Goal: Task Accomplishment & Management: Use online tool/utility

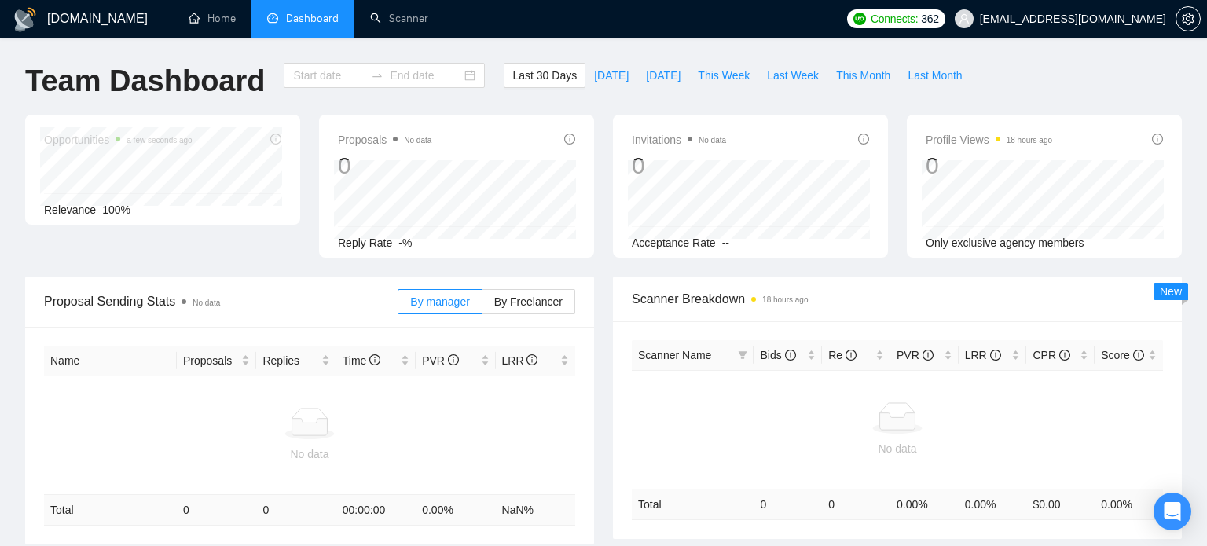
type input "[DATE]"
type input "2025-08-13"
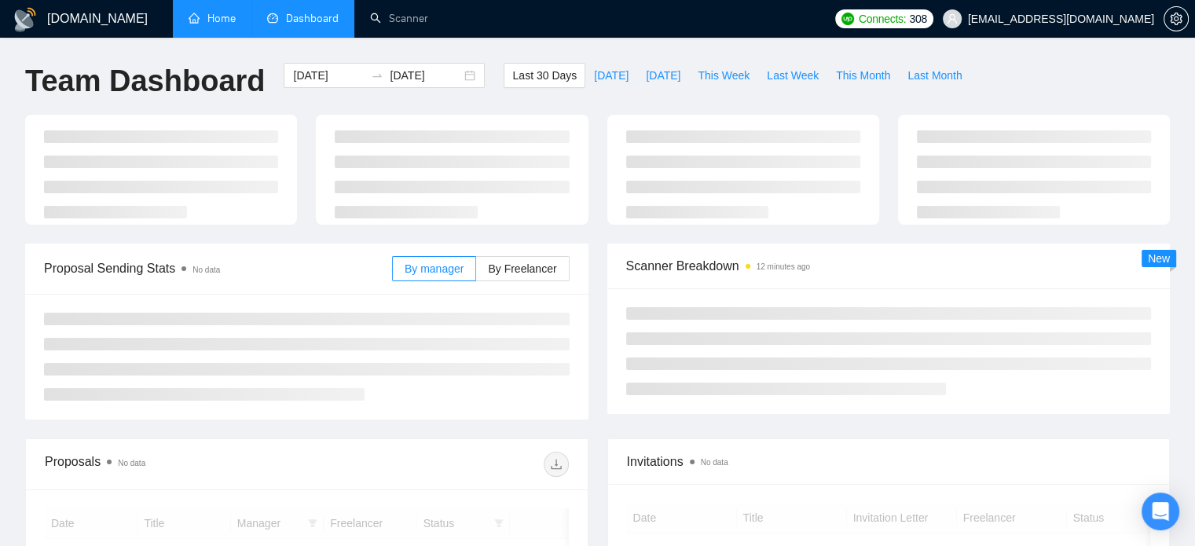
click at [236, 18] on link "Home" at bounding box center [212, 18] width 47 height 13
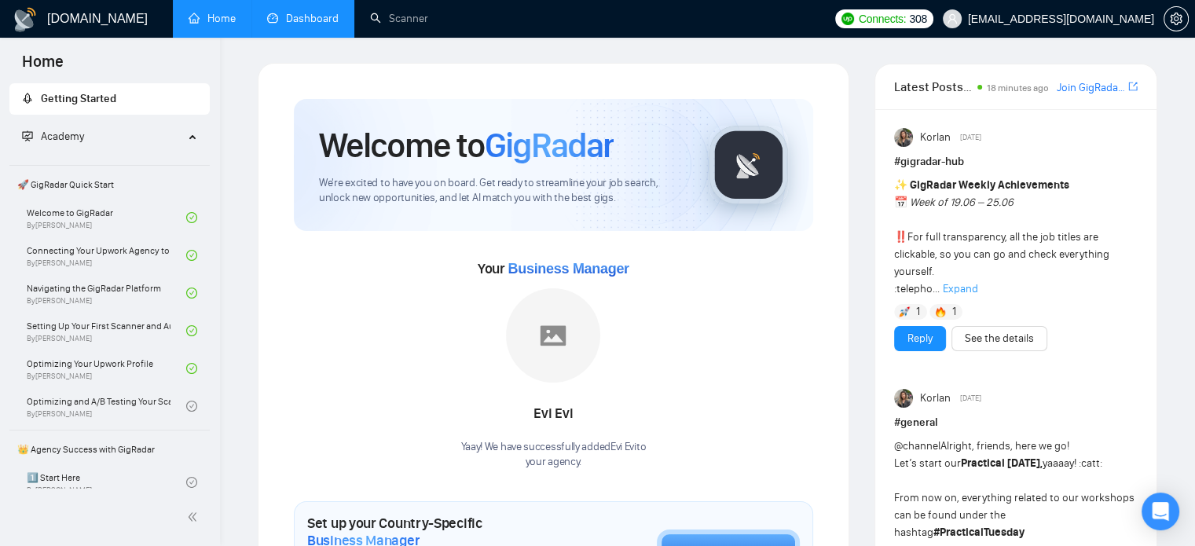
click at [299, 21] on link "Dashboard" at bounding box center [302, 18] width 71 height 13
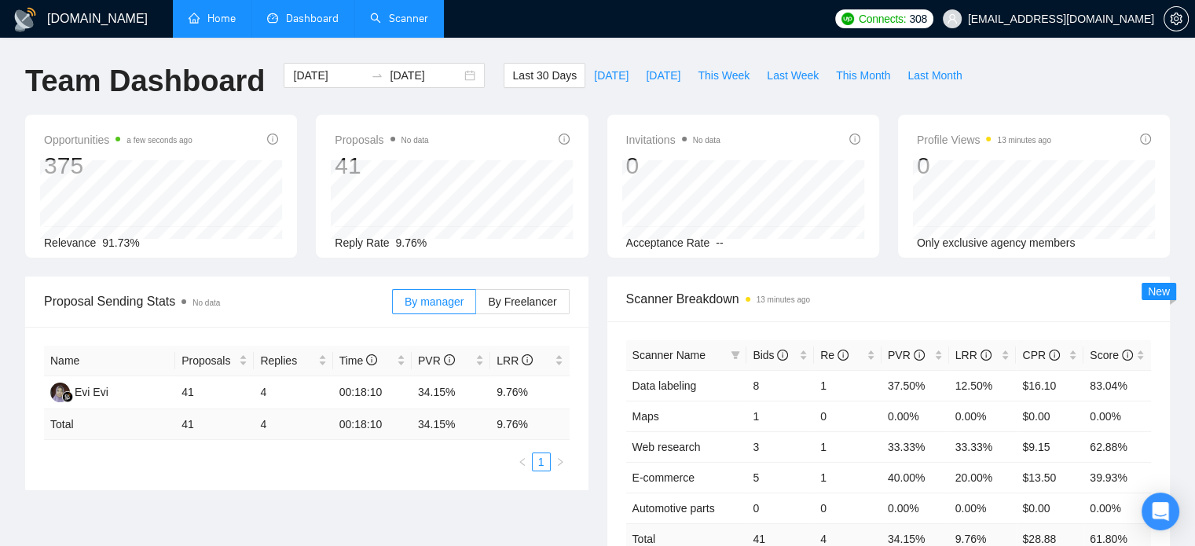
click at [422, 25] on link "Scanner" at bounding box center [399, 18] width 58 height 13
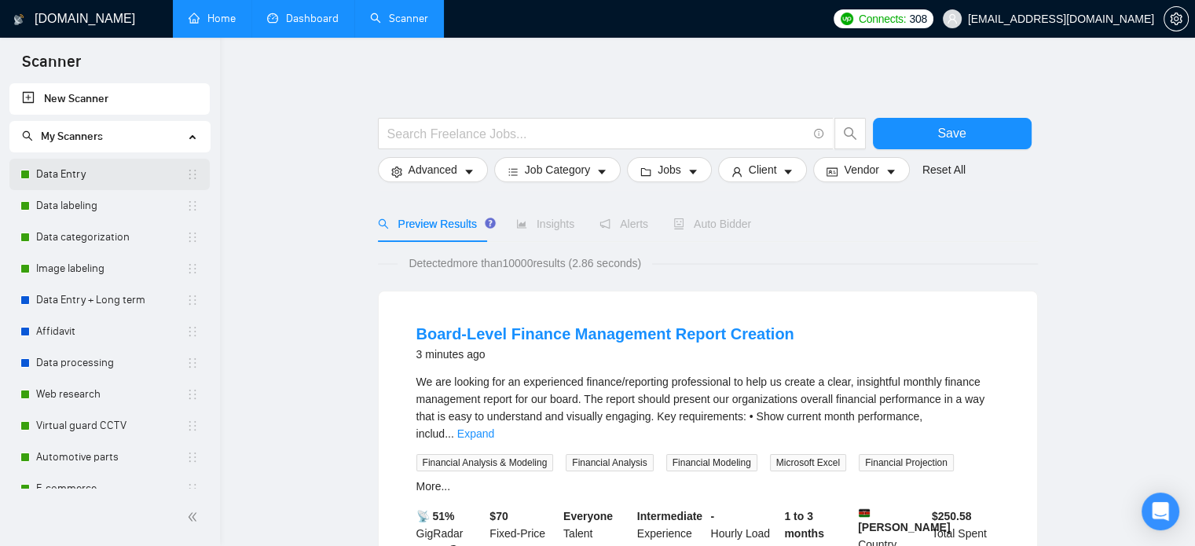
click at [103, 178] on link "Data Entry" at bounding box center [111, 174] width 150 height 31
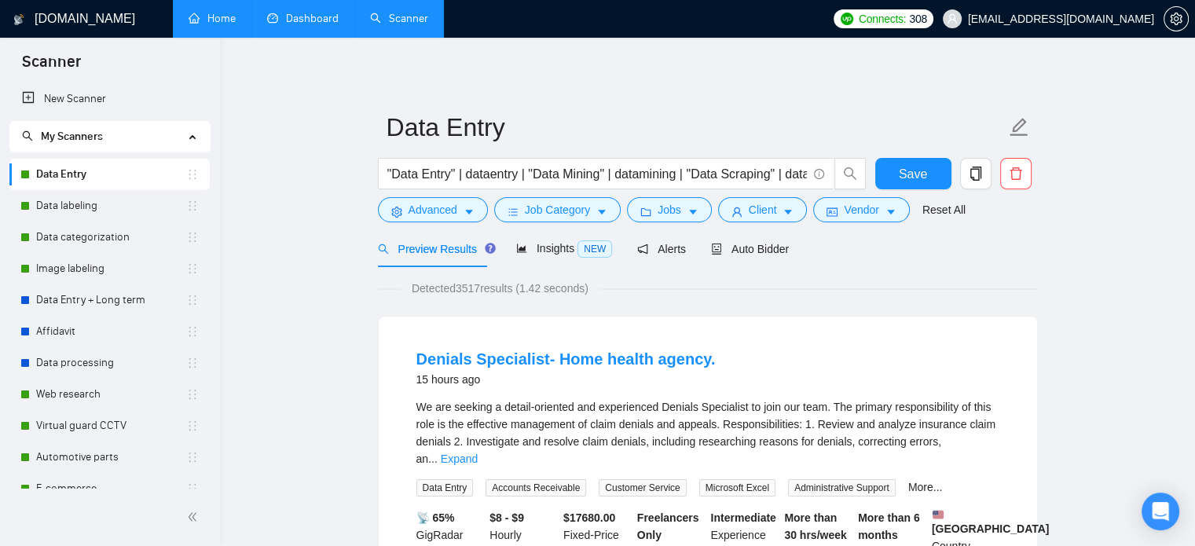
click at [236, 18] on link "Home" at bounding box center [212, 18] width 47 height 13
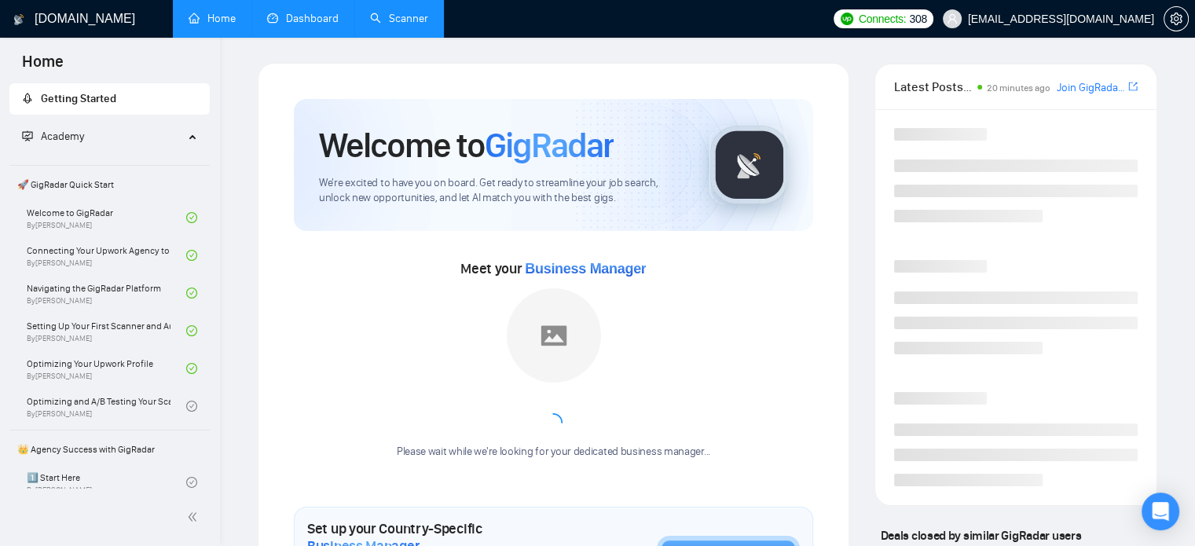
click at [308, 16] on link "Dashboard" at bounding box center [302, 18] width 71 height 13
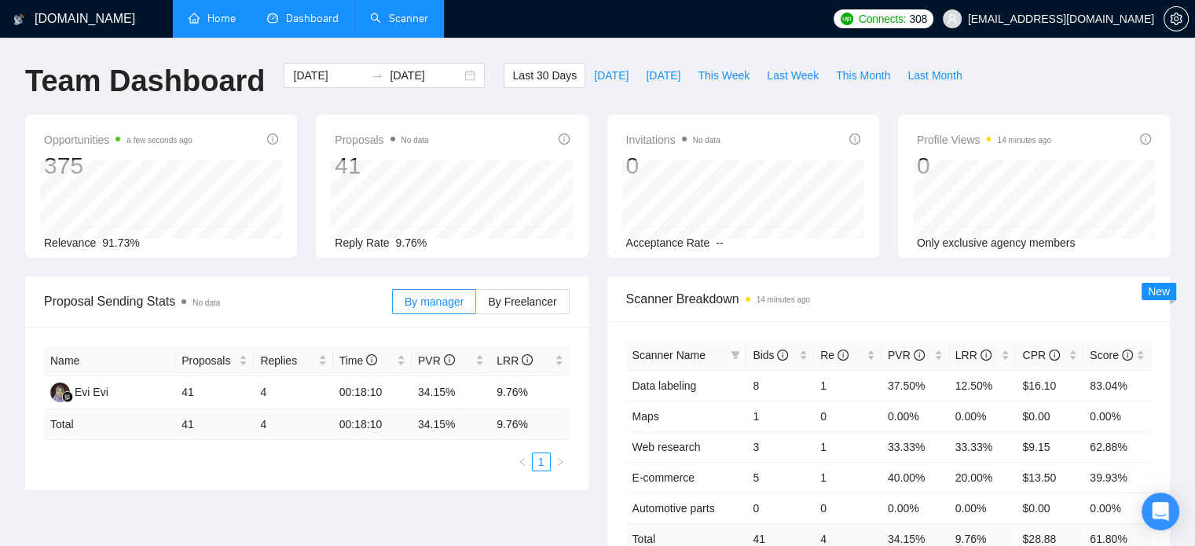
click at [385, 12] on link "Scanner" at bounding box center [399, 18] width 58 height 13
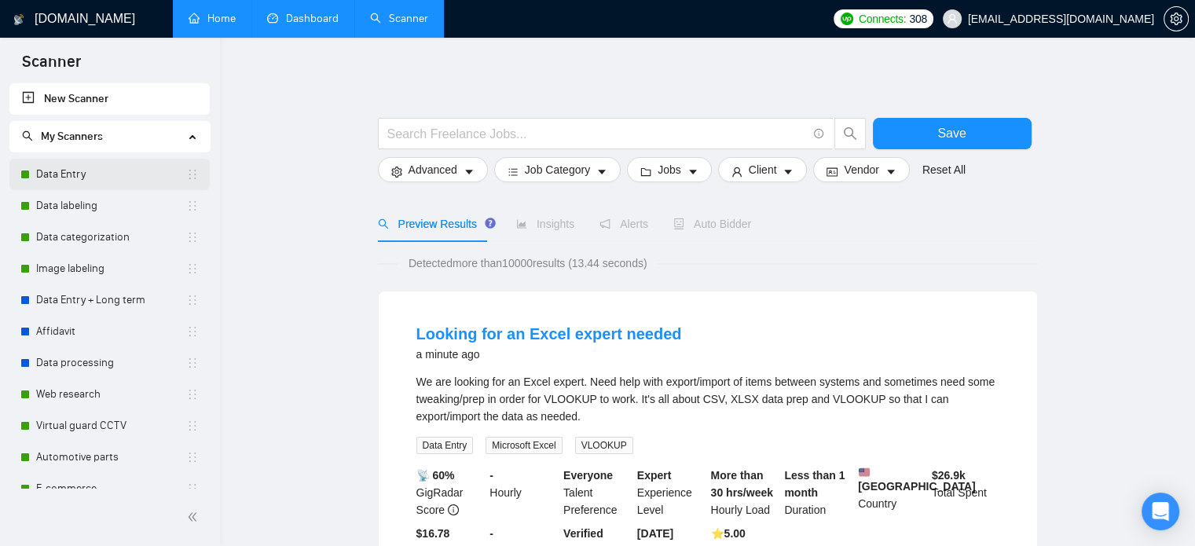
click at [93, 175] on link "Data Entry" at bounding box center [111, 174] width 150 height 31
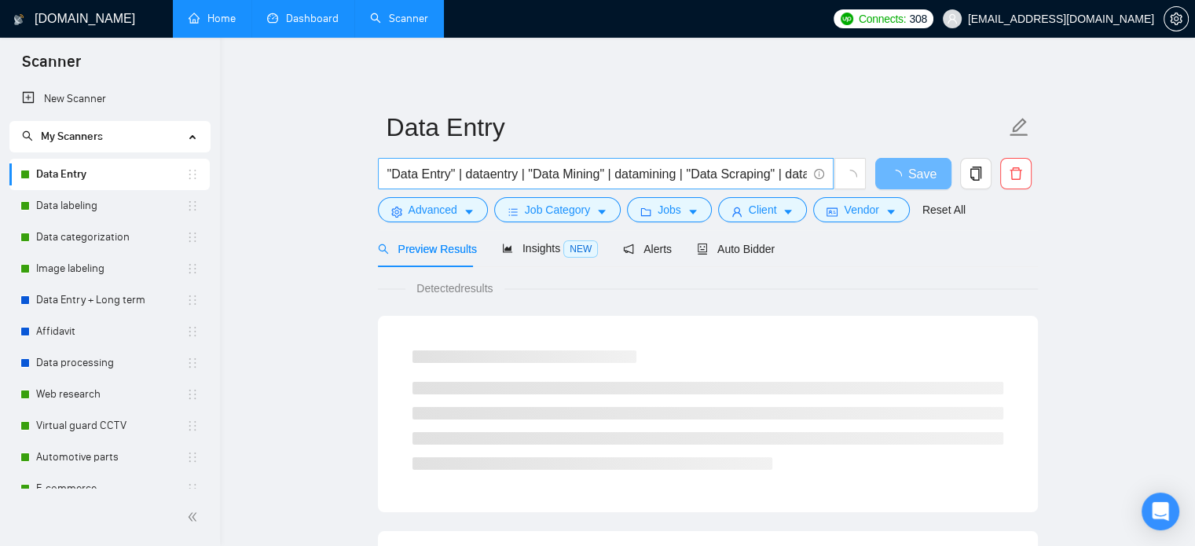
click at [572, 170] on input ""Data Entry" | dataentry | "Data Mining" | datamining | "Data Scraping" | datas…" at bounding box center [597, 174] width 420 height 20
click at [122, 100] on link "New Scanner" at bounding box center [109, 98] width 175 height 31
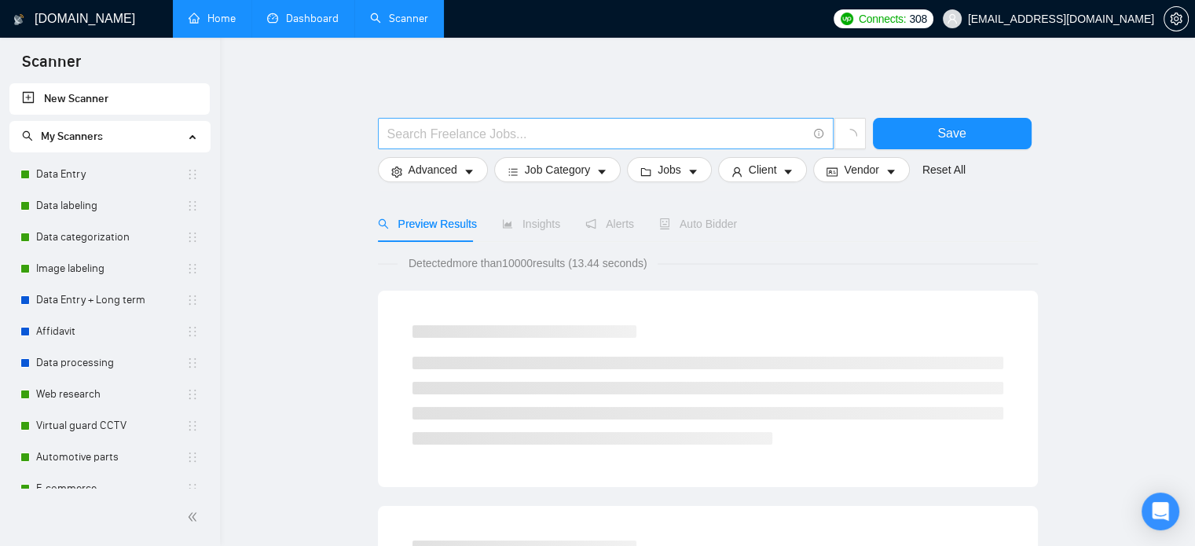
click at [478, 132] on input "text" at bounding box center [597, 134] width 420 height 20
paste input ""Data Entry" | dataentry | "Data Mining" | datamining | "Data Scraping" | datas…"
type input ""Data Entry" | dataentry | "Data Mining" | datamining | "Data Scraping" | datas…"
click at [190, 174] on icon "holder" at bounding box center [192, 174] width 7 height 9
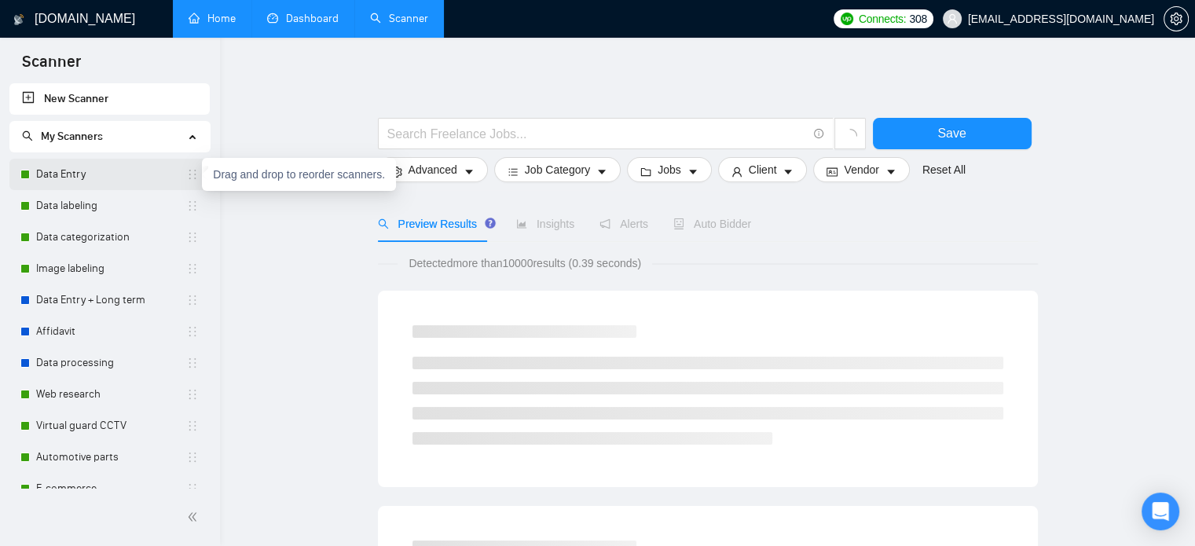
click at [131, 174] on link "Data Entry" at bounding box center [111, 174] width 150 height 31
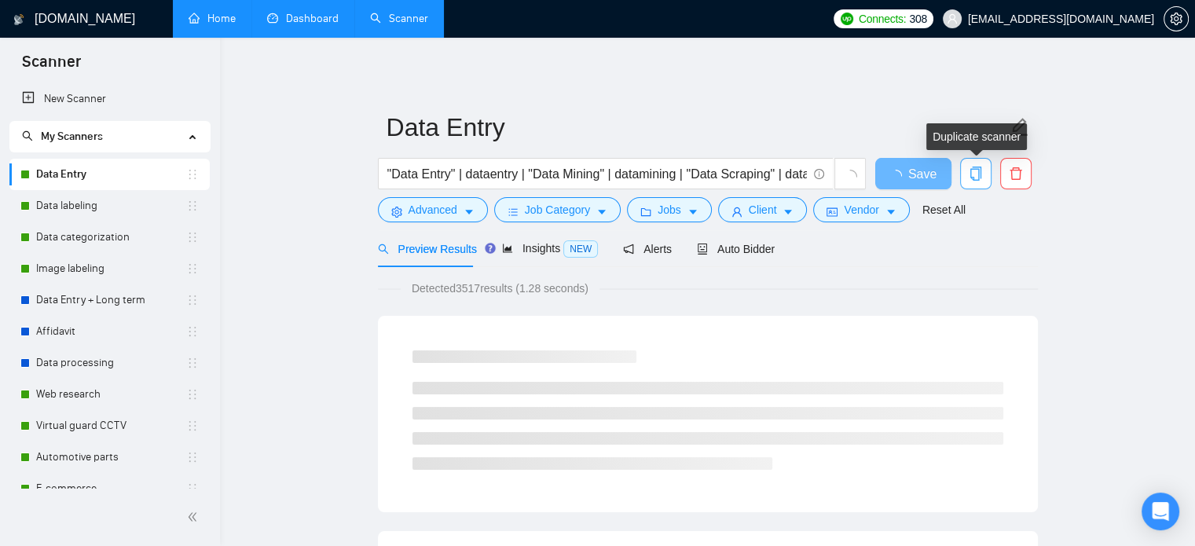
click at [979, 185] on button "button" at bounding box center [975, 173] width 31 height 31
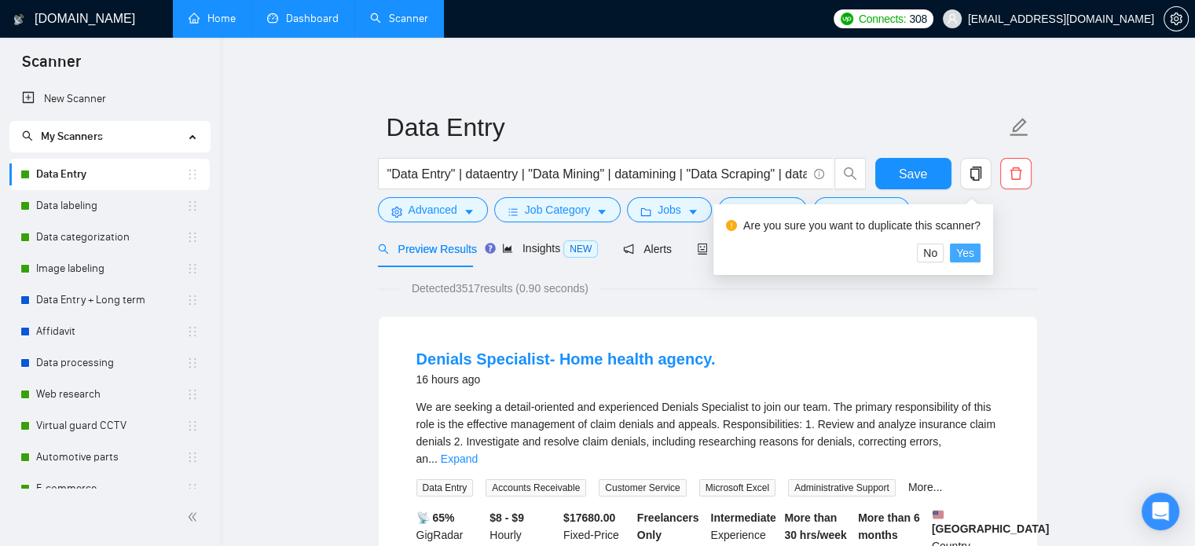
click at [976, 251] on button "Yes" at bounding box center [965, 253] width 31 height 19
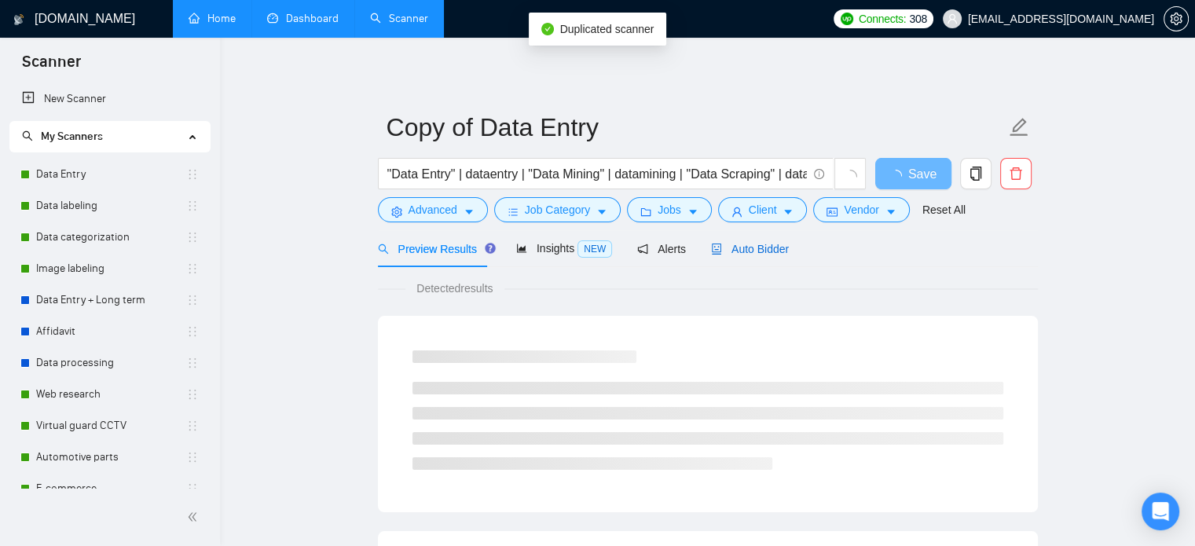
click at [743, 245] on span "Auto Bidder" at bounding box center [750, 249] width 78 height 13
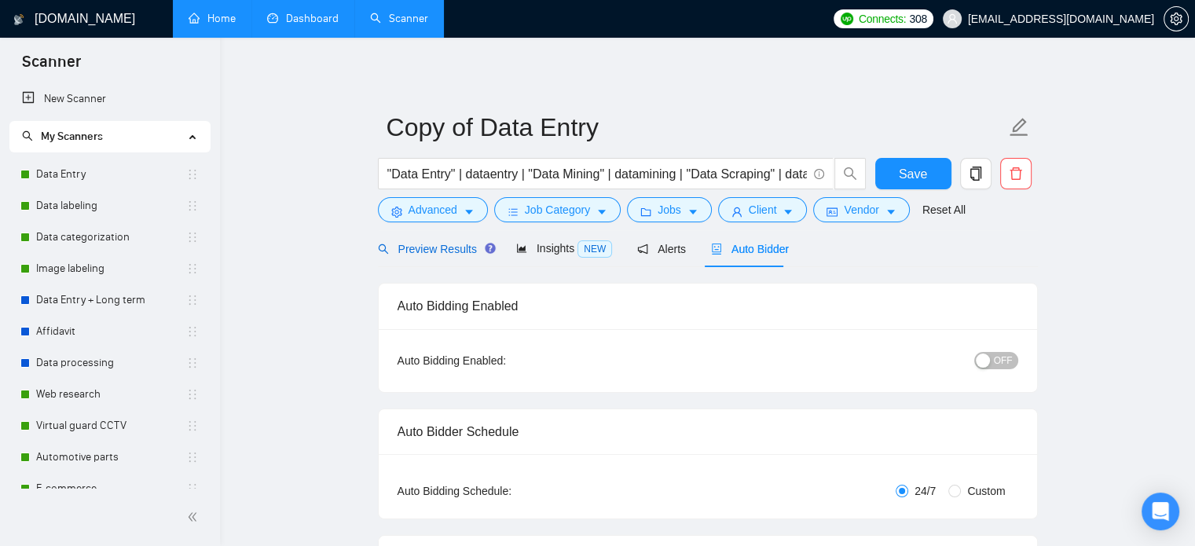
click at [444, 252] on span "Preview Results" at bounding box center [434, 249] width 113 height 13
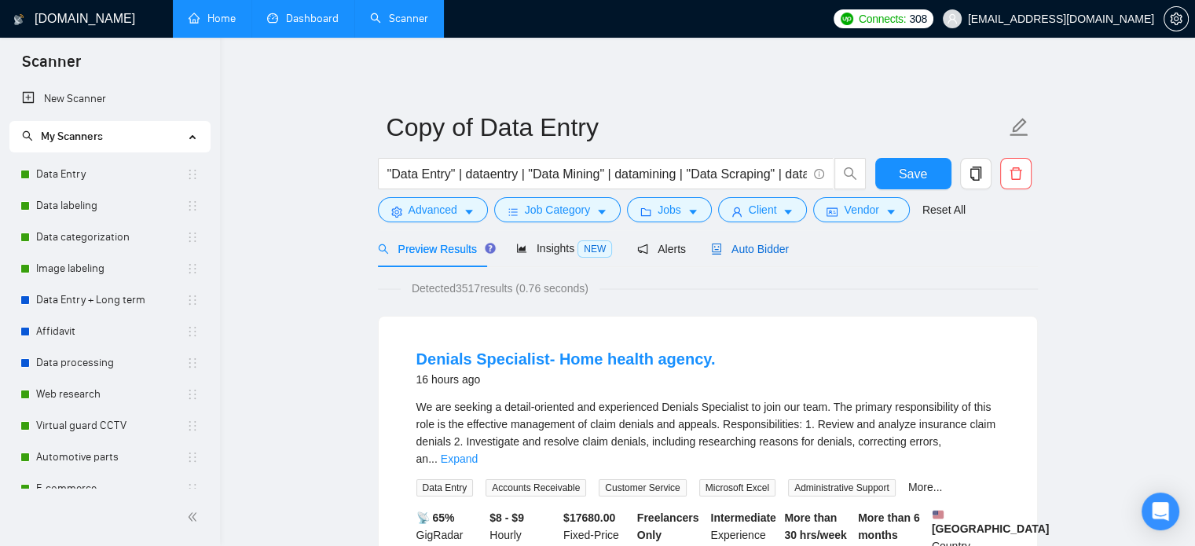
click at [767, 256] on div "Auto Bidder" at bounding box center [750, 248] width 78 height 17
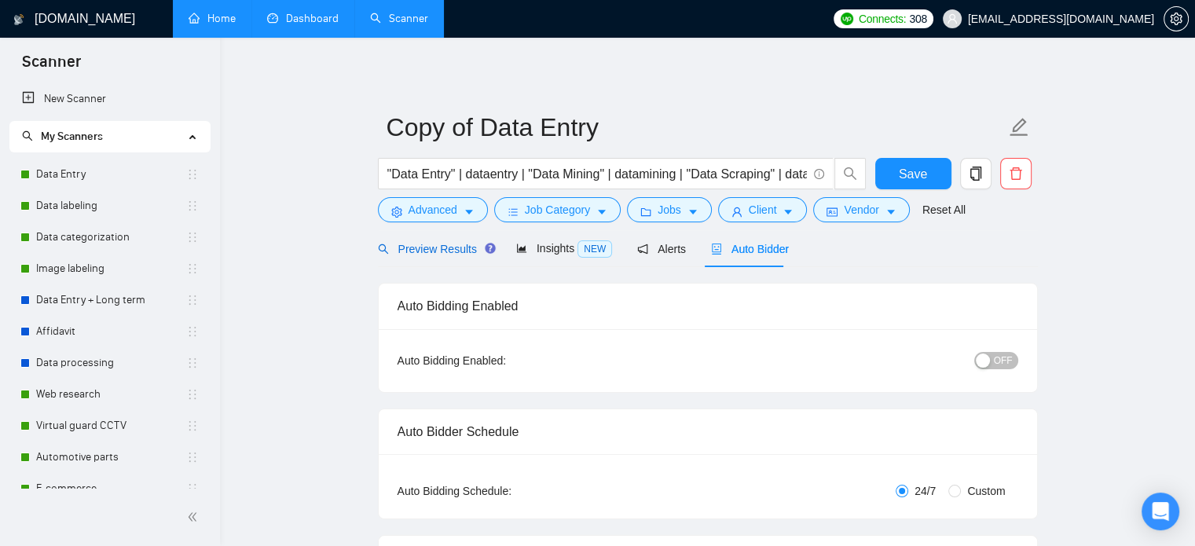
click at [433, 243] on span "Preview Results" at bounding box center [434, 249] width 113 height 13
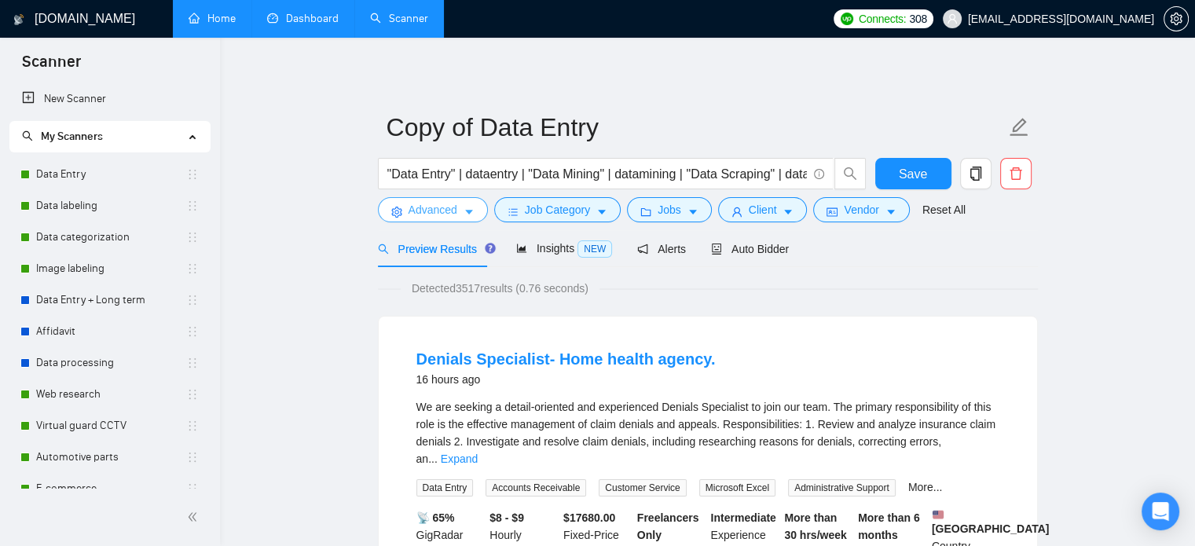
click at [449, 213] on span "Advanced" at bounding box center [433, 209] width 49 height 17
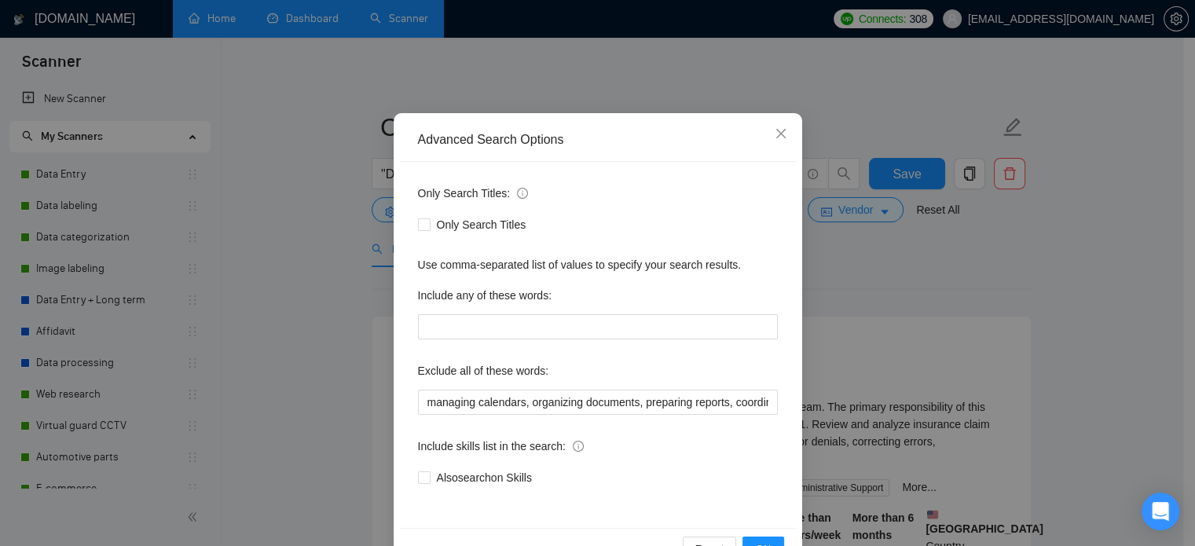
scroll to position [107, 0]
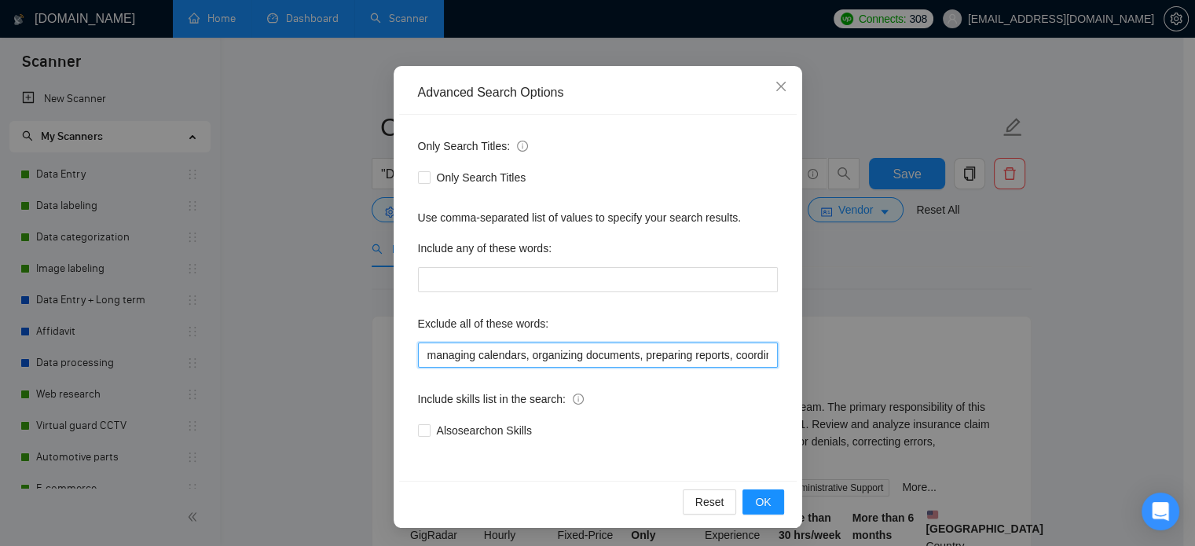
click at [566, 356] on input "managing calendars, organizing documents, preparing reports, coordinating with …" at bounding box center [598, 355] width 360 height 25
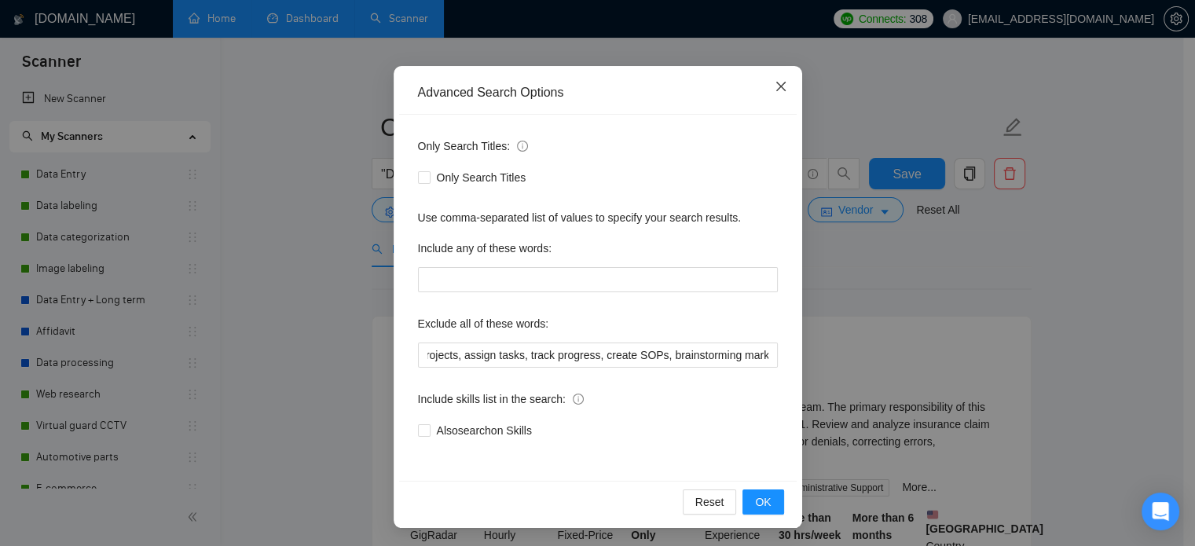
click at [780, 93] on span "Close" at bounding box center [781, 87] width 42 height 42
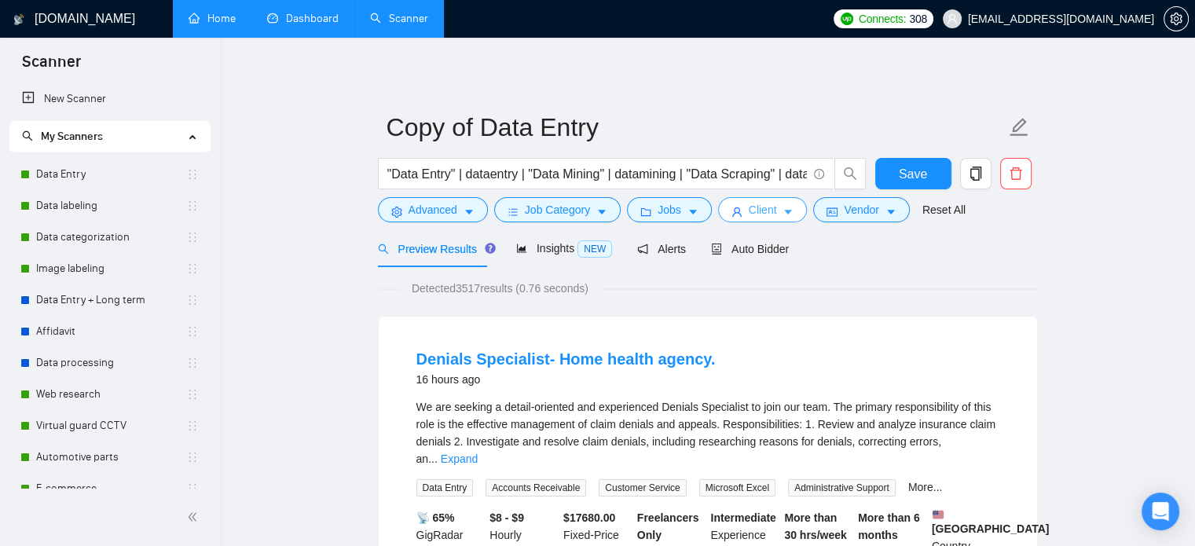
click at [731, 210] on icon "user" at bounding box center [736, 212] width 11 height 11
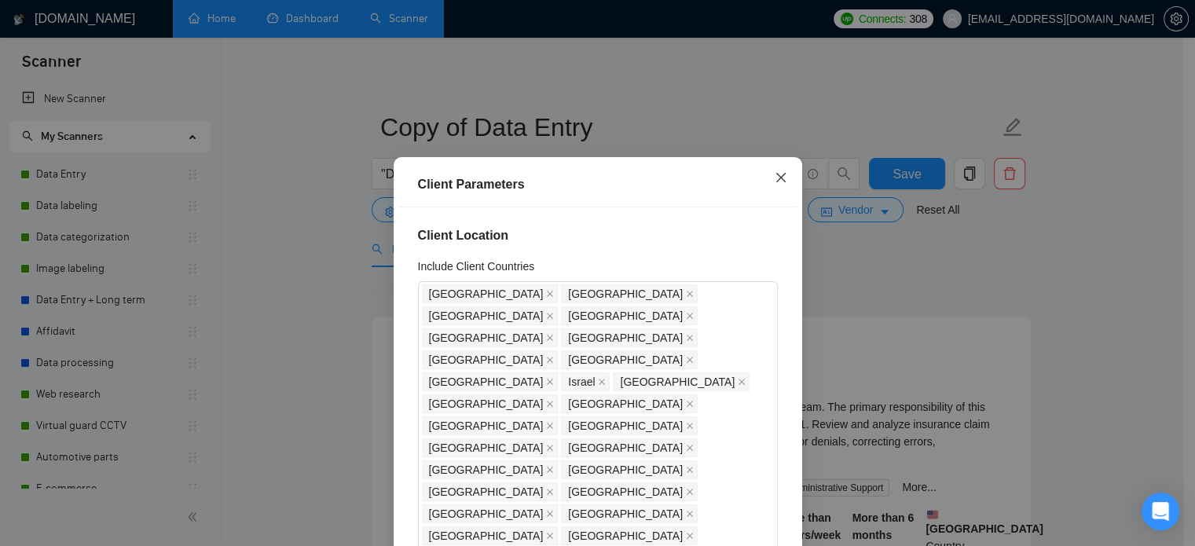
click at [775, 184] on icon "close" at bounding box center [781, 177] width 13 height 13
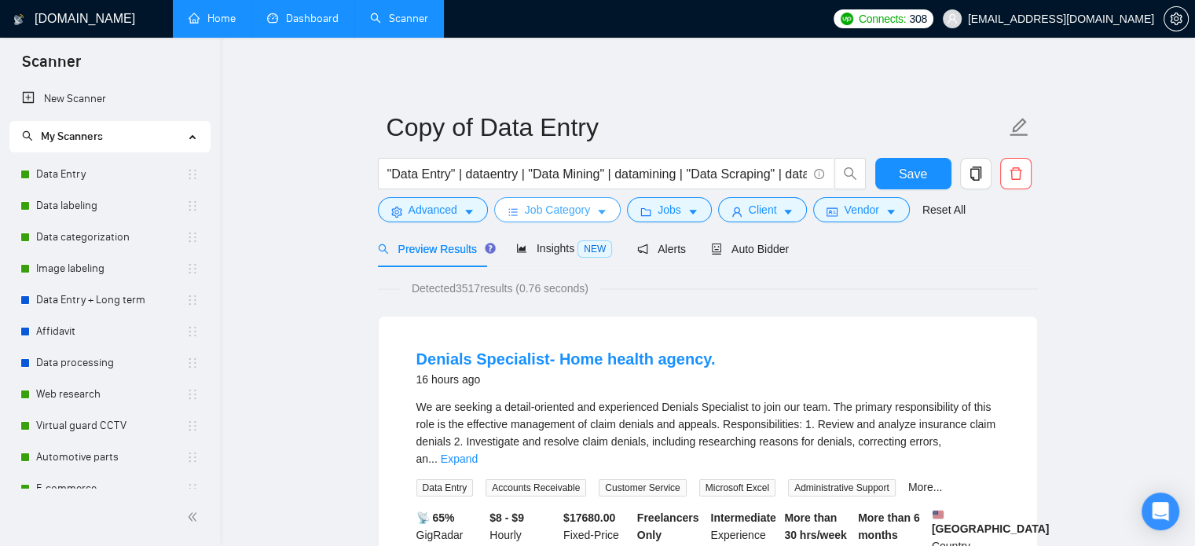
click at [603, 208] on icon "caret-down" at bounding box center [601, 212] width 11 height 11
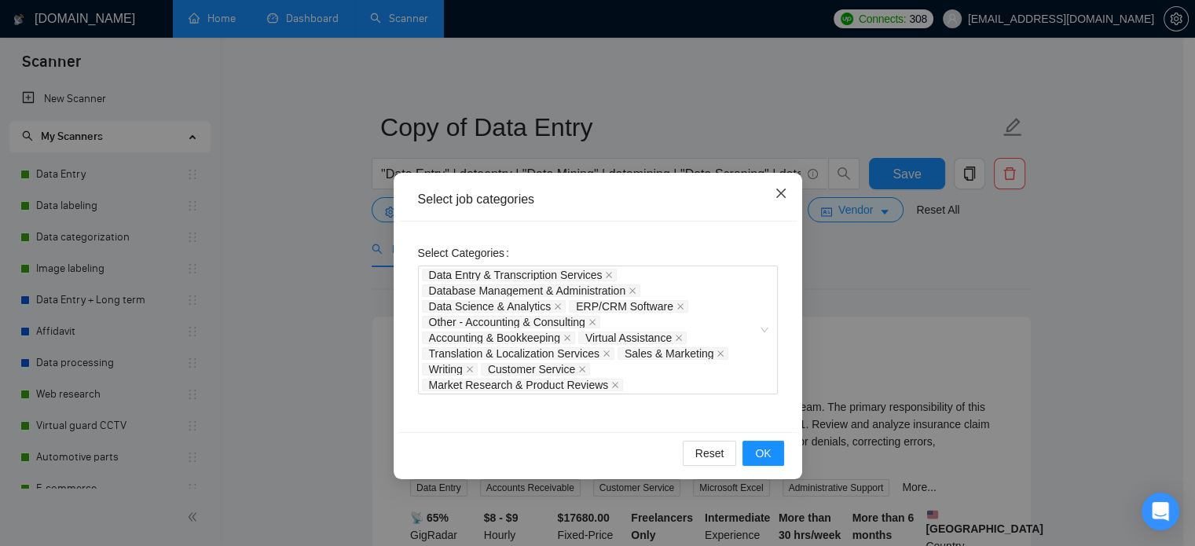
click at [780, 189] on icon "close" at bounding box center [781, 193] width 13 height 13
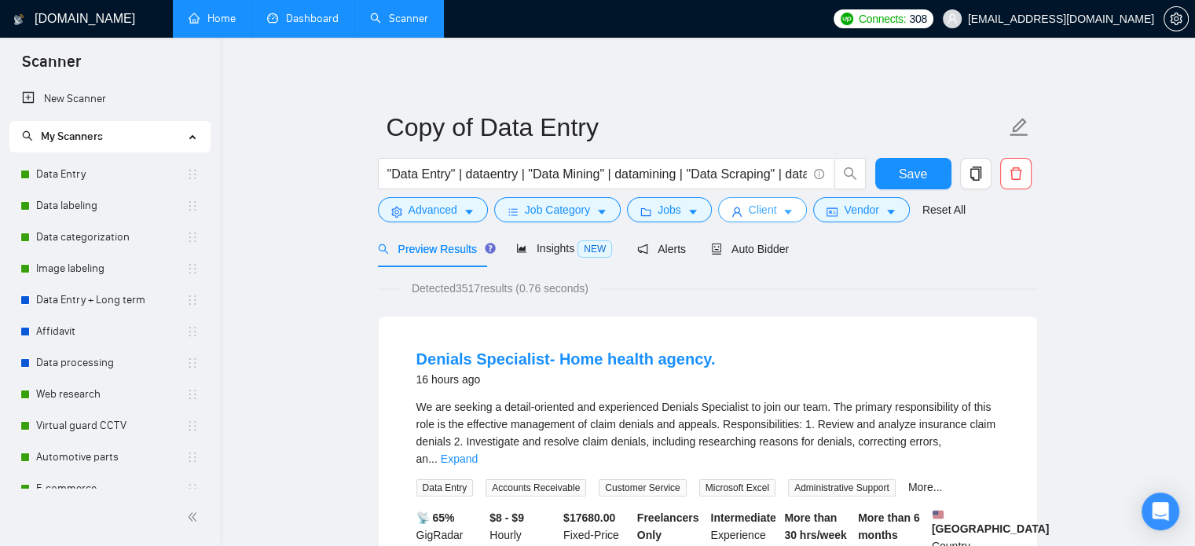
click at [751, 222] on button "Client" at bounding box center [763, 209] width 90 height 25
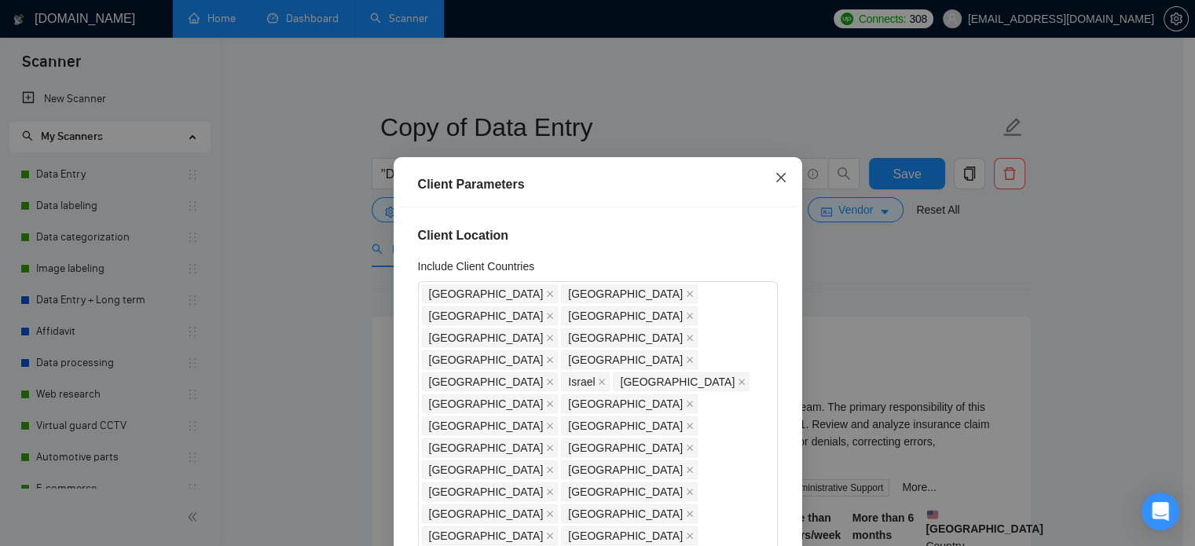
click at [775, 192] on span "Close" at bounding box center [781, 178] width 42 height 42
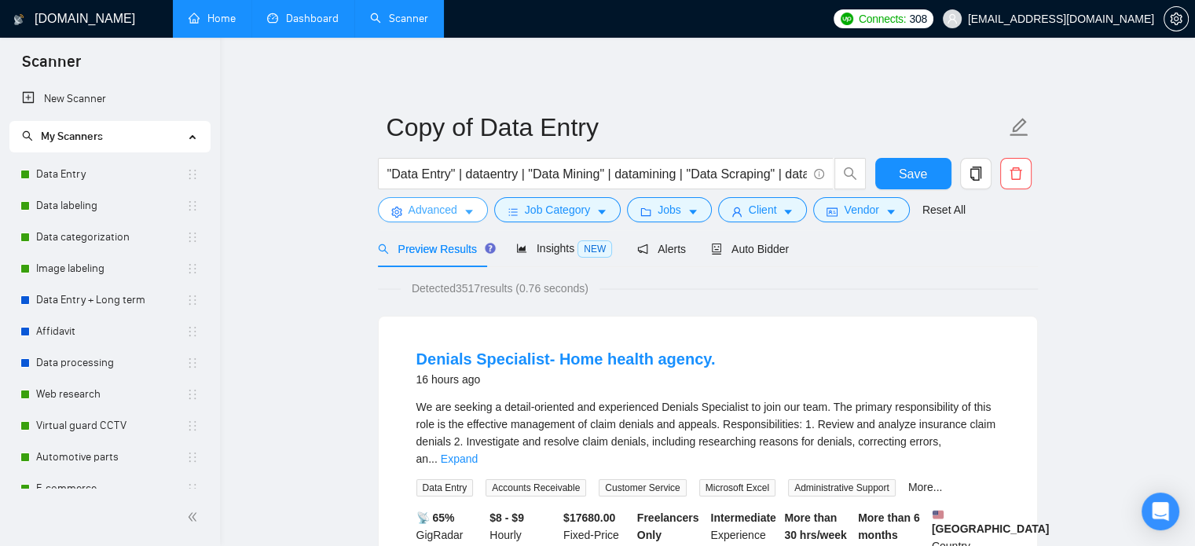
click at [424, 220] on button "Advanced" at bounding box center [433, 209] width 110 height 25
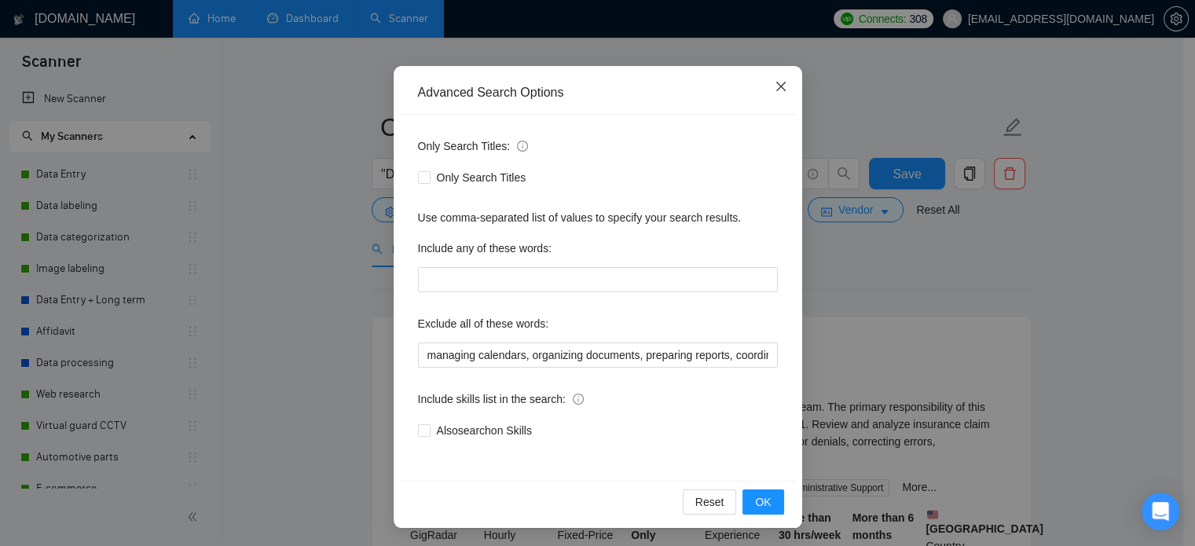
click at [785, 88] on span "Close" at bounding box center [781, 87] width 42 height 42
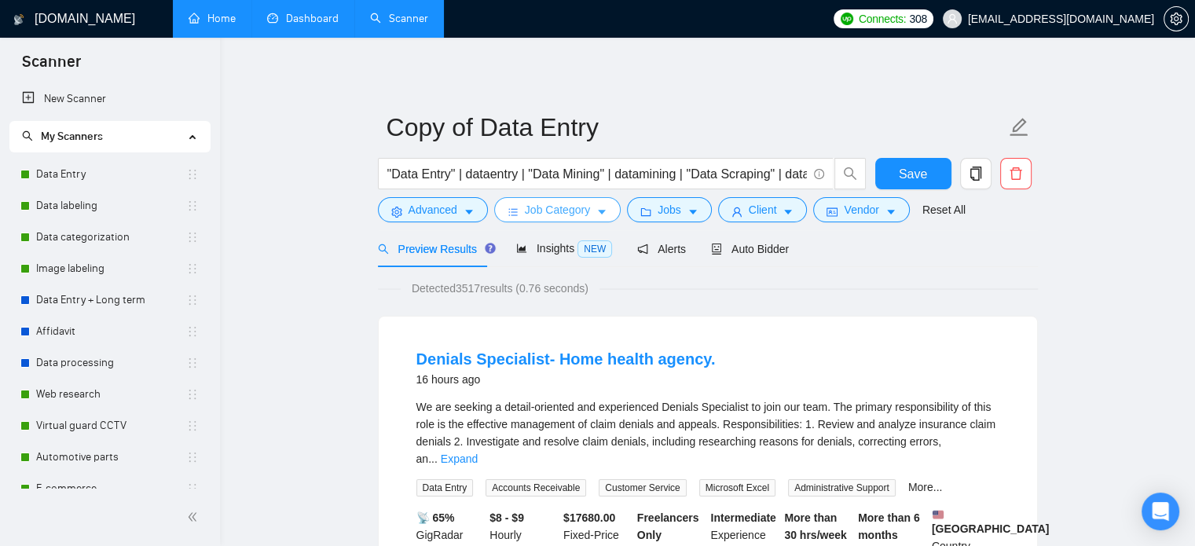
click at [582, 213] on span "Job Category" at bounding box center [557, 209] width 65 height 17
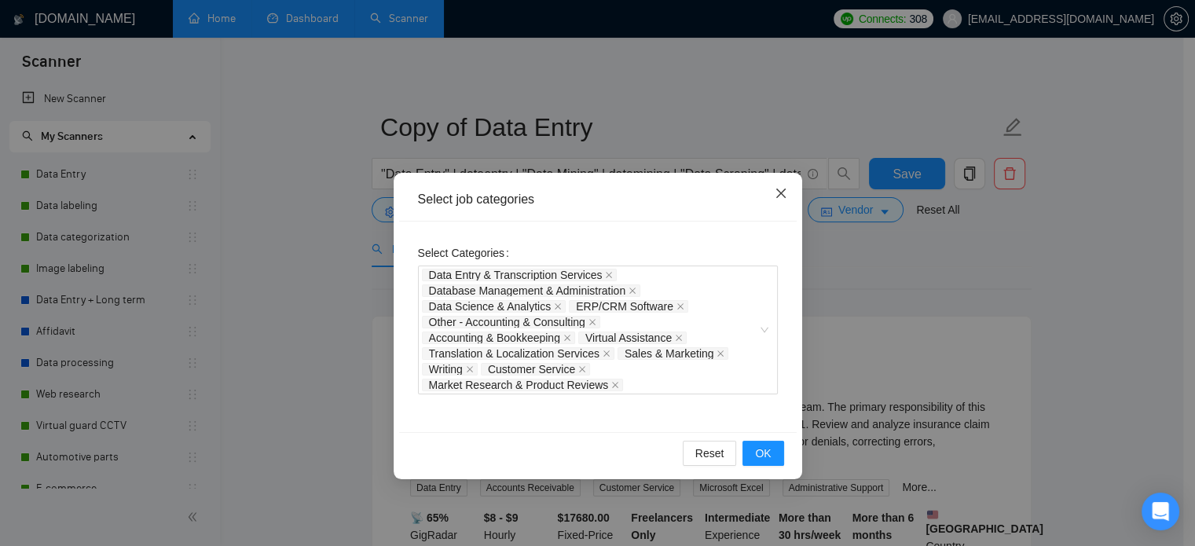
click at [779, 182] on span "Close" at bounding box center [781, 194] width 42 height 42
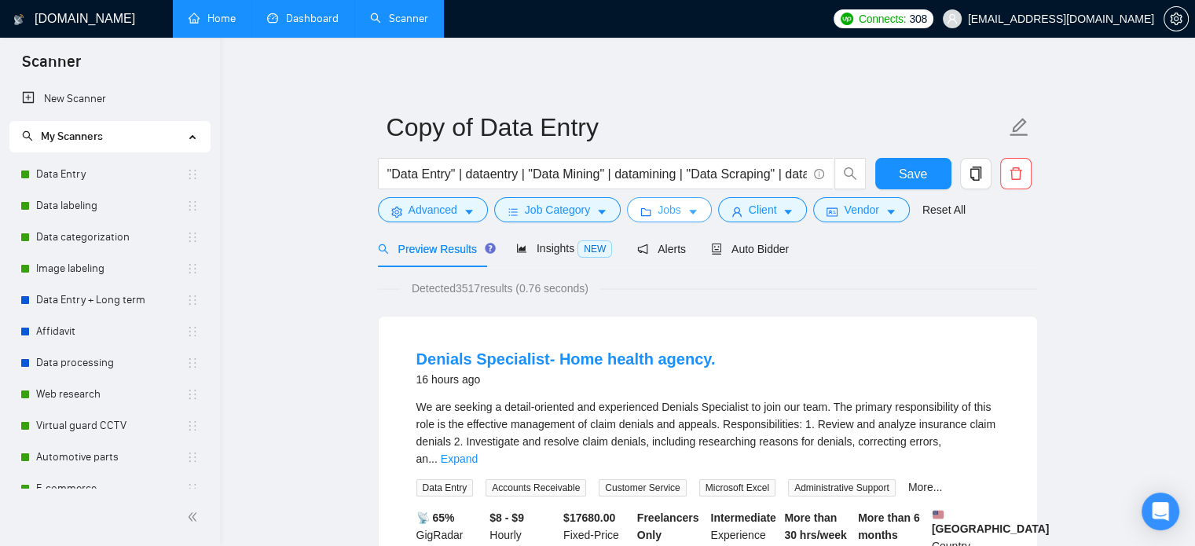
click at [687, 214] on icon "caret-down" at bounding box center [692, 212] width 11 height 11
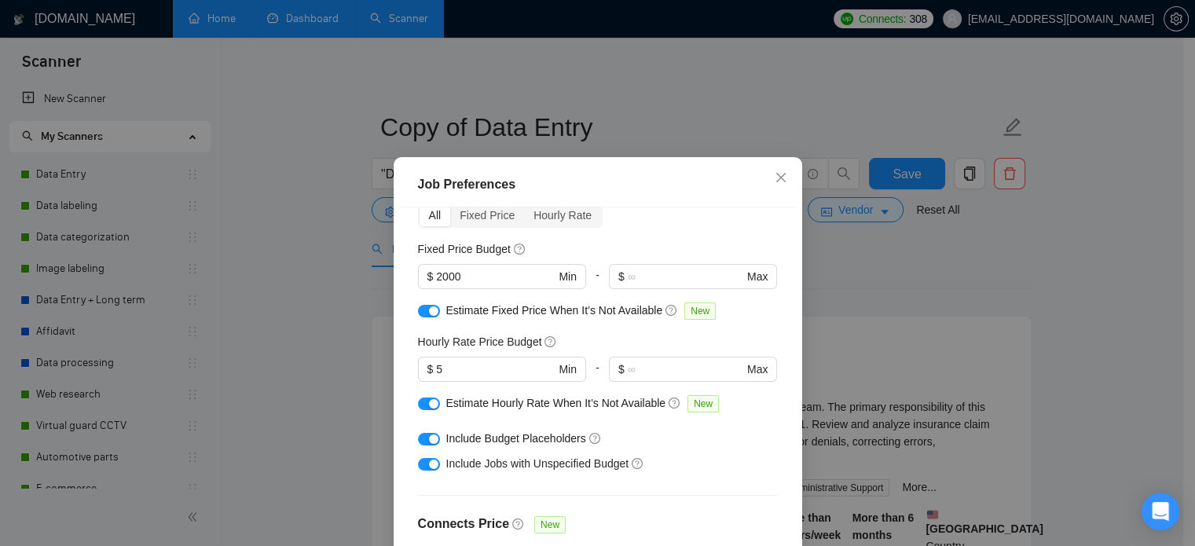
scroll to position [79, 0]
drag, startPoint x: 373, startPoint y: 264, endPoint x: 343, endPoint y: 263, distance: 29.9
click at [353, 263] on div "Job Preferences Budget Project Type All Fixed Price Hourly Rate Fixed Price Bud…" at bounding box center [597, 273] width 1195 height 546
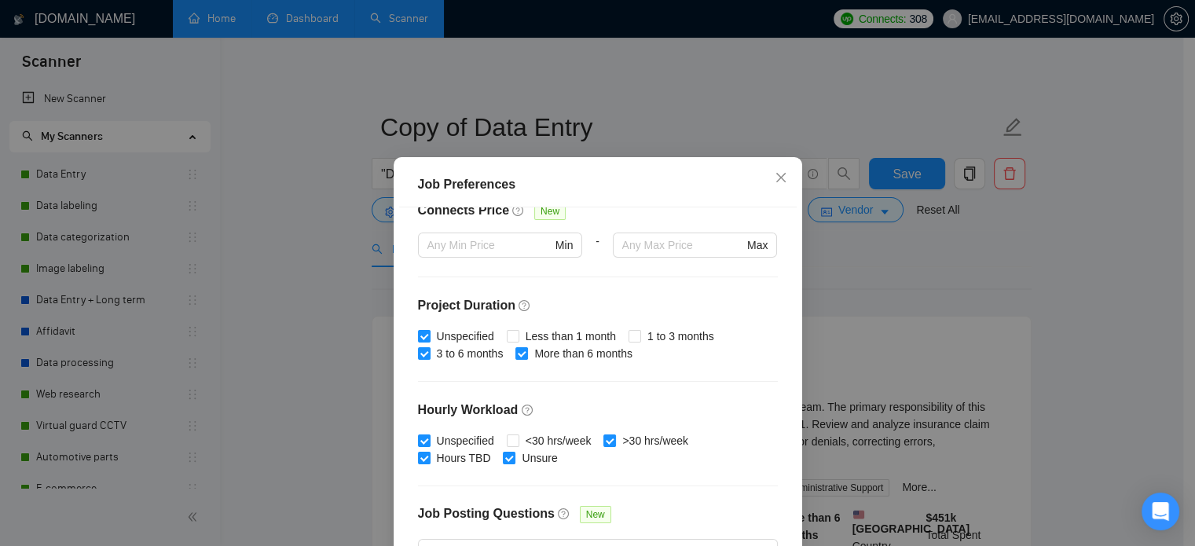
scroll to position [393, 0]
click at [589, 337] on span "Less than 1 month" at bounding box center [570, 335] width 103 height 17
click at [518, 337] on input "Less than 1 month" at bounding box center [512, 334] width 11 height 11
checkbox input "true"
click at [647, 332] on span "1 to 3 months" at bounding box center [680, 335] width 79 height 17
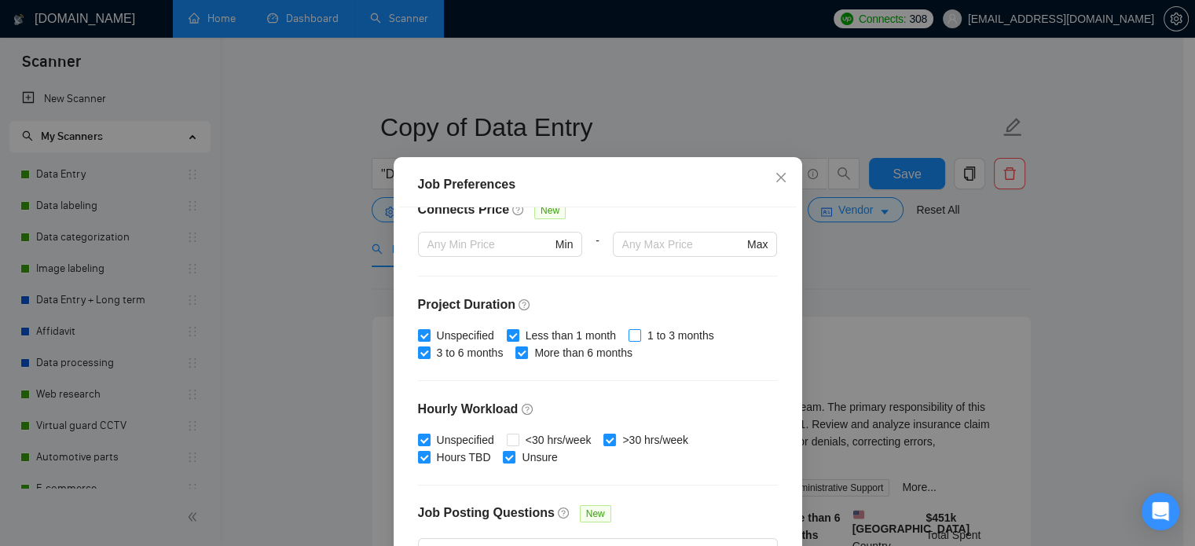
click at [640, 332] on input "1 to 3 months" at bounding box center [634, 334] width 11 height 11
checkbox input "true"
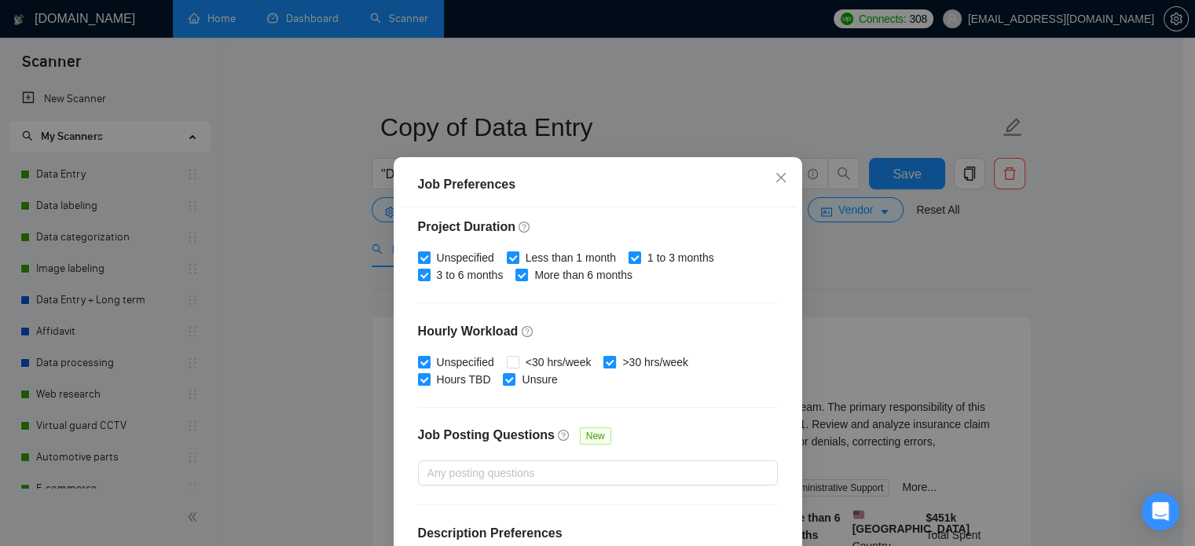
scroll to position [471, 0]
click at [577, 367] on span "<30 hrs/week" at bounding box center [558, 361] width 79 height 17
click at [518, 366] on input "<30 hrs/week" at bounding box center [512, 360] width 11 height 11
checkbox input "true"
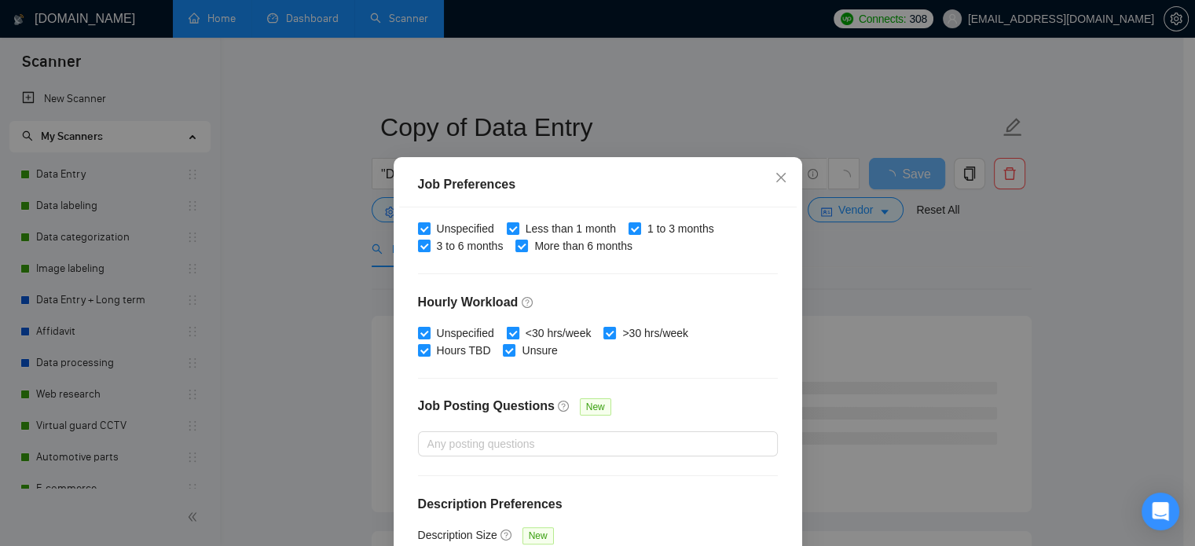
scroll to position [503, 0]
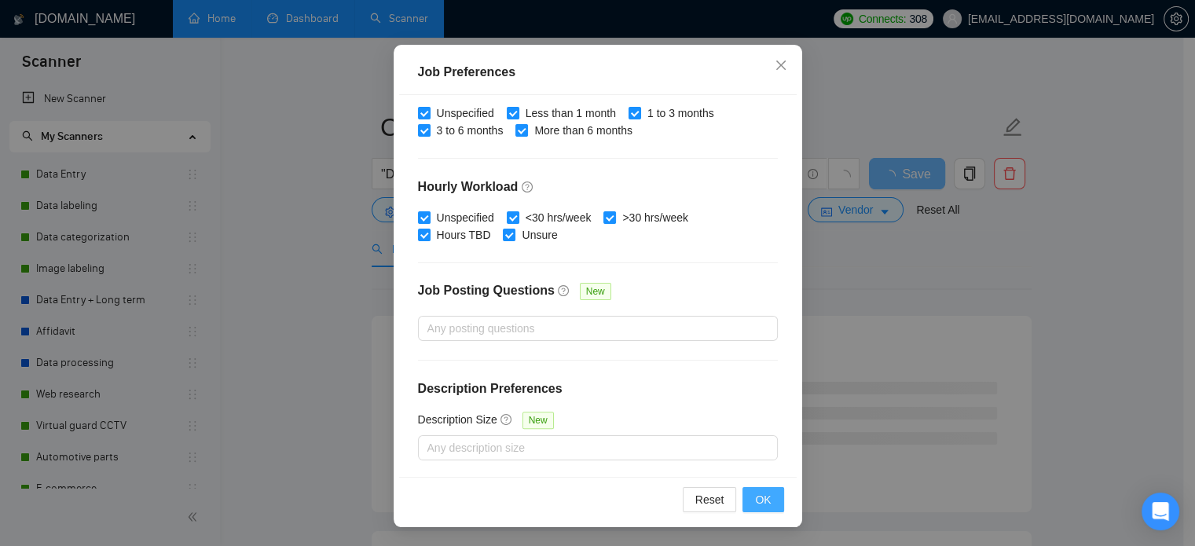
click at [755, 498] on span "OK" at bounding box center [763, 499] width 16 height 17
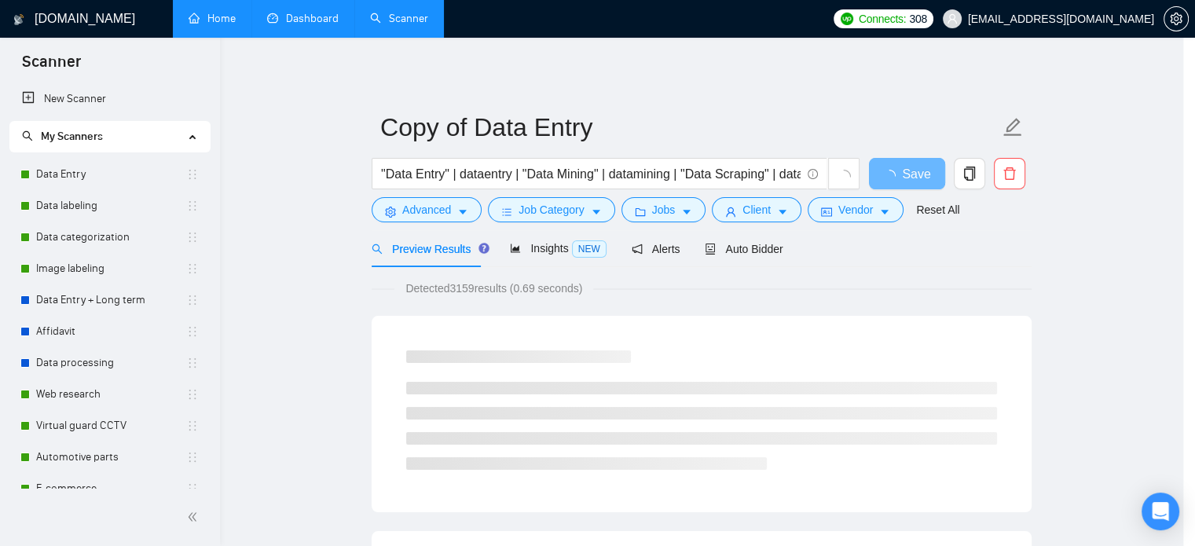
scroll to position [49, 0]
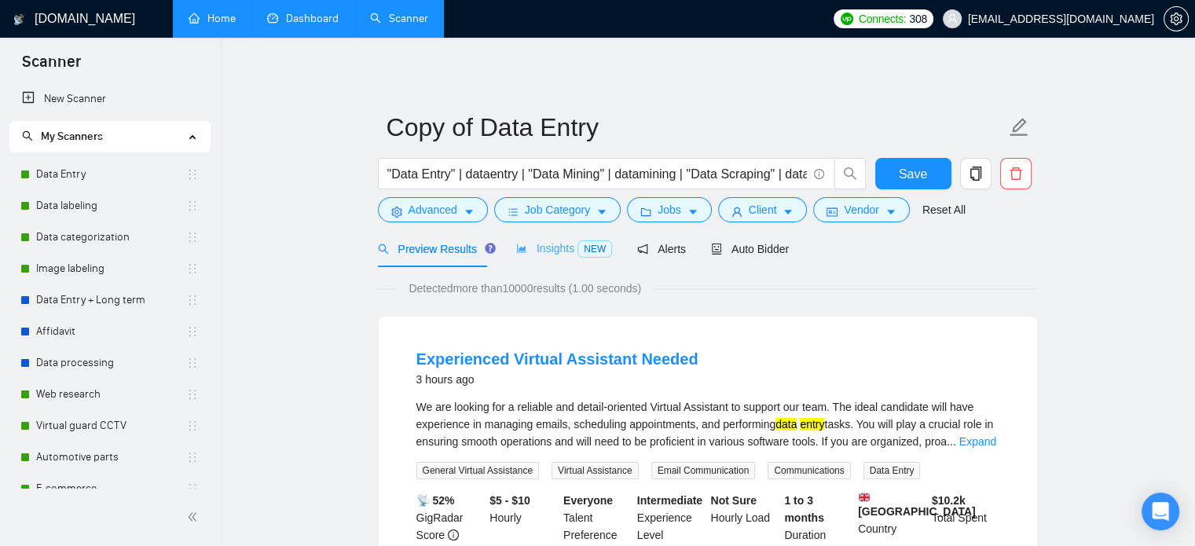
click at [560, 258] on div "Insights NEW" at bounding box center [564, 248] width 96 height 37
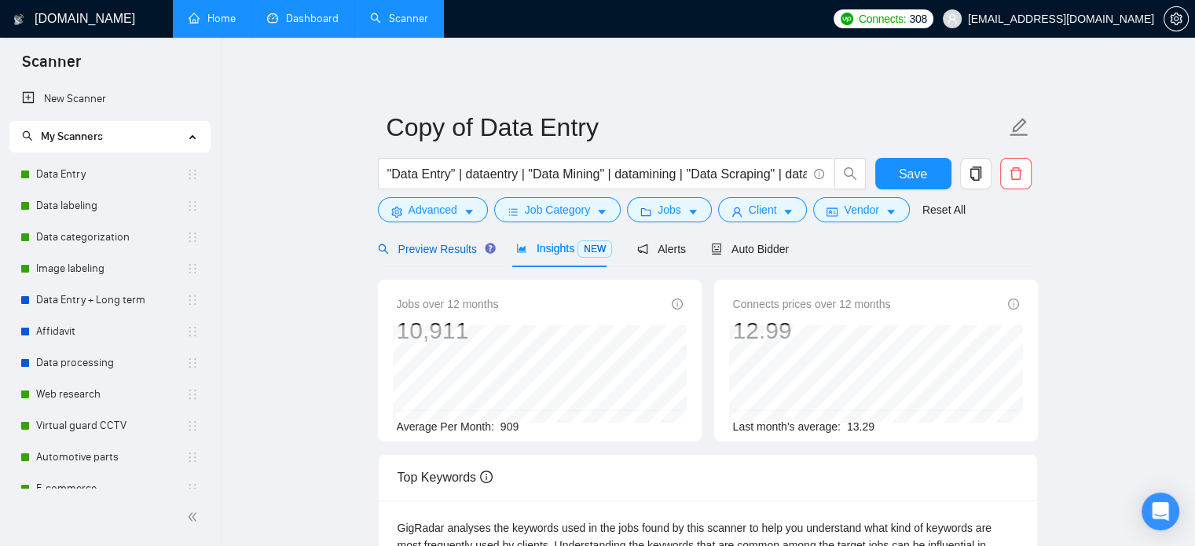
click at [447, 252] on span "Preview Results" at bounding box center [434, 249] width 113 height 13
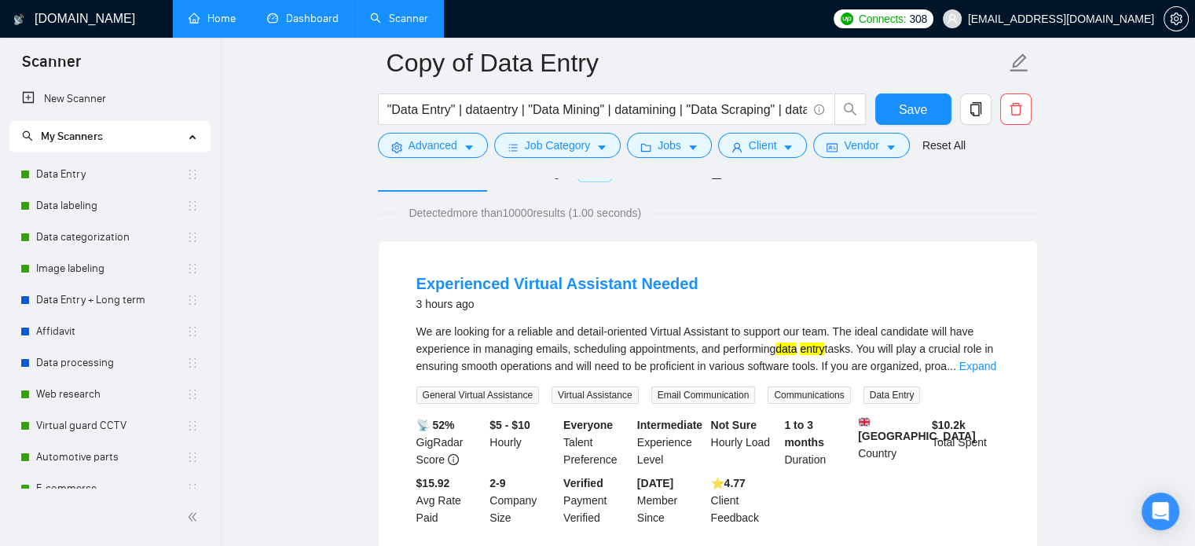
scroll to position [157, 0]
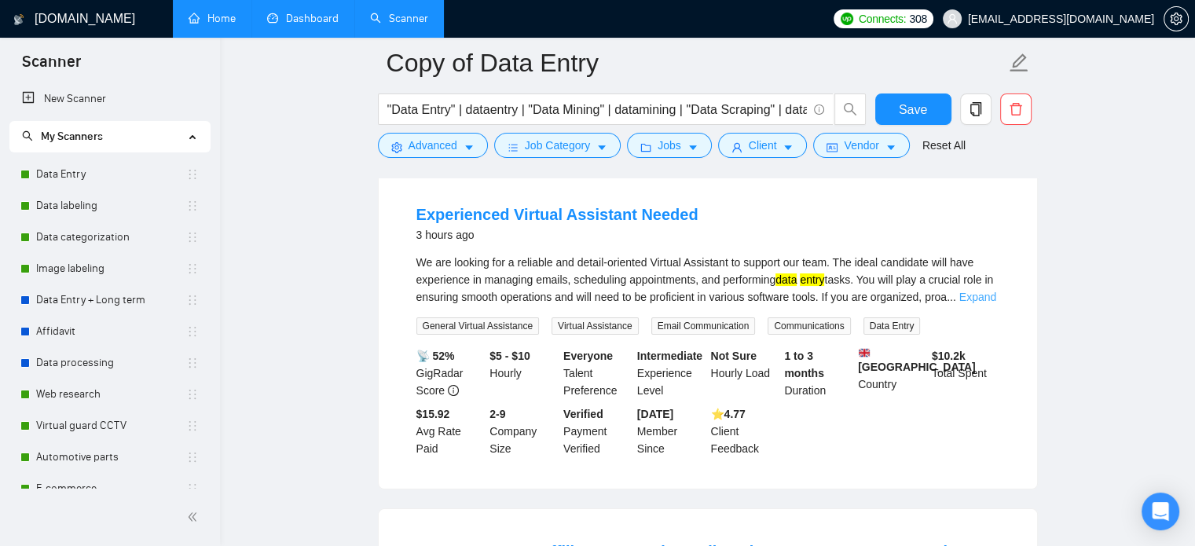
click at [981, 300] on link "Expand" at bounding box center [977, 297] width 37 height 13
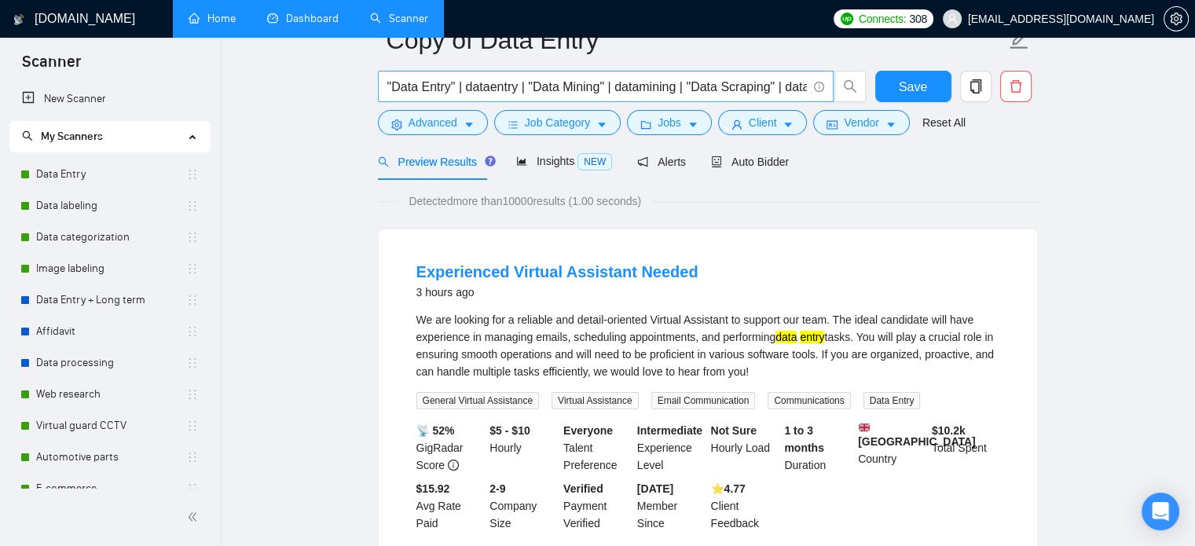
scroll to position [0, 0]
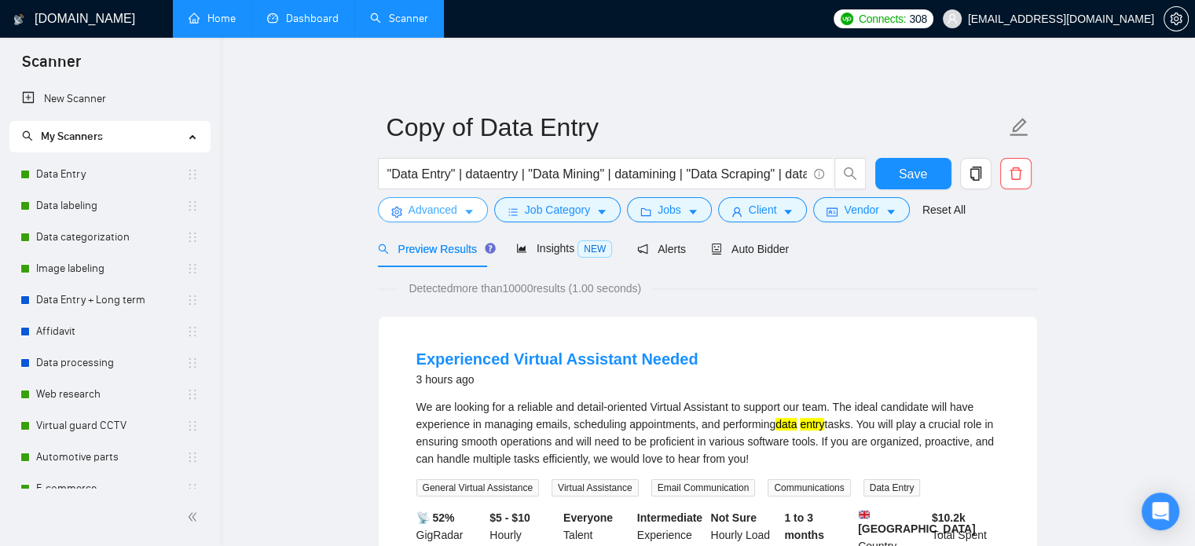
click at [434, 209] on span "Advanced" at bounding box center [433, 209] width 49 height 17
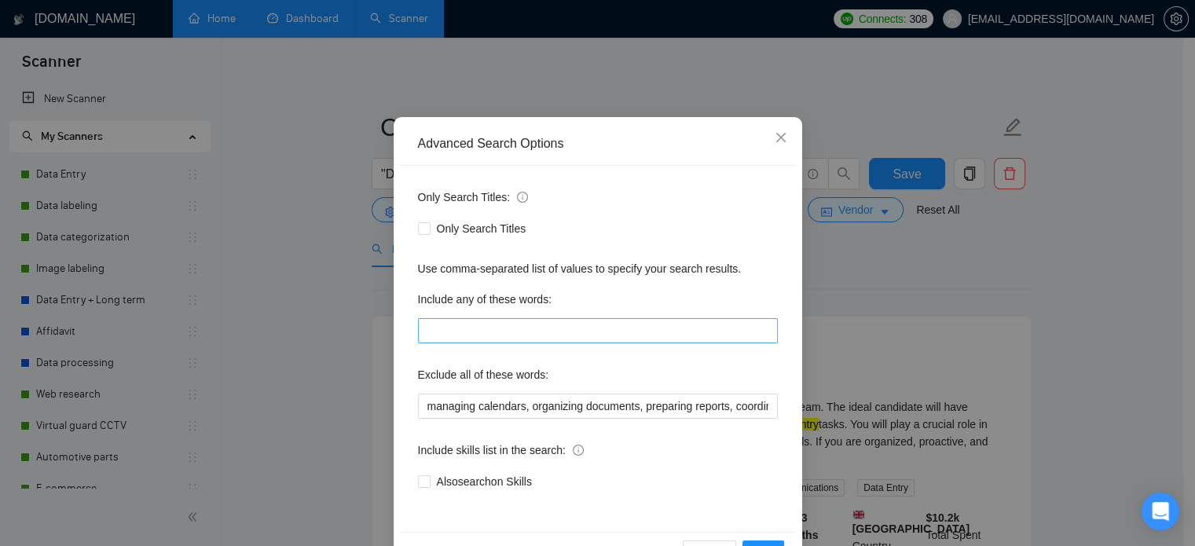
scroll to position [107, 0]
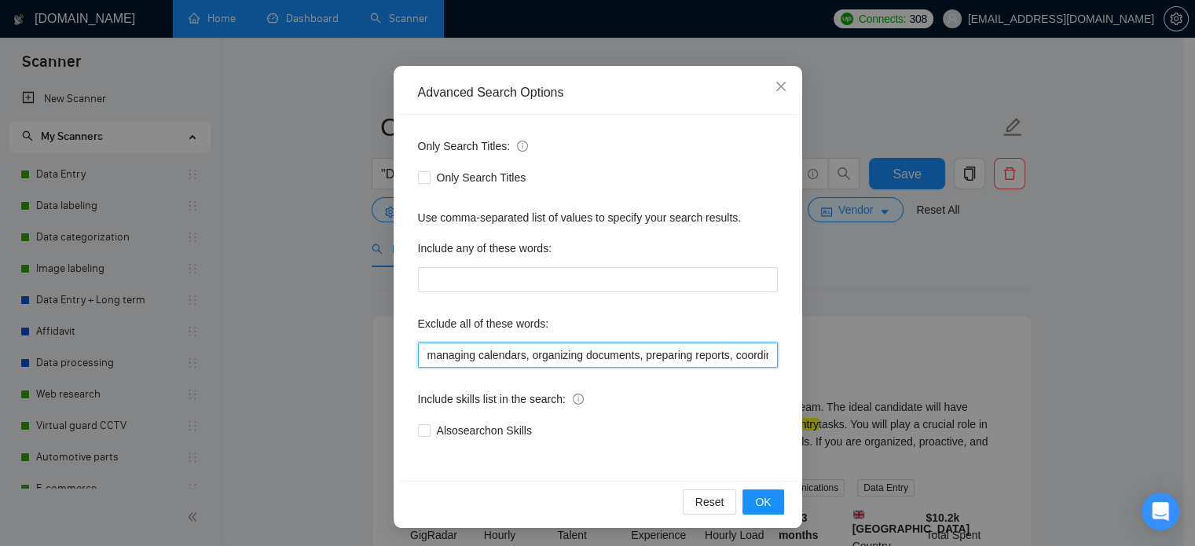
click at [599, 356] on input "managing calendars, organizing documents, preparing reports, coordinating with …" at bounding box center [598, 355] width 360 height 25
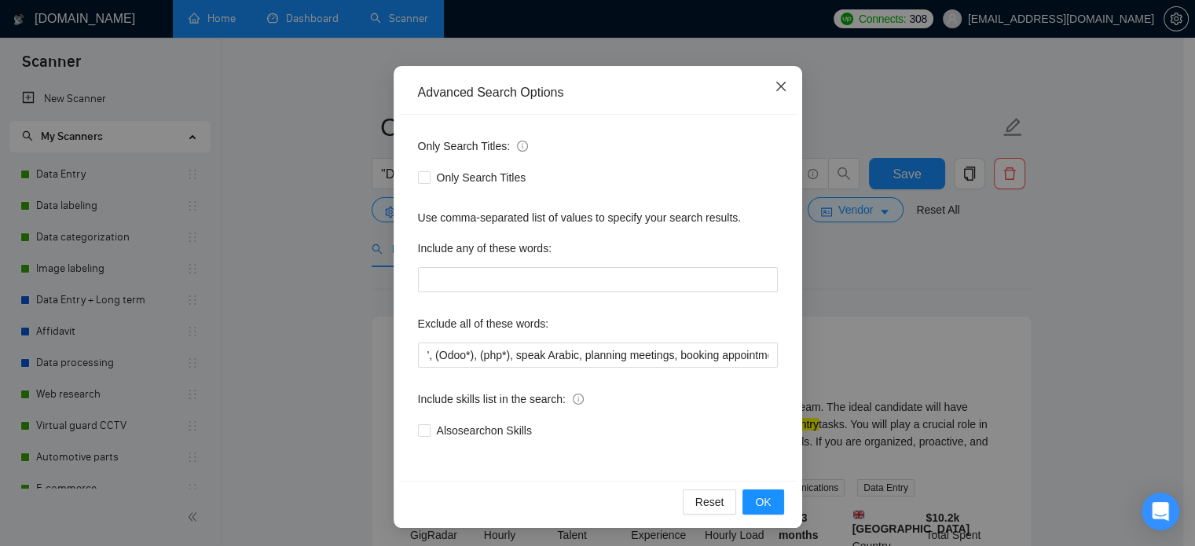
click at [783, 93] on span "Close" at bounding box center [781, 87] width 42 height 42
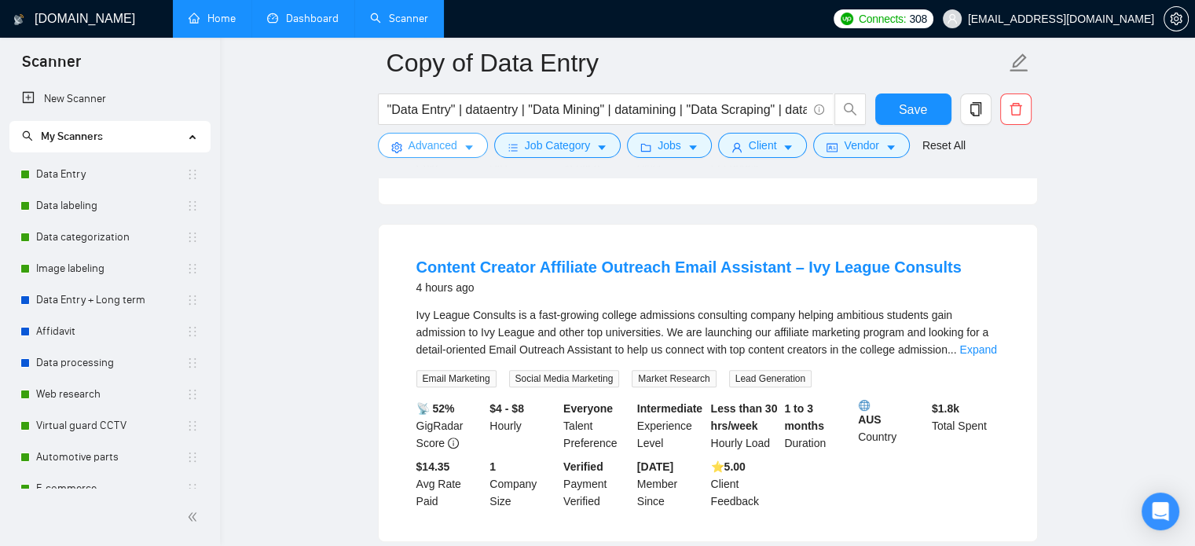
scroll to position [471, 0]
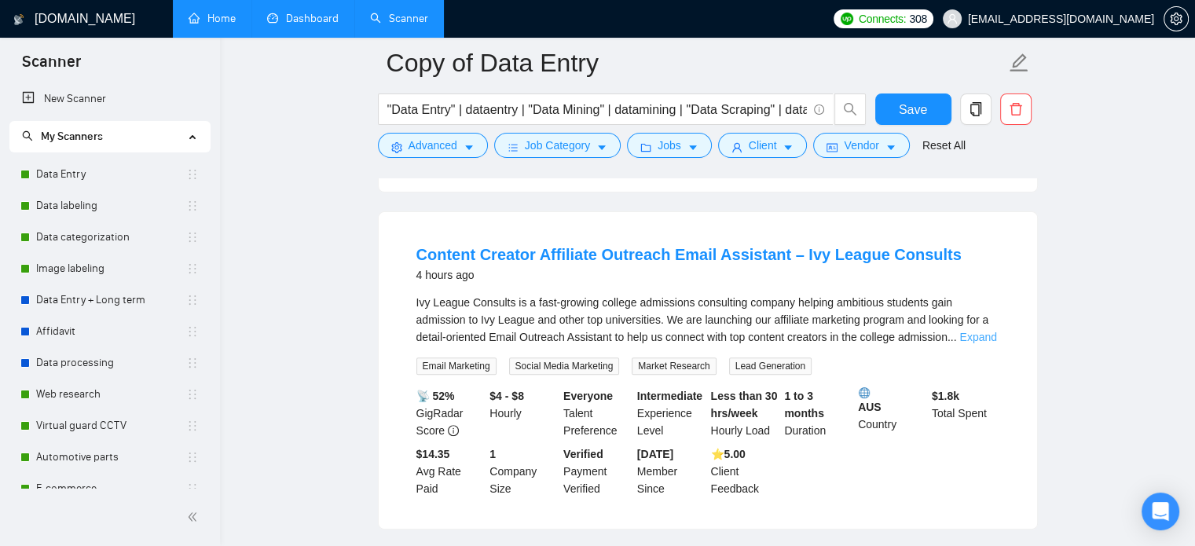
click at [981, 343] on link "Expand" at bounding box center [977, 337] width 37 height 13
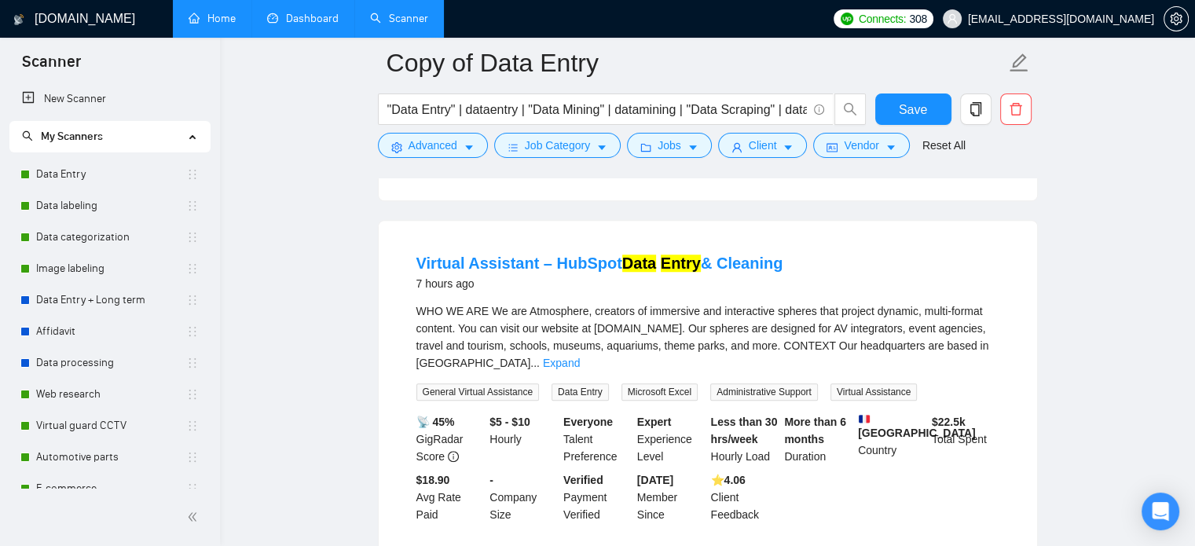
scroll to position [1414, 0]
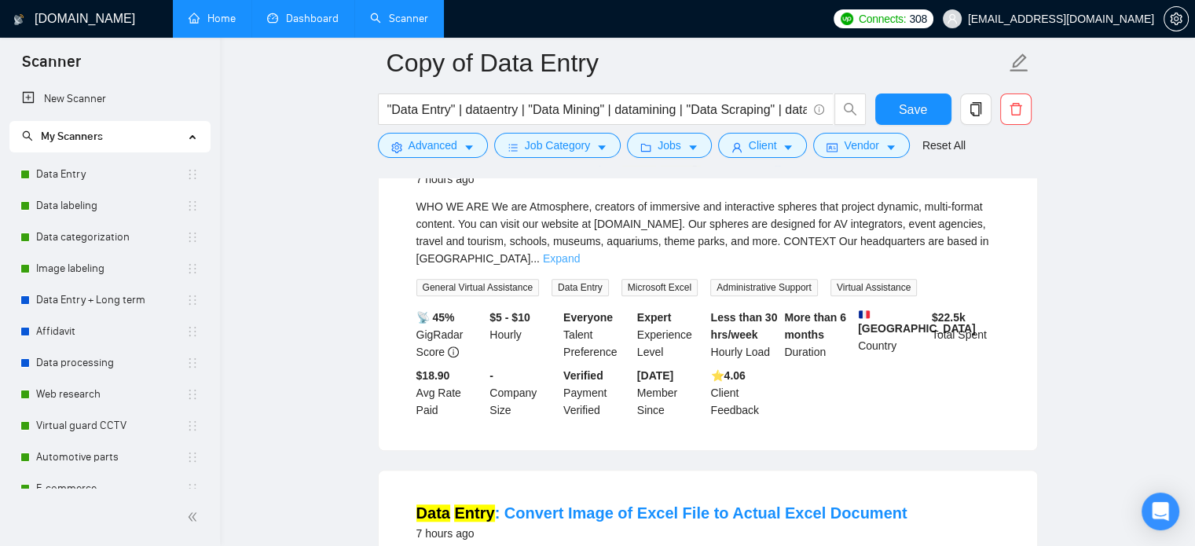
click at [580, 260] on link "Expand" at bounding box center [561, 258] width 37 height 13
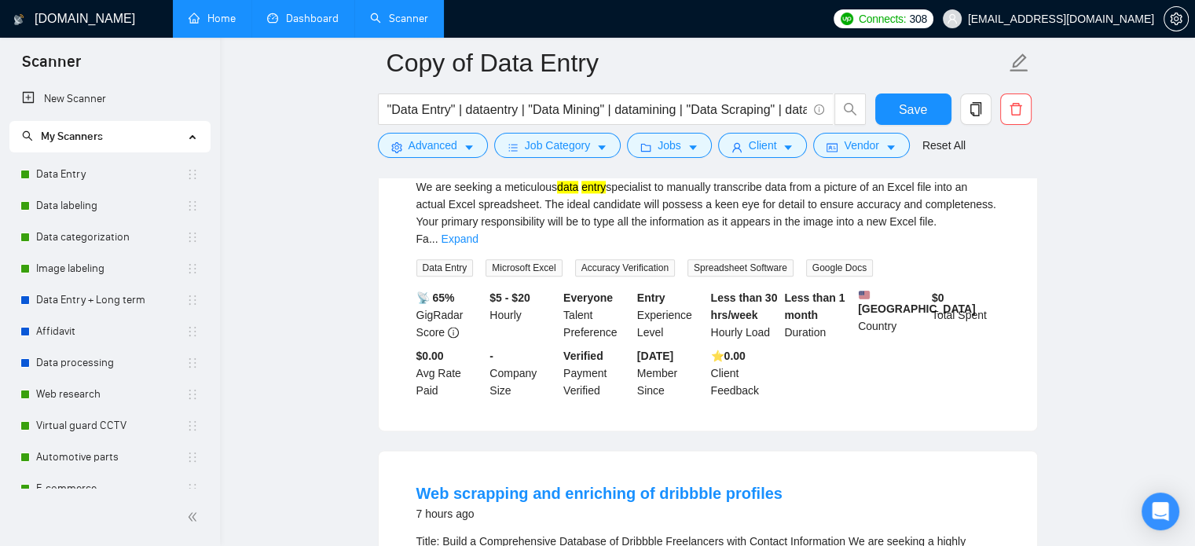
scroll to position [1964, 0]
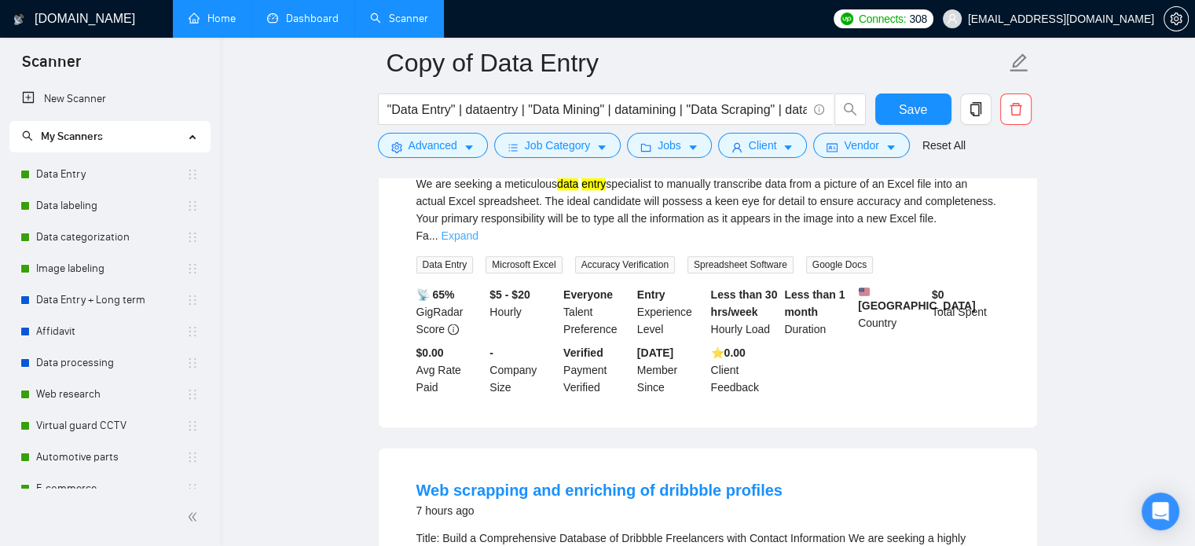
click at [478, 229] on link "Expand" at bounding box center [460, 235] width 37 height 13
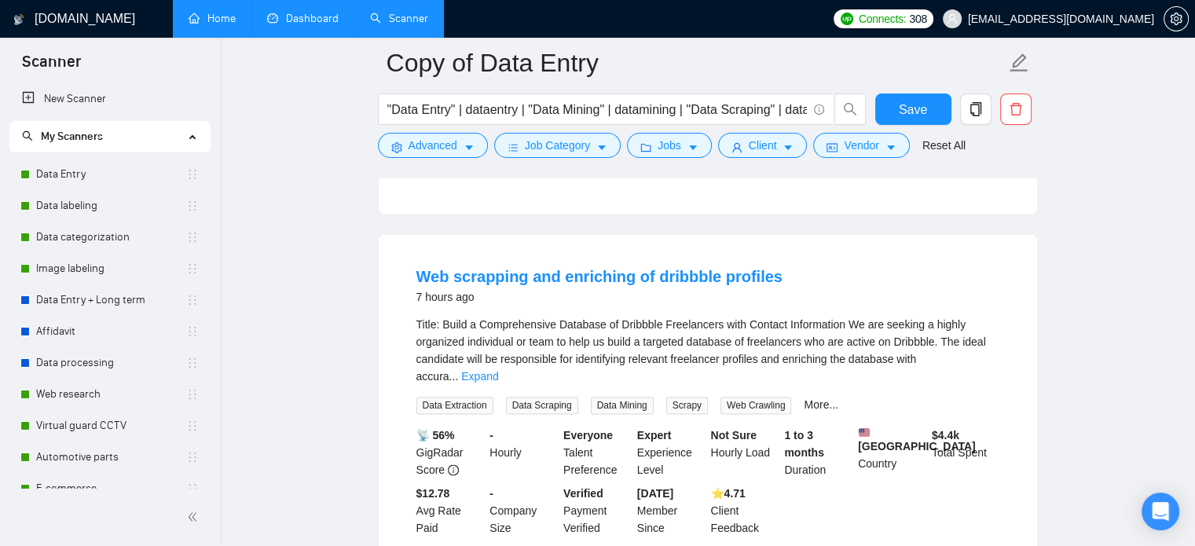
scroll to position [2278, 0]
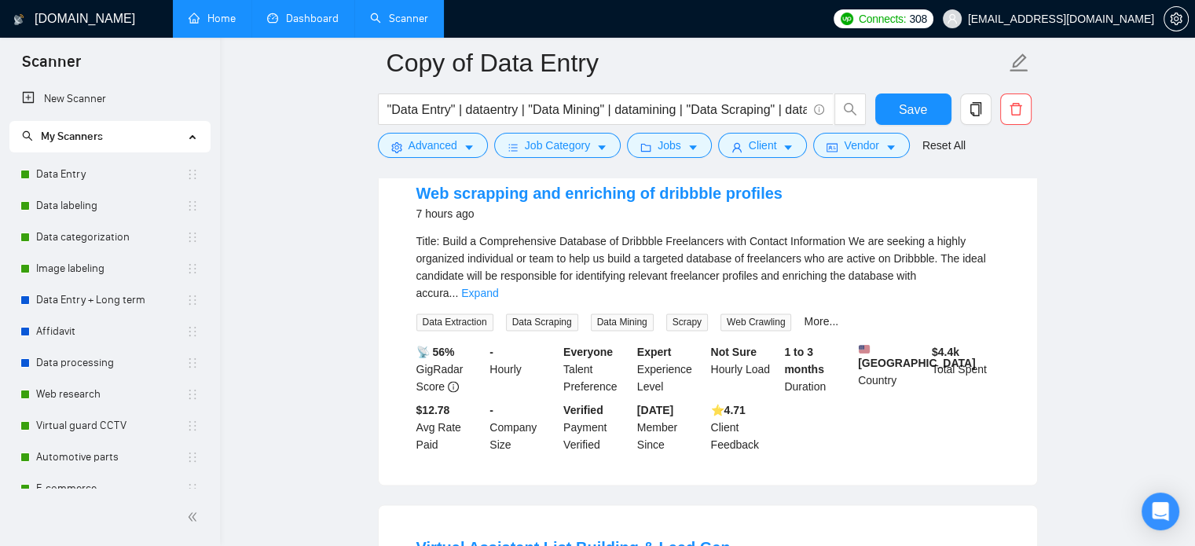
click at [962, 292] on div "Title: Build a Comprehensive Database of Dribbble Freelancers with Contact Info…" at bounding box center [707, 267] width 583 height 69
click at [498, 288] on link "Expand" at bounding box center [479, 293] width 37 height 13
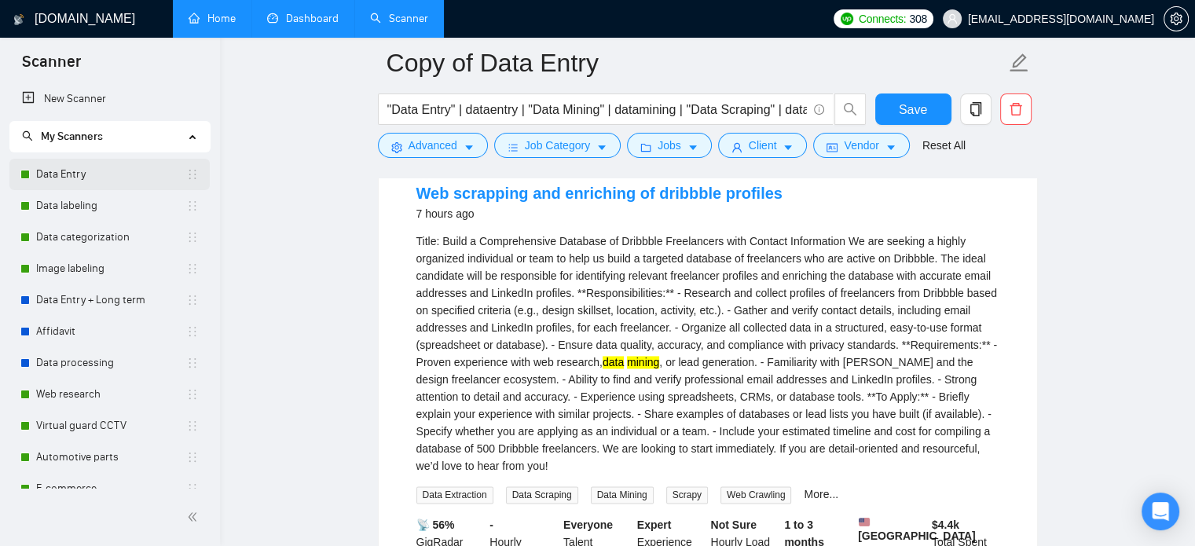
click at [98, 178] on link "Data Entry" at bounding box center [111, 174] width 150 height 31
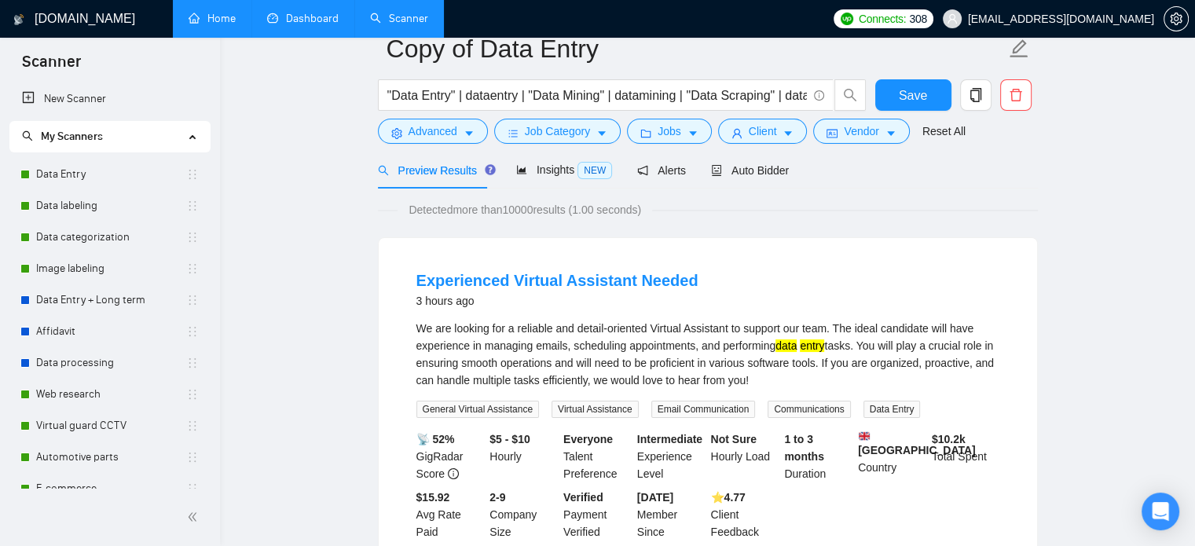
scroll to position [0, 0]
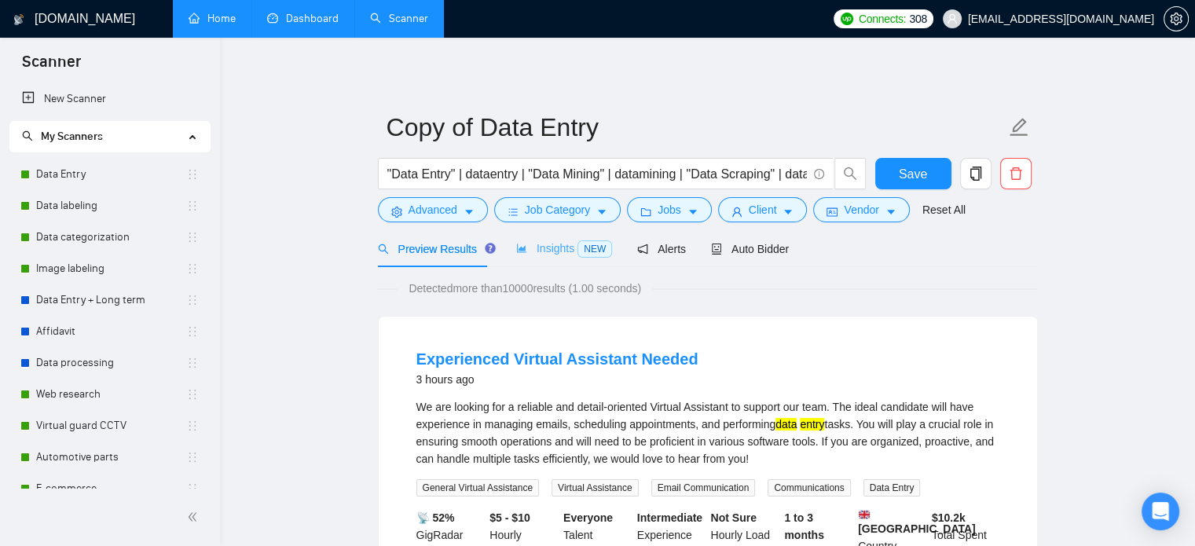
click at [546, 258] on div "Insights NEW" at bounding box center [564, 248] width 96 height 37
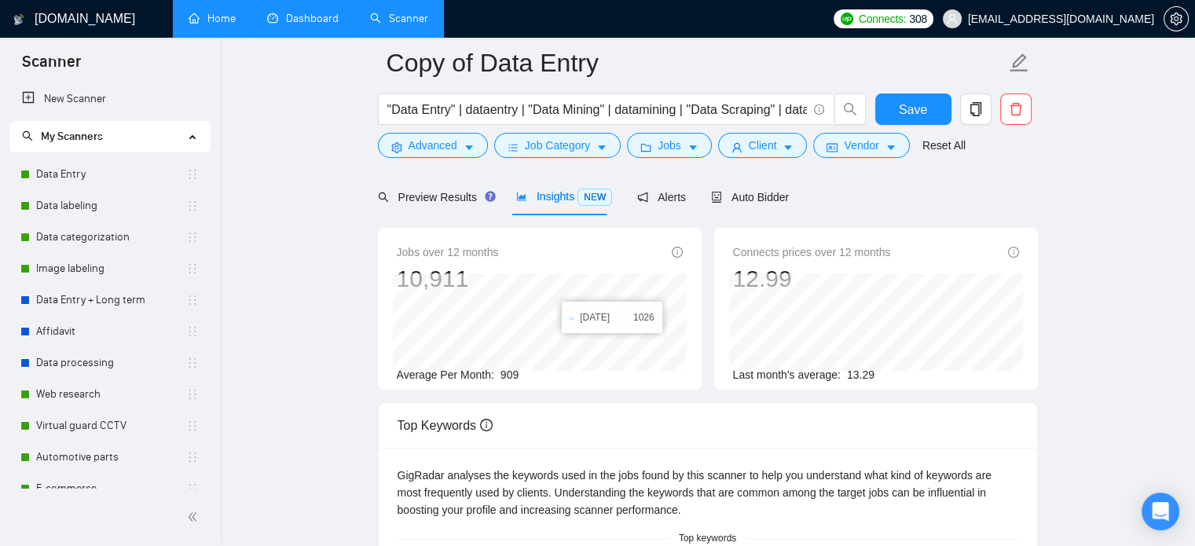
scroll to position [79, 0]
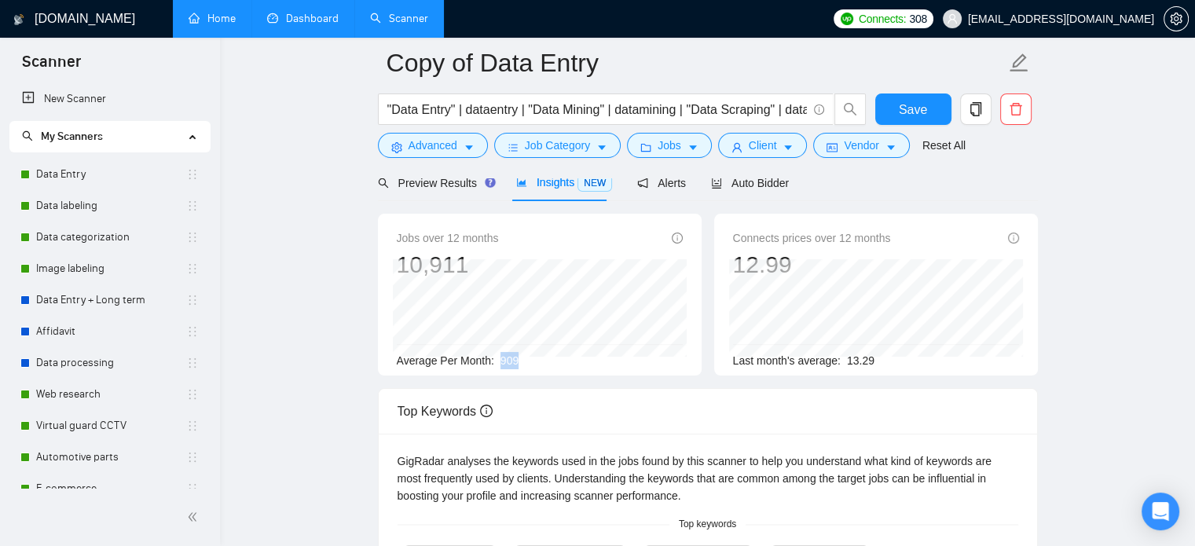
drag, startPoint x: 500, startPoint y: 361, endPoint x: 521, endPoint y: 363, distance: 20.6
click at [521, 363] on div "Average Per Month: 909" at bounding box center [540, 360] width 286 height 17
click at [450, 145] on span "Advanced" at bounding box center [433, 145] width 49 height 17
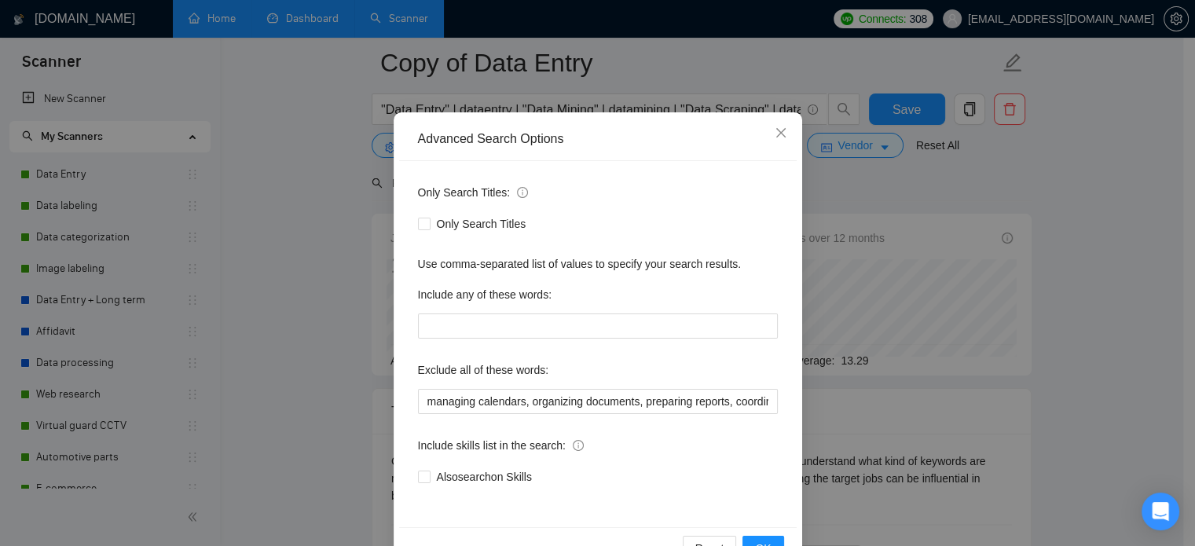
scroll to position [107, 0]
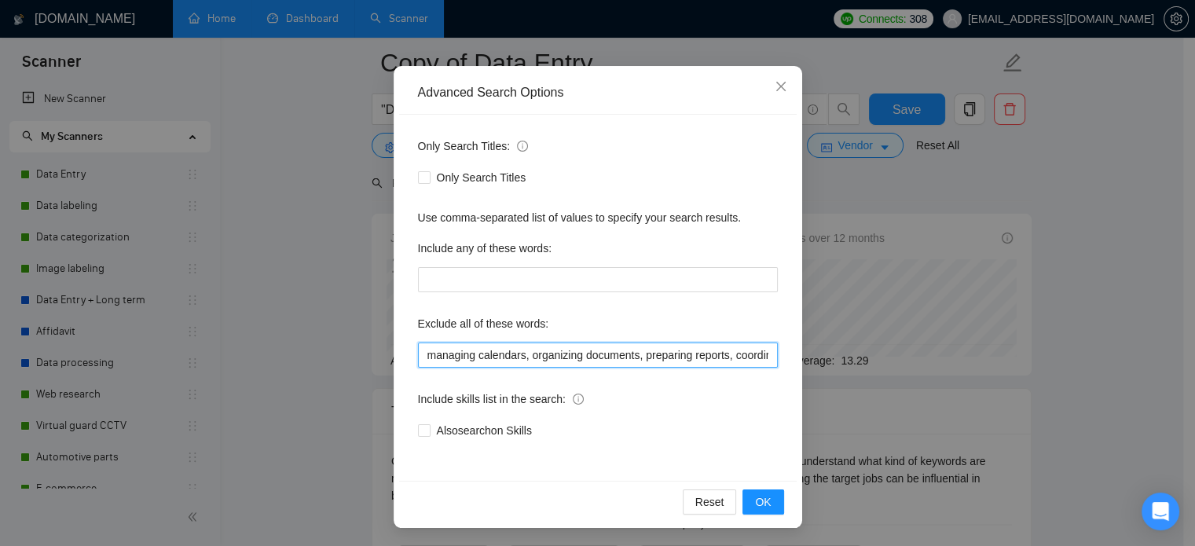
click at [550, 357] on input "managing calendars, organizing documents, preparing reports, coordinating with …" at bounding box center [598, 355] width 360 height 25
click at [778, 97] on span "Close" at bounding box center [781, 87] width 42 height 42
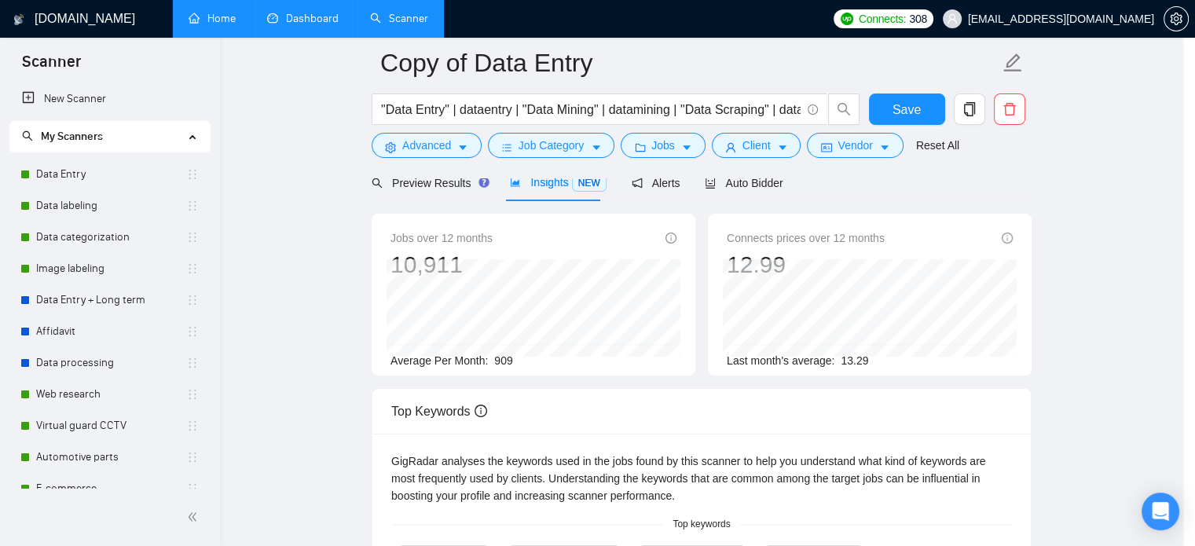
scroll to position [28, 0]
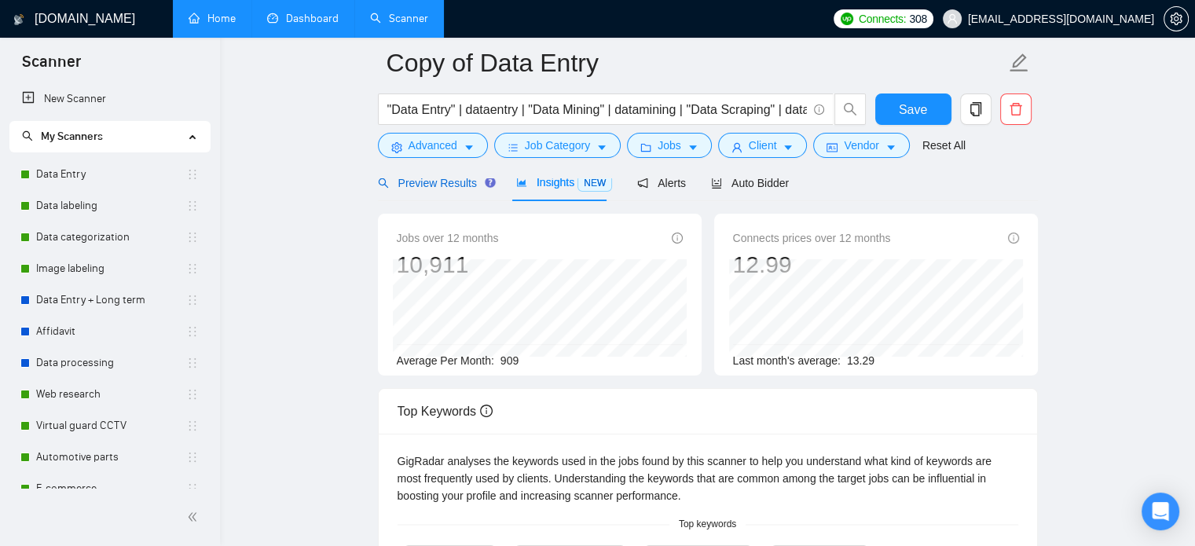
click at [457, 190] on div "Preview Results" at bounding box center [434, 182] width 113 height 17
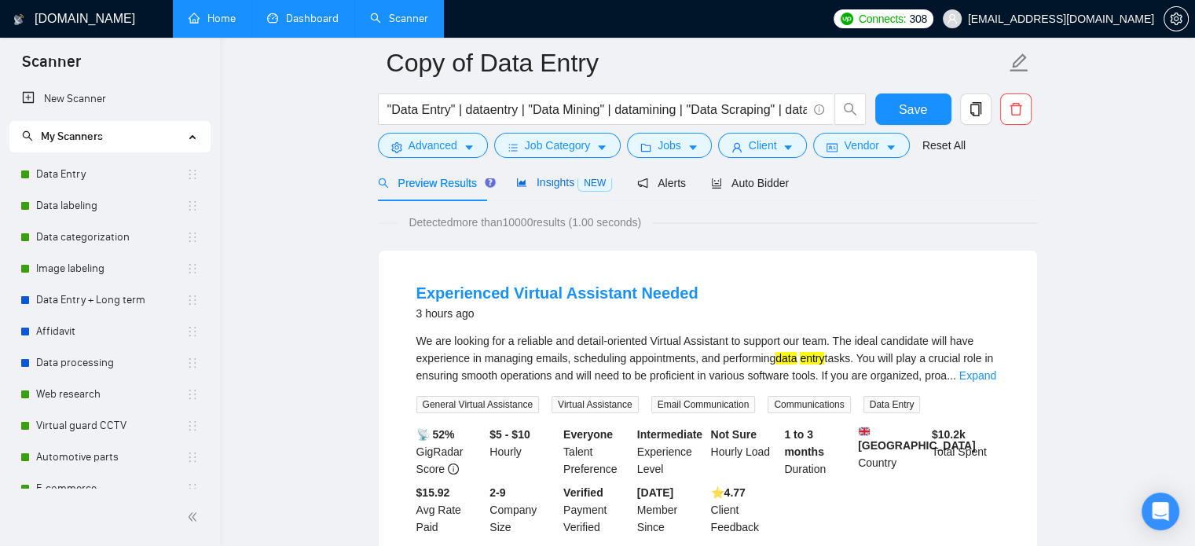
click at [548, 189] on span "Insights NEW" at bounding box center [564, 182] width 96 height 13
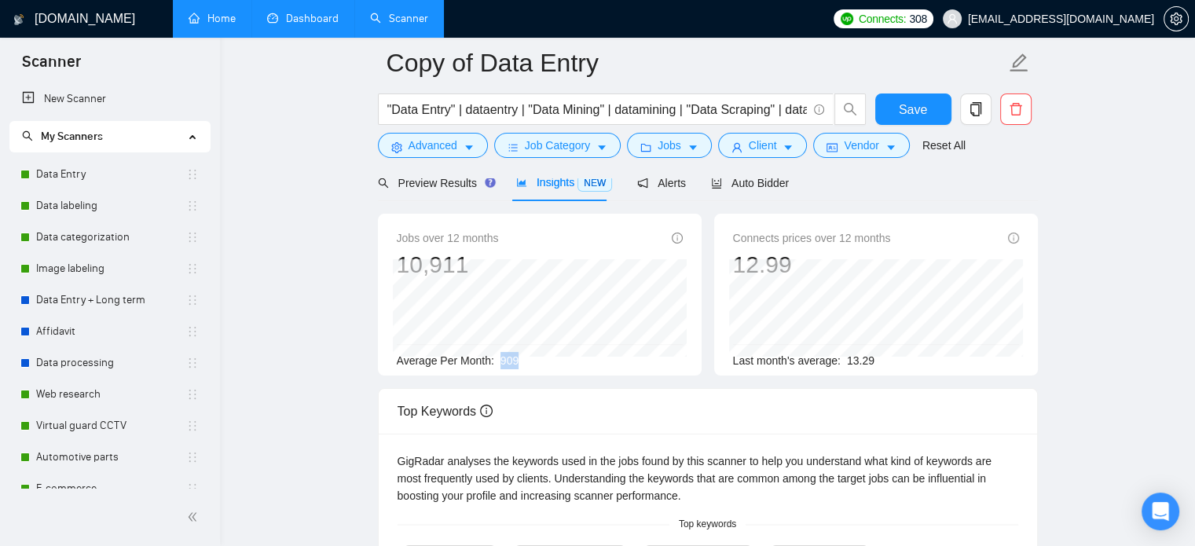
drag, startPoint x: 497, startPoint y: 361, endPoint x: 517, endPoint y: 365, distance: 20.7
click at [517, 365] on div "Average Per Month: 909" at bounding box center [540, 360] width 286 height 17
click at [511, 373] on div "Jobs over 12 months 10,911 Feb 2025 1026 Average Per Month: 909" at bounding box center [540, 295] width 324 height 162
drag, startPoint x: 499, startPoint y: 365, endPoint x: 515, endPoint y: 368, distance: 16.7
click at [515, 368] on div "Average Per Month: 909" at bounding box center [540, 360] width 286 height 17
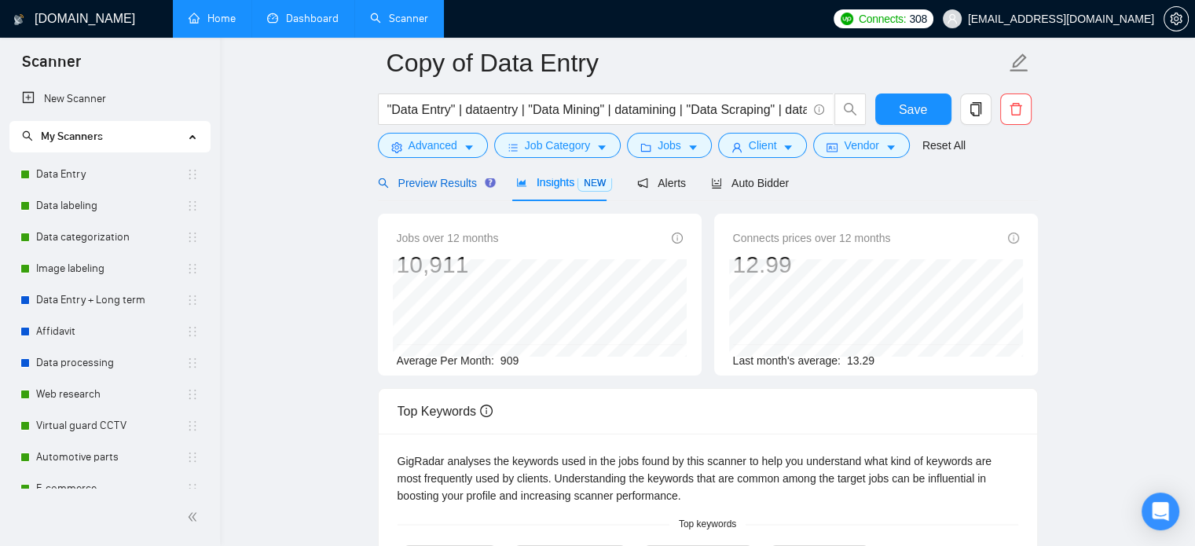
click at [443, 188] on span "Preview Results" at bounding box center [434, 183] width 113 height 13
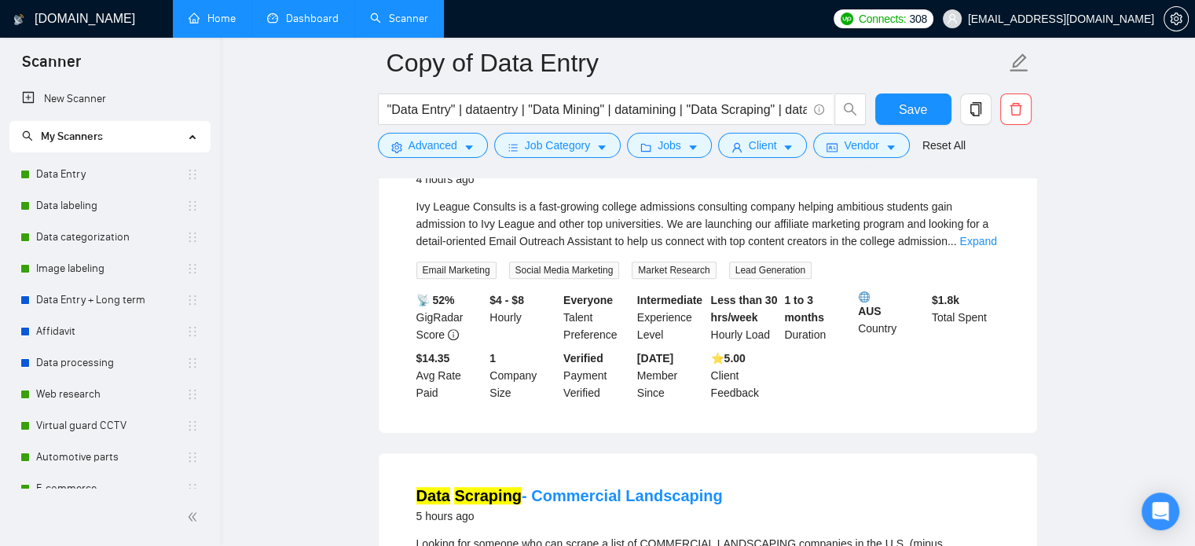
scroll to position [471, 0]
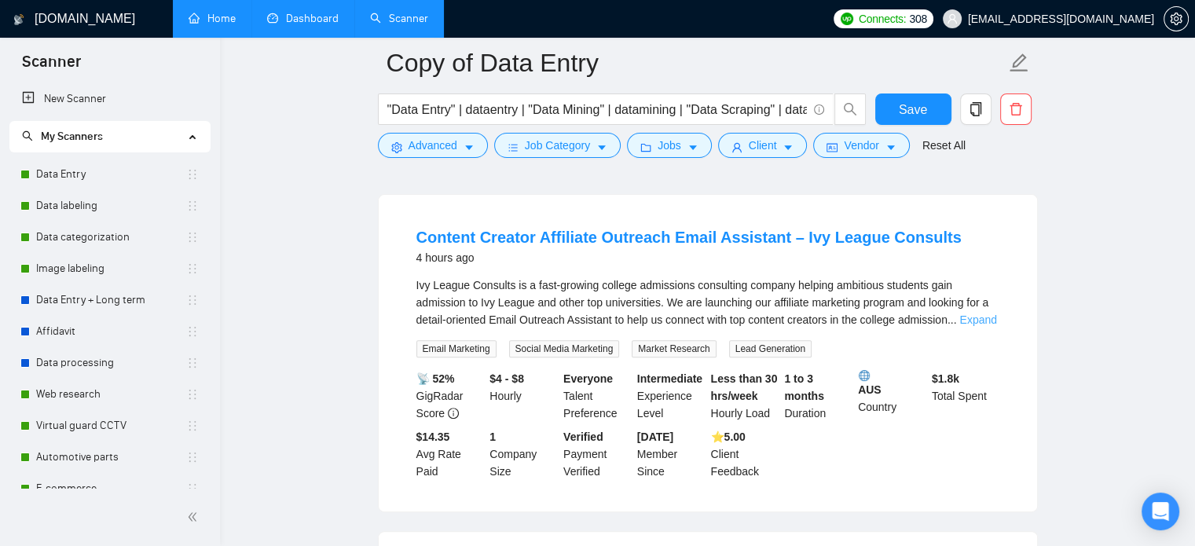
click at [976, 326] on link "Expand" at bounding box center [977, 319] width 37 height 13
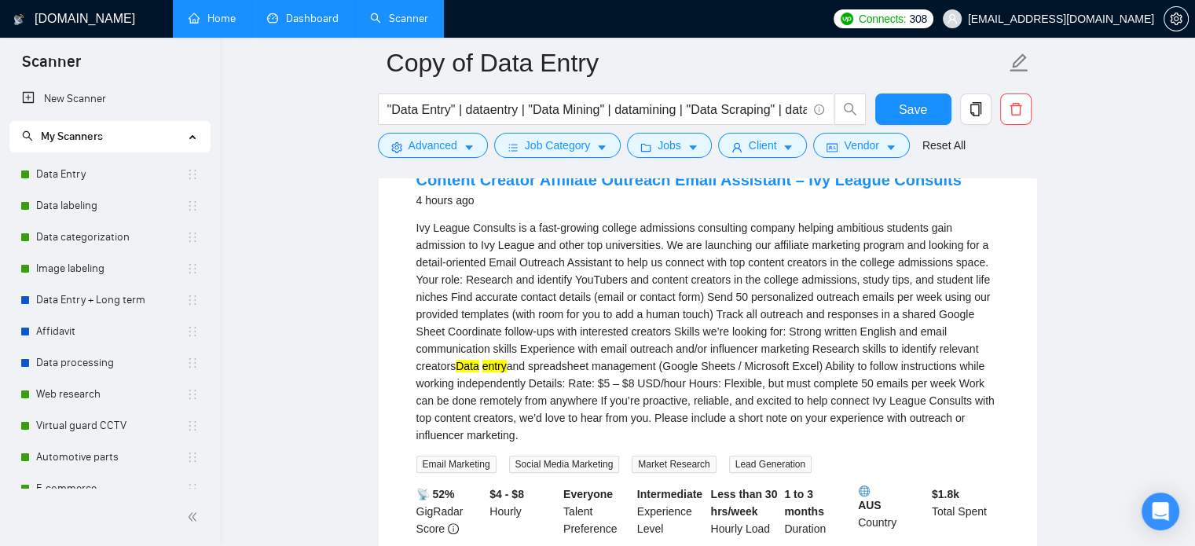
scroll to position [550, 0]
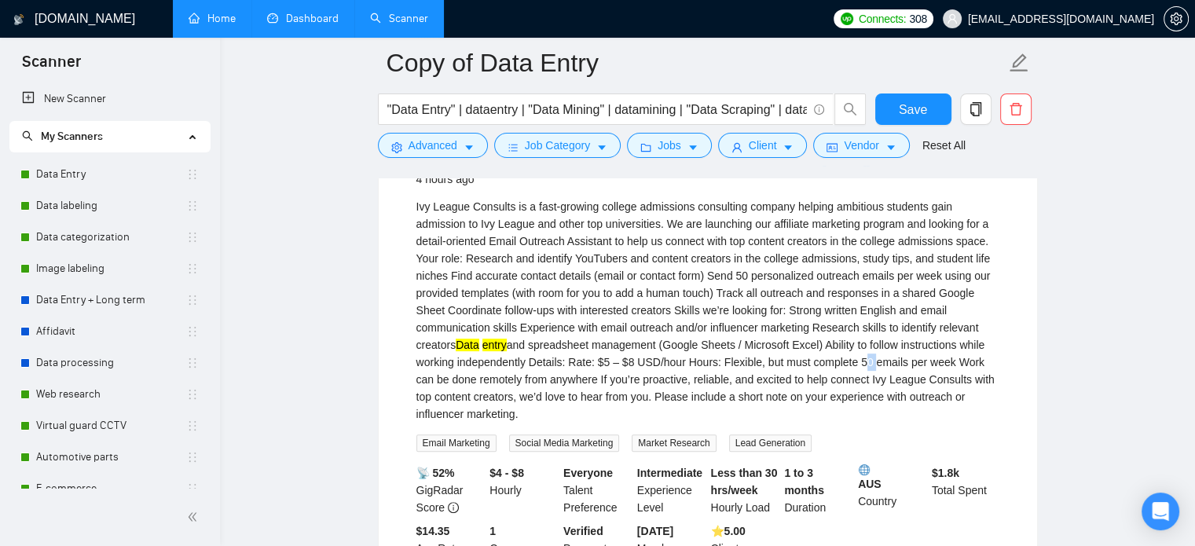
drag, startPoint x: 855, startPoint y: 373, endPoint x: 869, endPoint y: 375, distance: 14.2
click at [869, 375] on div "Ivy League Consults is a fast-growing college admissions consulting company hel…" at bounding box center [707, 310] width 583 height 225
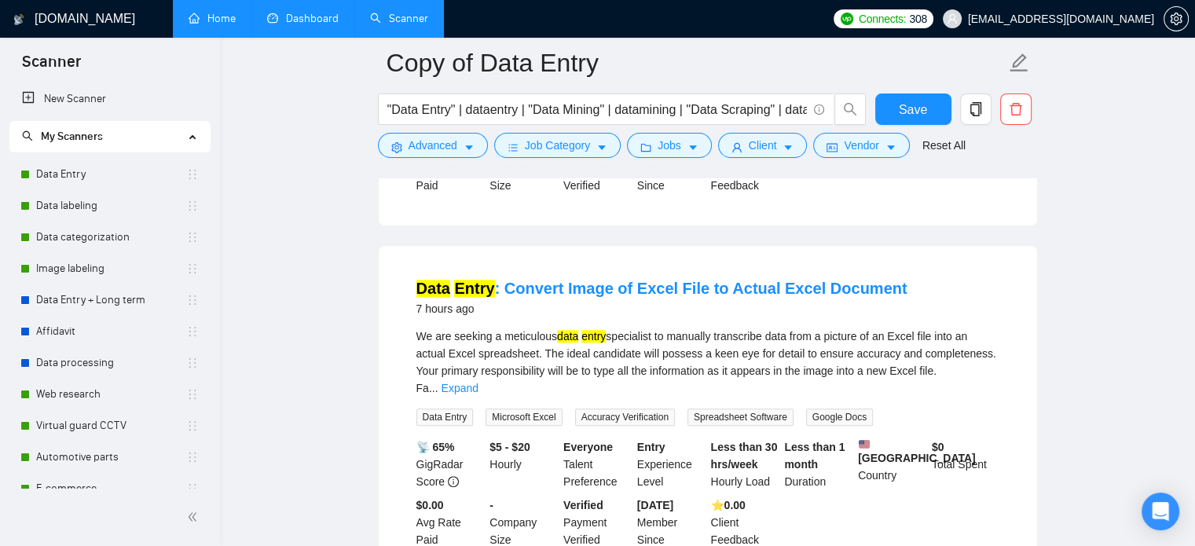
scroll to position [1650, 0]
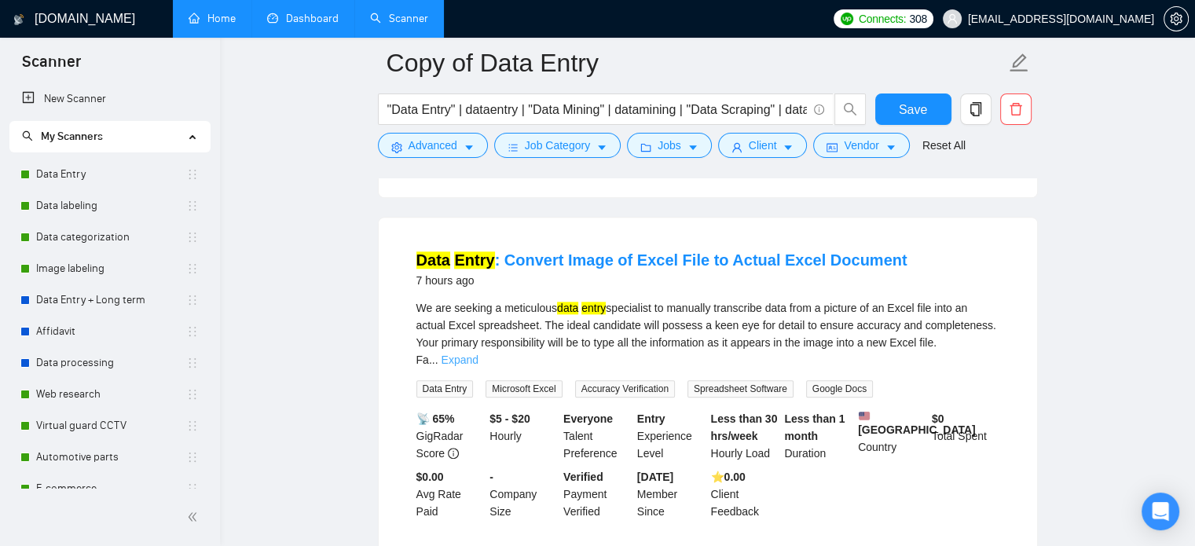
click at [478, 354] on link "Expand" at bounding box center [460, 360] width 37 height 13
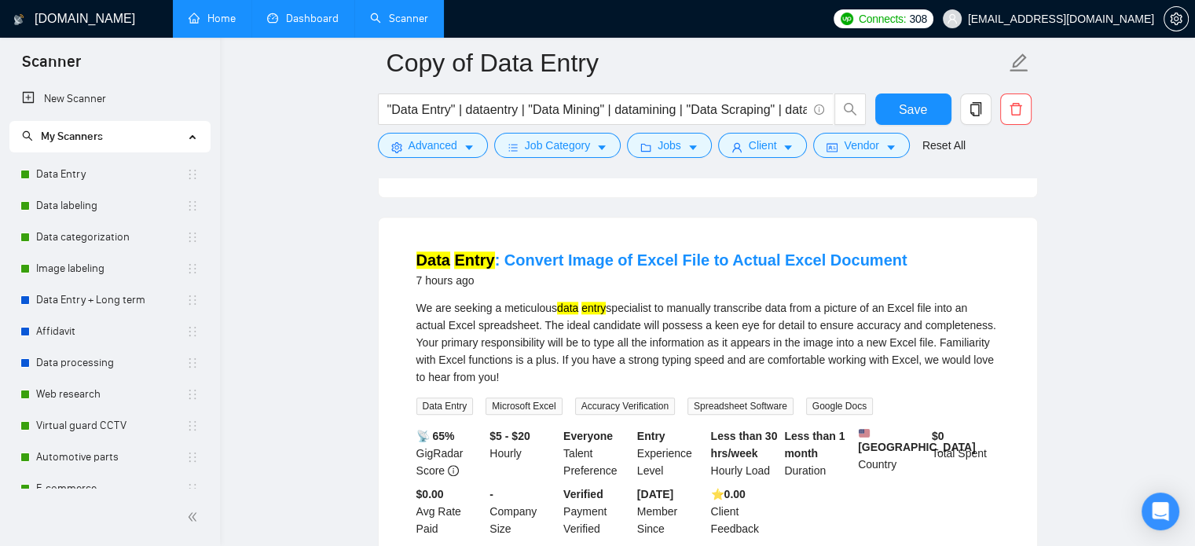
drag, startPoint x: 512, startPoint y: 383, endPoint x: 418, endPoint y: 317, distance: 115.1
click at [418, 317] on div "We are seeking a meticulous data entry specialist to manually transcribe data f…" at bounding box center [707, 342] width 583 height 86
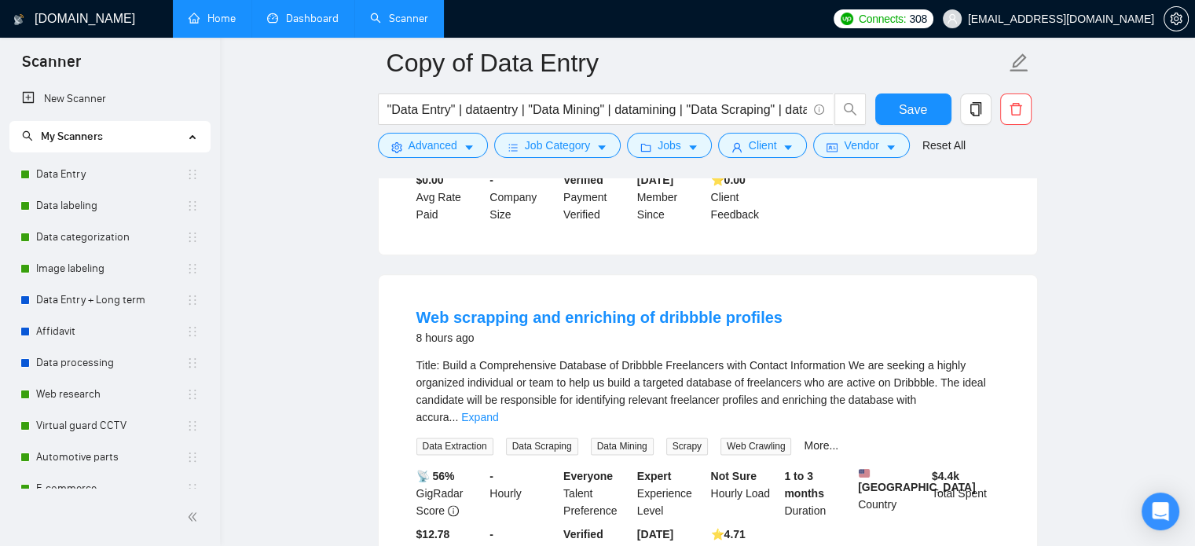
scroll to position [2043, 0]
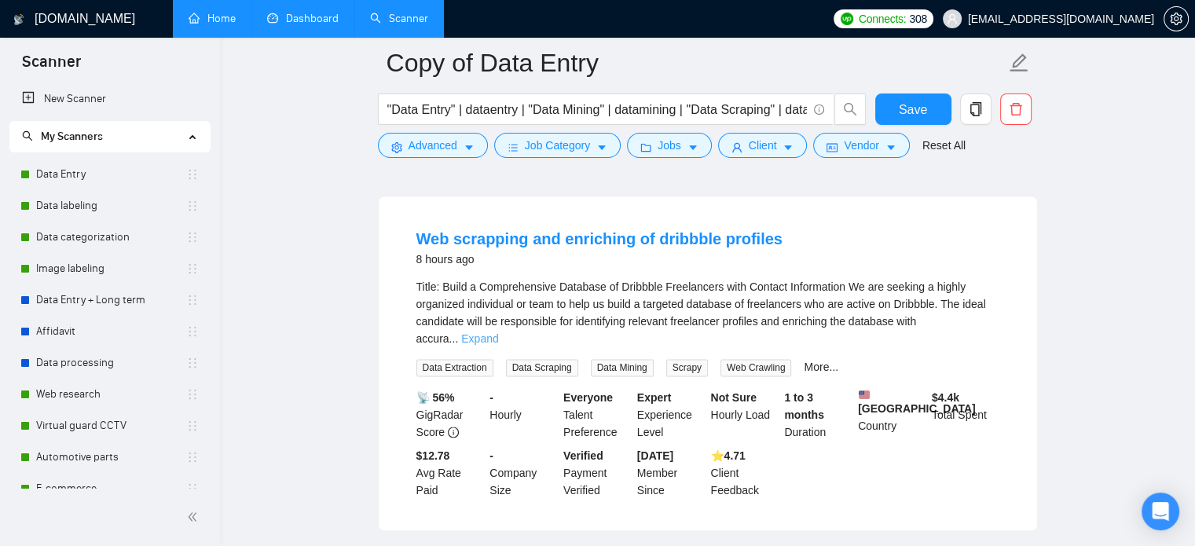
click at [498, 338] on link "Expand" at bounding box center [479, 338] width 37 height 13
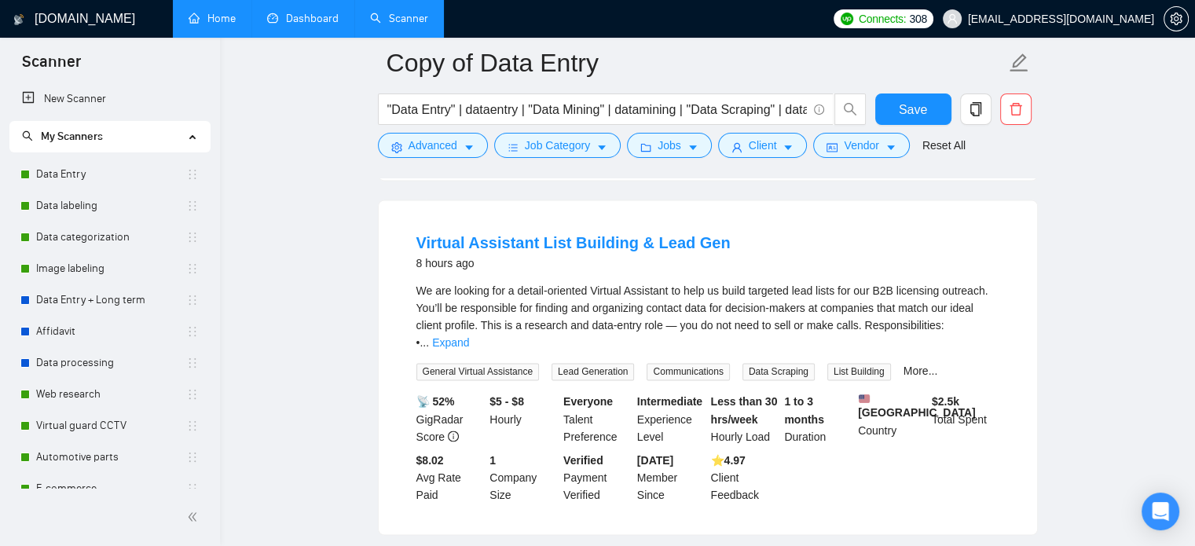
scroll to position [2593, 0]
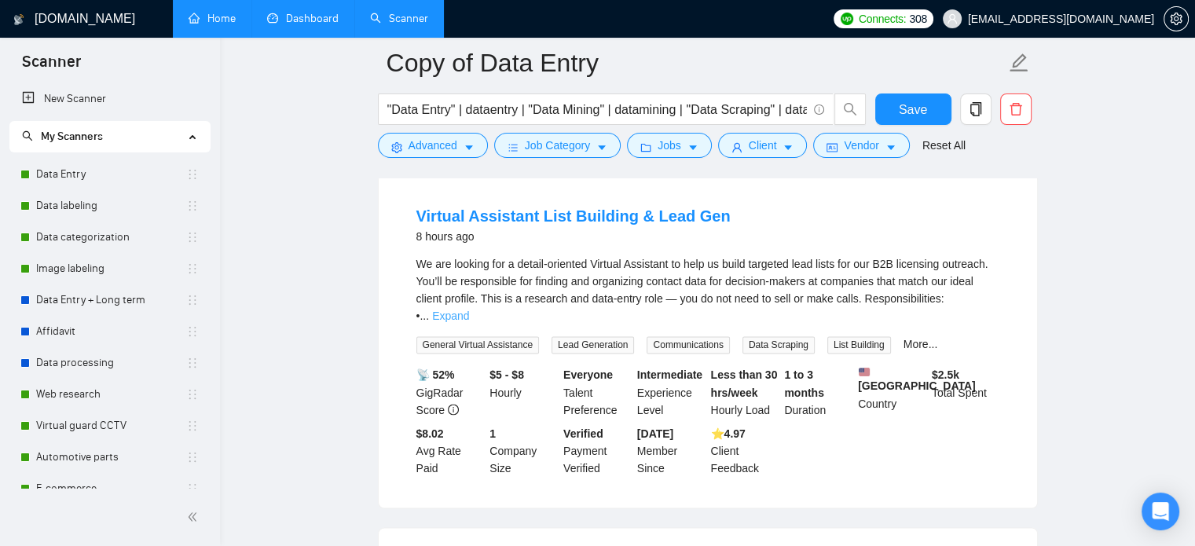
click at [469, 322] on link "Expand" at bounding box center [450, 316] width 37 height 13
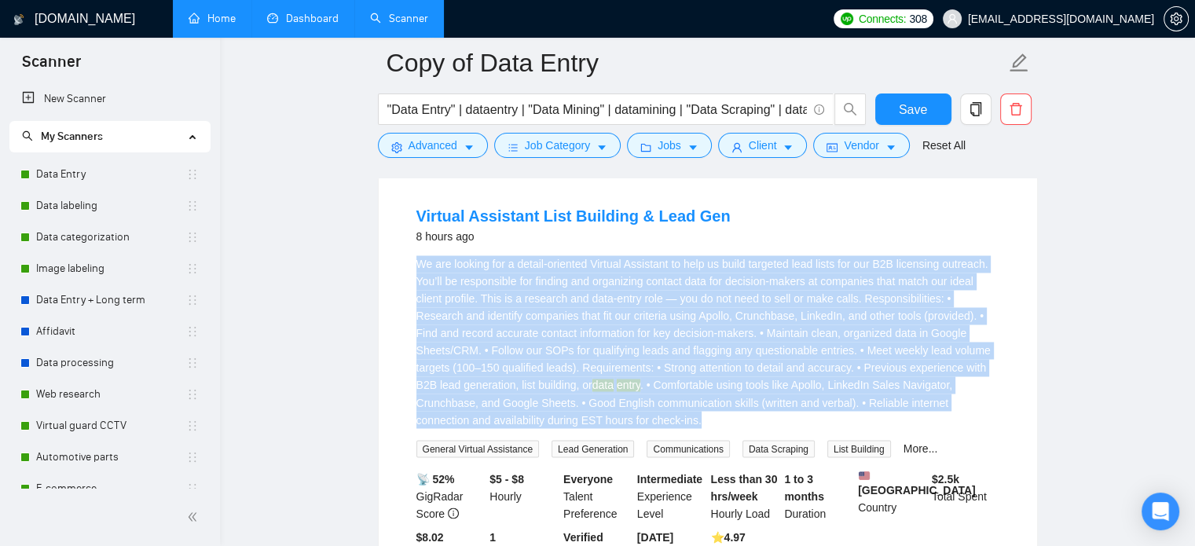
drag, startPoint x: 586, startPoint y: 445, endPoint x: 412, endPoint y: 290, distance: 233.7
click at [412, 290] on li "Virtual Assistant List Building & Lead Gen 8 hours ago We are looking for a det…" at bounding box center [708, 392] width 621 height 400
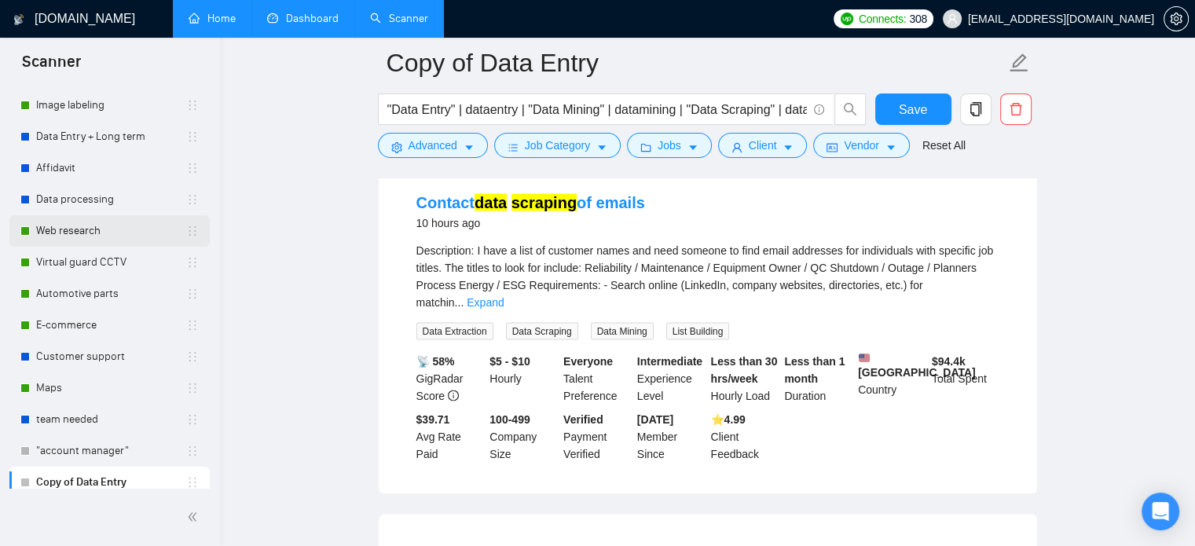
scroll to position [173, 0]
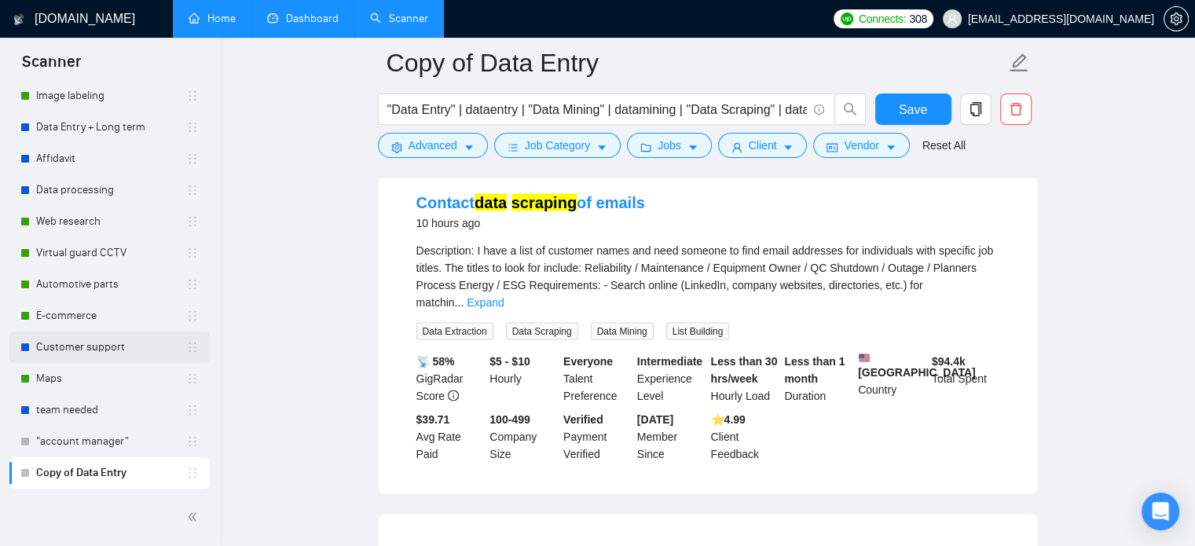
click at [97, 347] on link "Customer support" at bounding box center [111, 347] width 150 height 31
click at [271, 18] on link "Dashboard" at bounding box center [302, 18] width 71 height 13
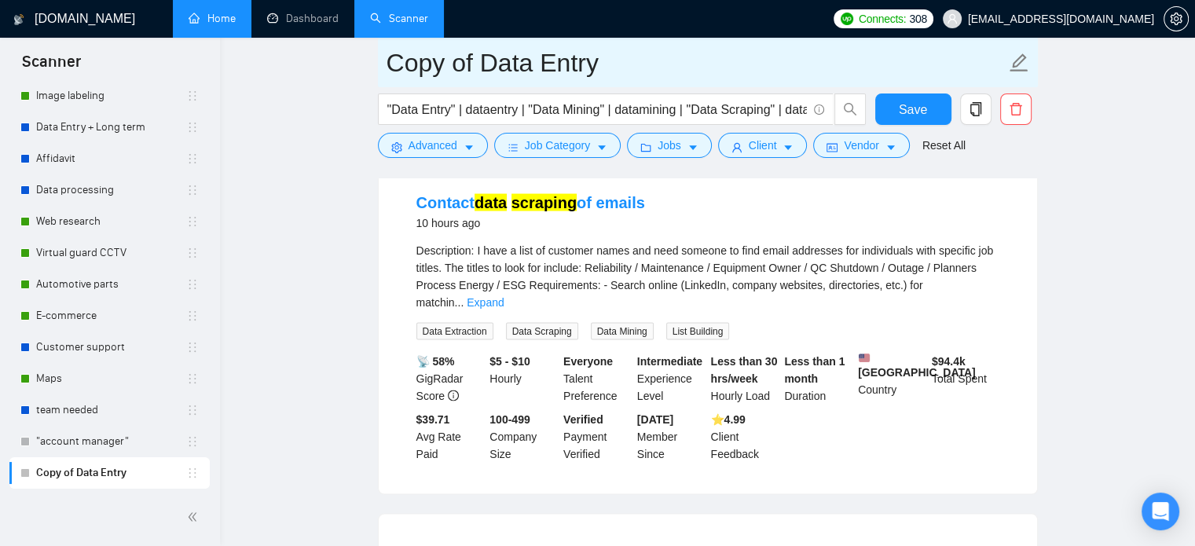
scroll to position [0, 0]
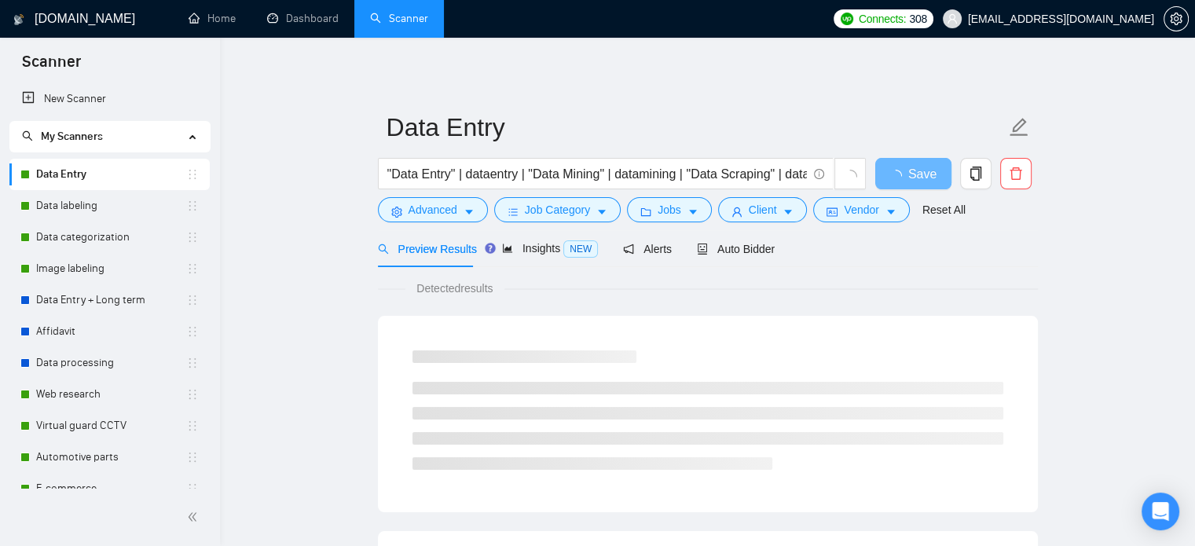
click at [545, 260] on div "Insights NEW" at bounding box center [564, 248] width 96 height 37
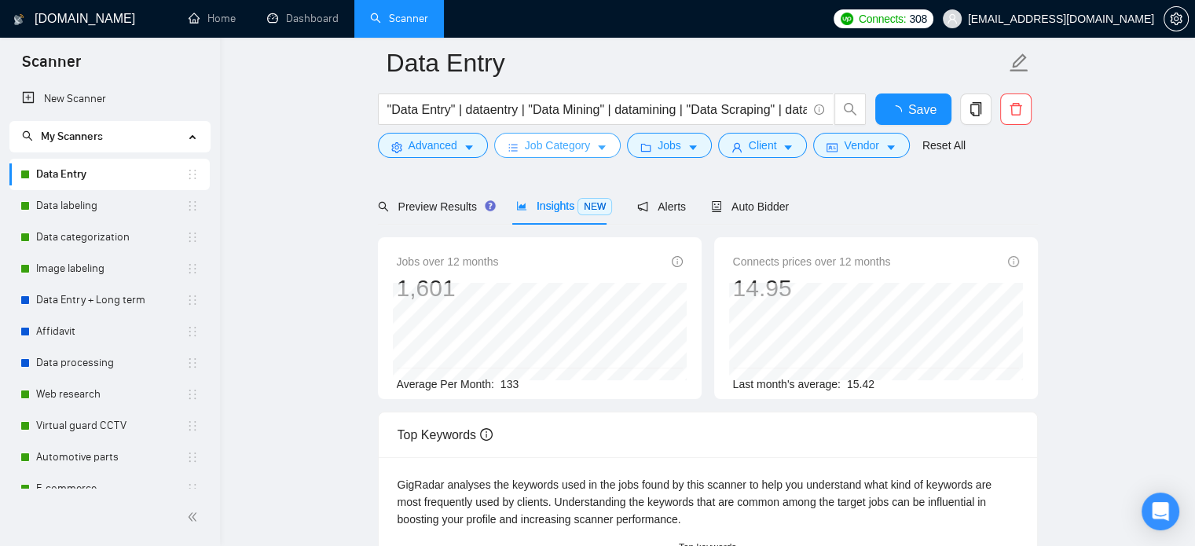
scroll to position [157, 0]
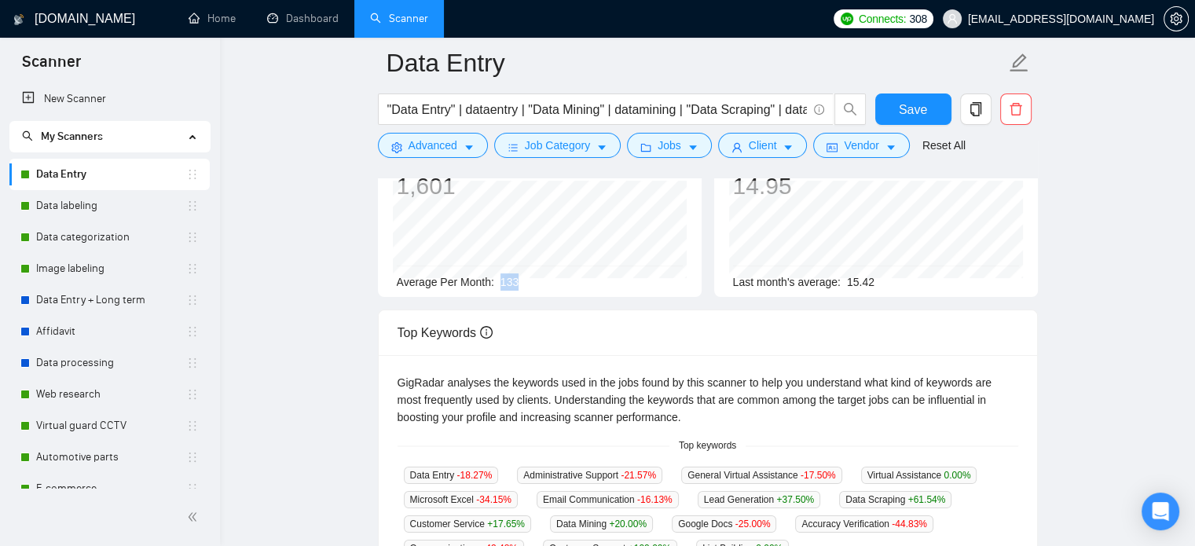
drag, startPoint x: 499, startPoint y: 280, endPoint x: 526, endPoint y: 280, distance: 26.7
click at [526, 280] on div "Average Per Month: 133" at bounding box center [540, 281] width 286 height 17
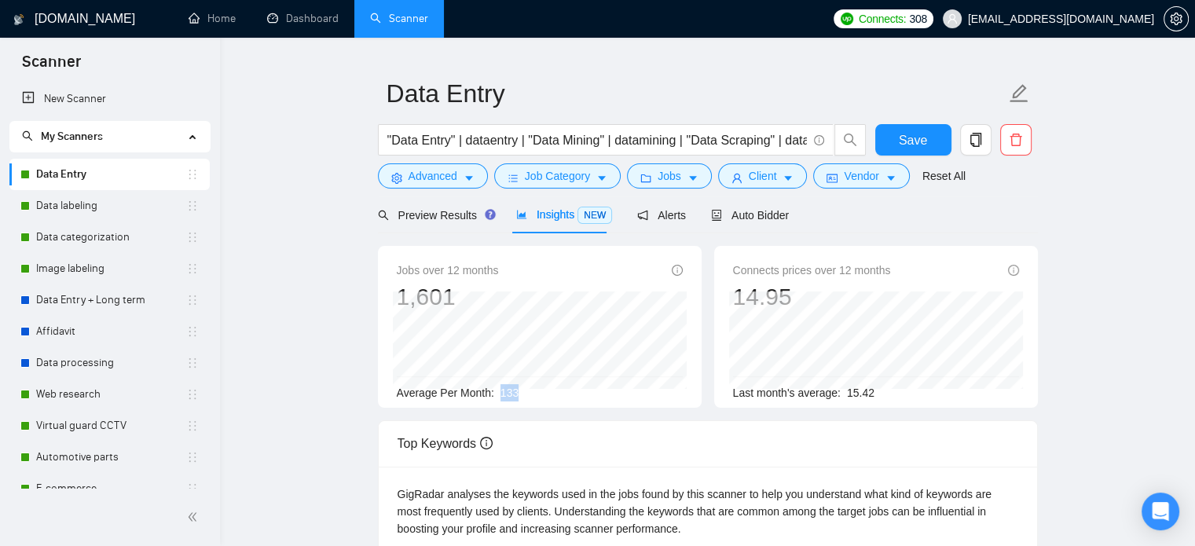
scroll to position [0, 0]
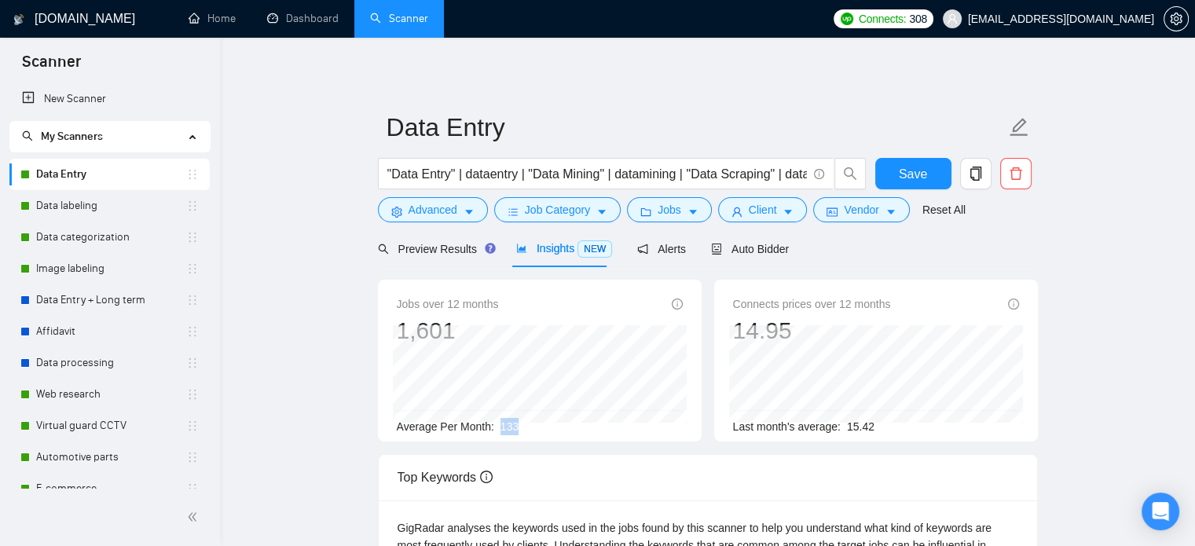
click at [599, 427] on div "Average Per Month: 133" at bounding box center [540, 426] width 286 height 17
drag, startPoint x: 581, startPoint y: 427, endPoint x: 490, endPoint y: 430, distance: 91.2
click at [490, 430] on div "Average Per Month: 133" at bounding box center [540, 426] width 286 height 17
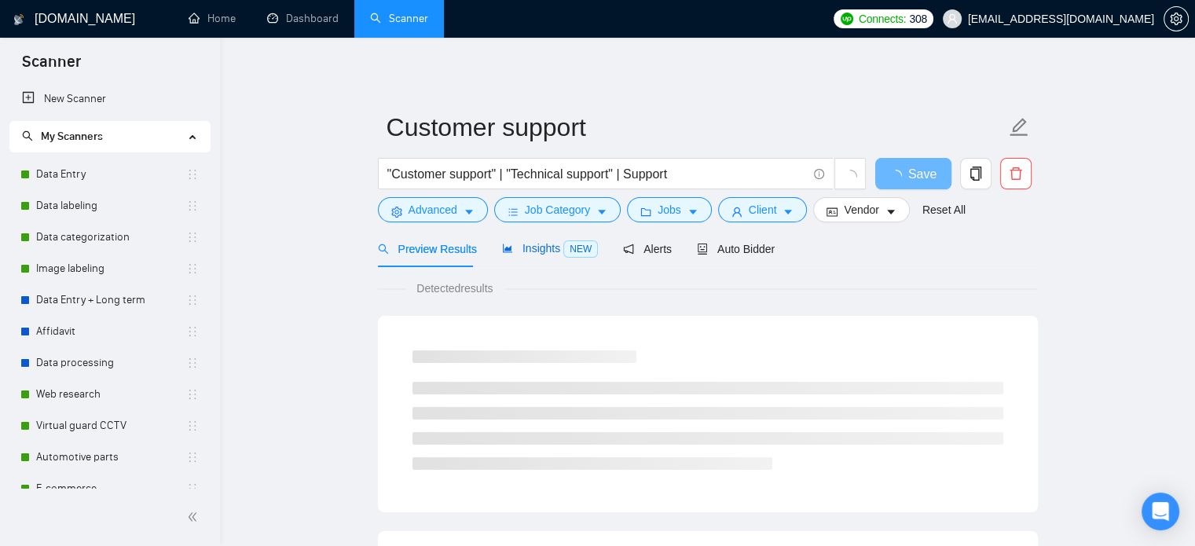
click at [550, 247] on span "Insights NEW" at bounding box center [550, 248] width 96 height 13
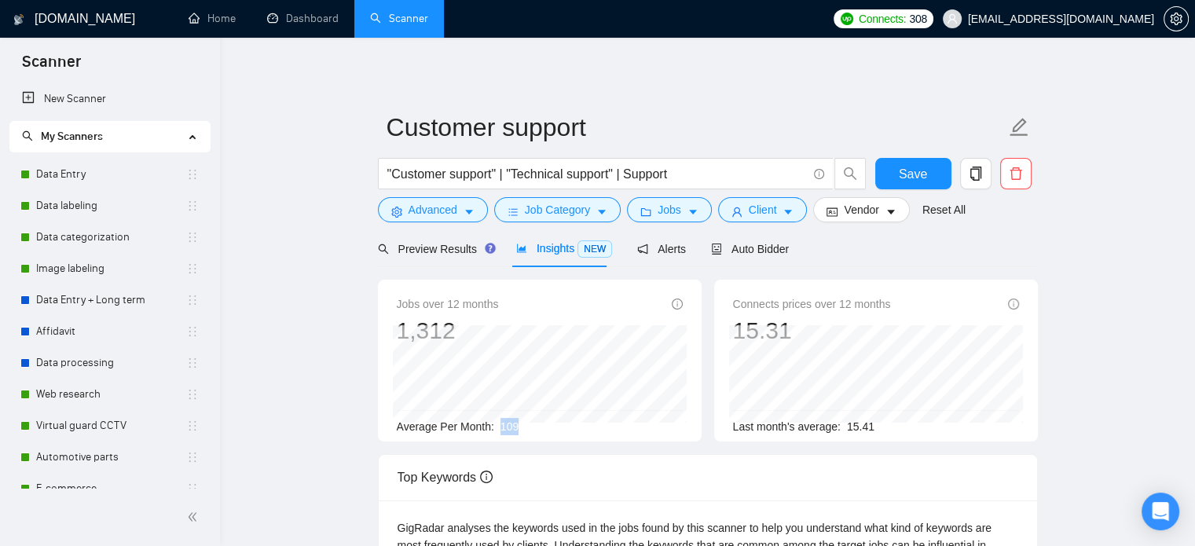
drag, startPoint x: 500, startPoint y: 427, endPoint x: 523, endPoint y: 427, distance: 22.8
click at [523, 427] on div "Average Per Month: 109" at bounding box center [540, 426] width 286 height 17
click at [458, 260] on div "Preview Results" at bounding box center [434, 248] width 113 height 37
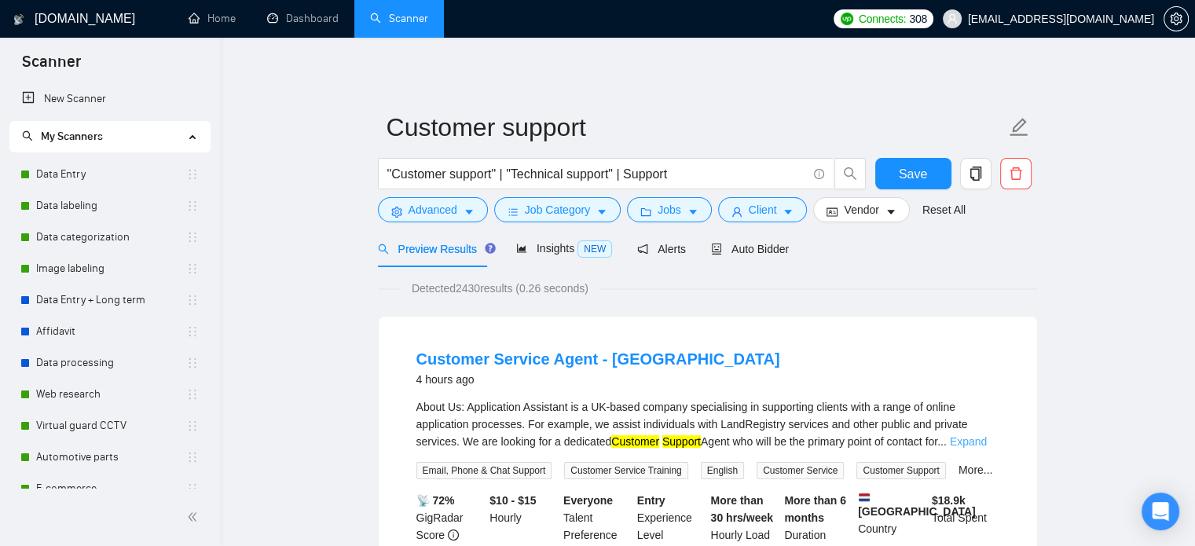
click at [968, 437] on link "Expand" at bounding box center [968, 441] width 37 height 13
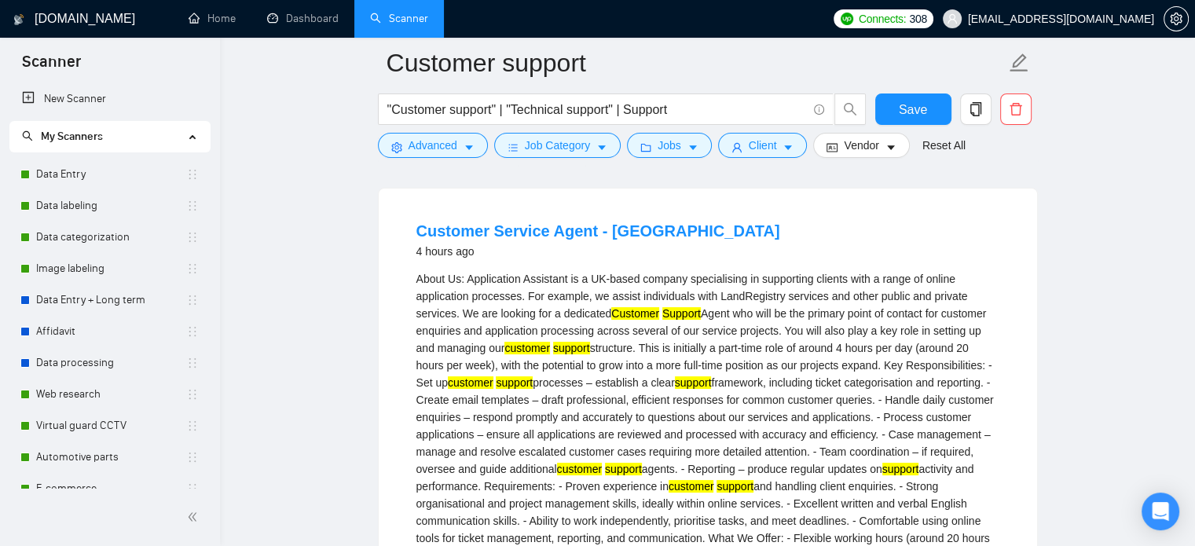
scroll to position [157, 0]
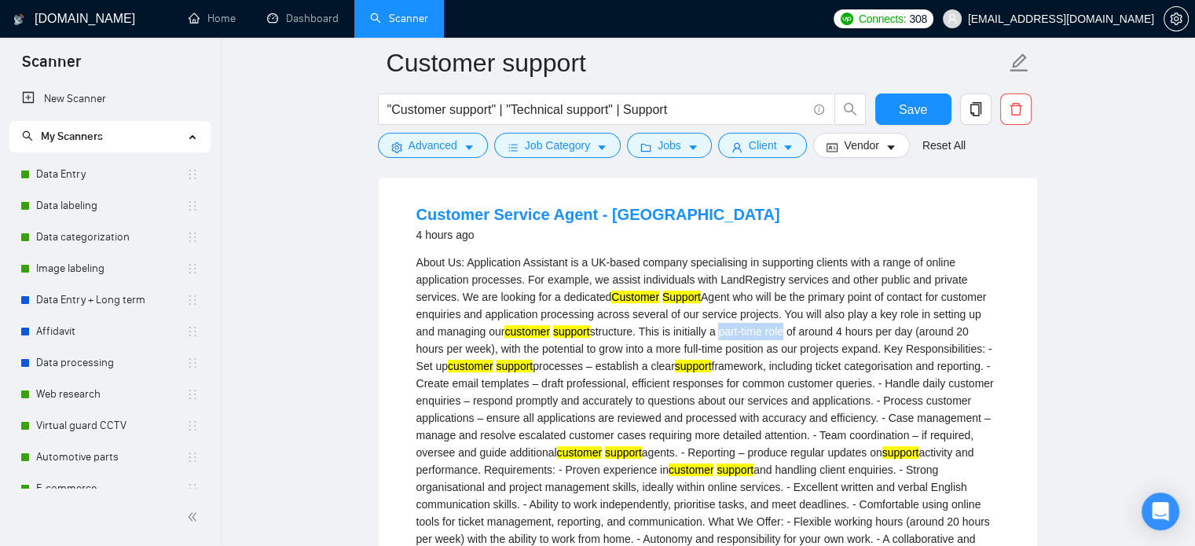
drag, startPoint x: 702, startPoint y: 334, endPoint x: 765, endPoint y: 333, distance: 62.9
click at [765, 333] on div "About Us: Application Assistant is a UK-based company specialising in supportin…" at bounding box center [707, 435] width 583 height 363
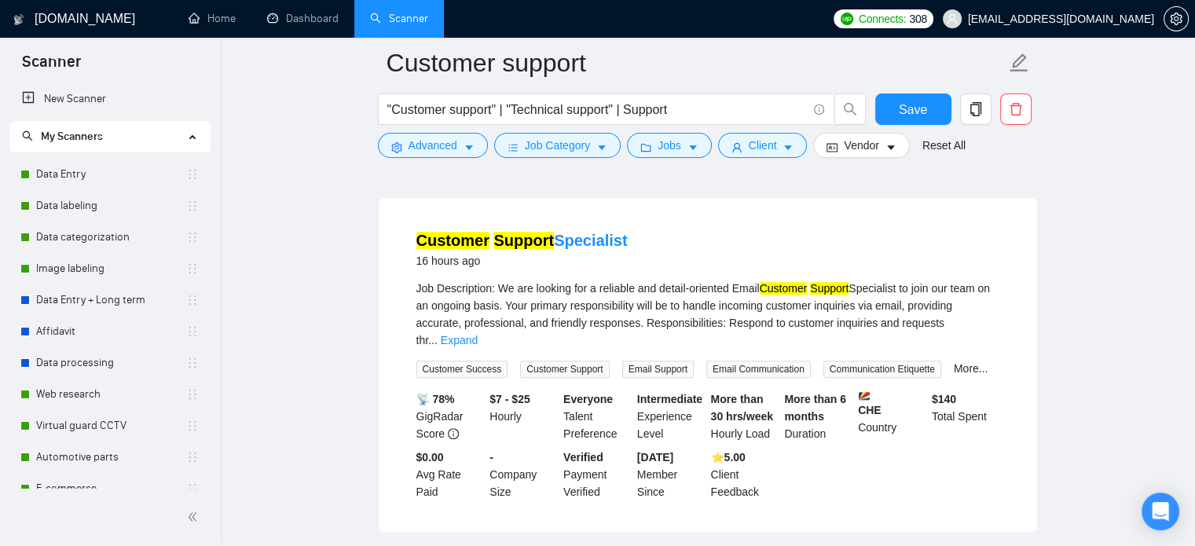
scroll to position [786, 0]
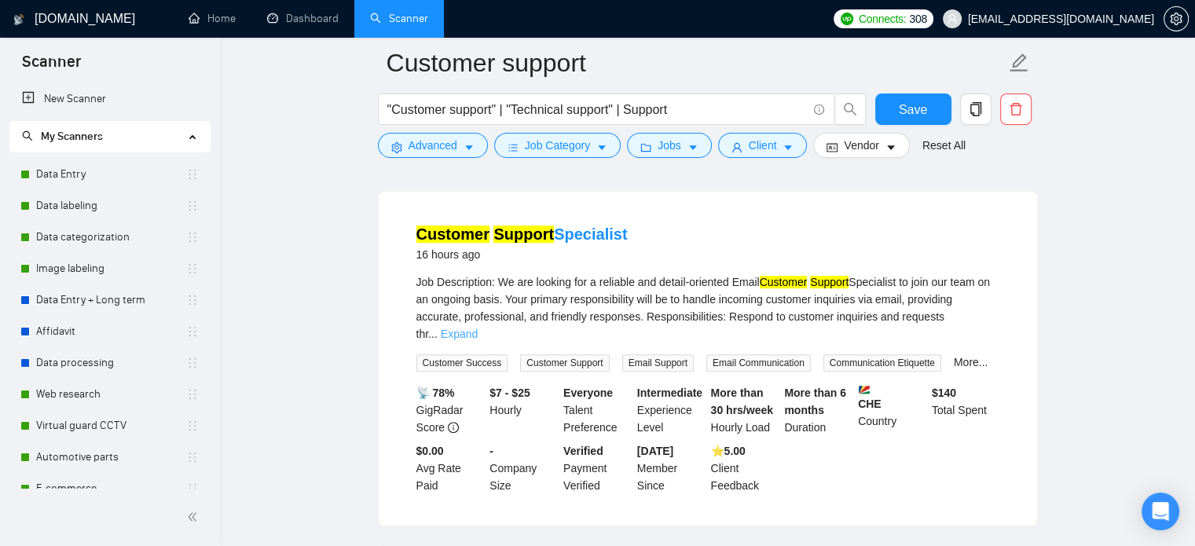
click at [478, 328] on link "Expand" at bounding box center [459, 334] width 37 height 13
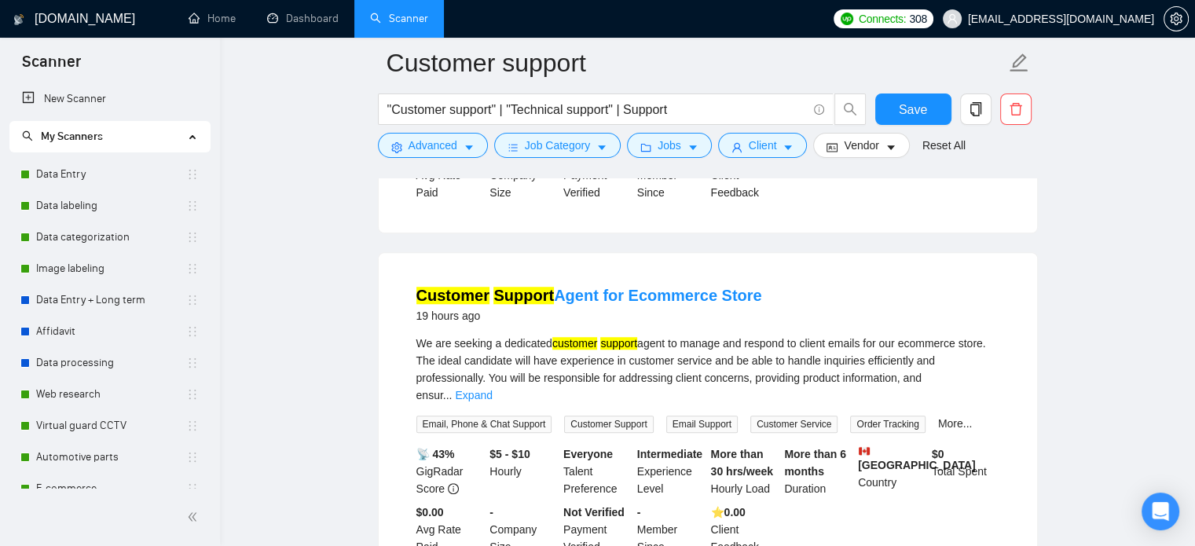
scroll to position [1021, 0]
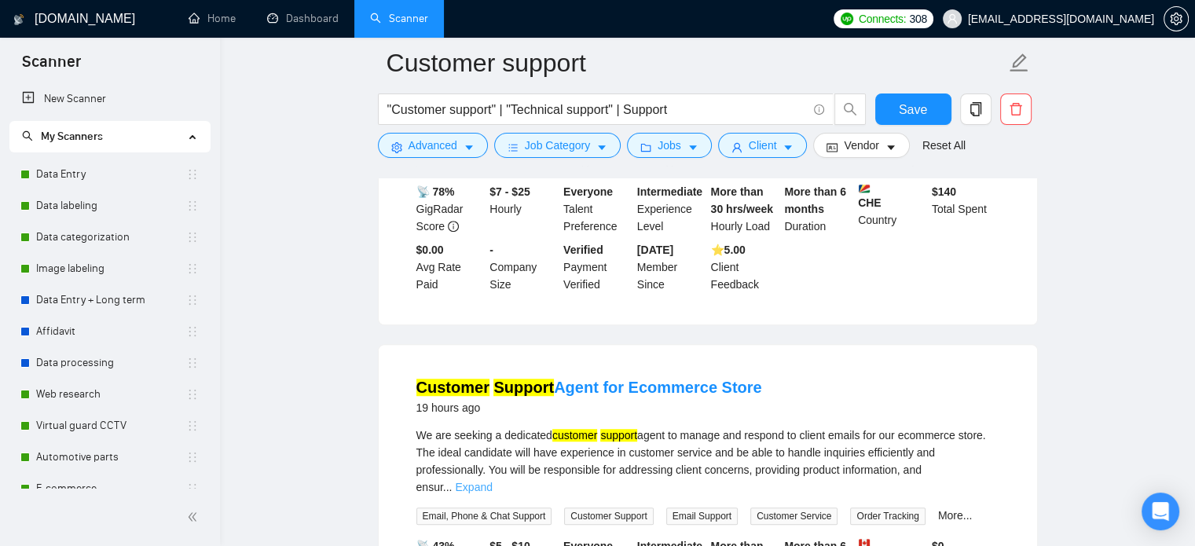
click at [492, 481] on link "Expand" at bounding box center [473, 487] width 37 height 13
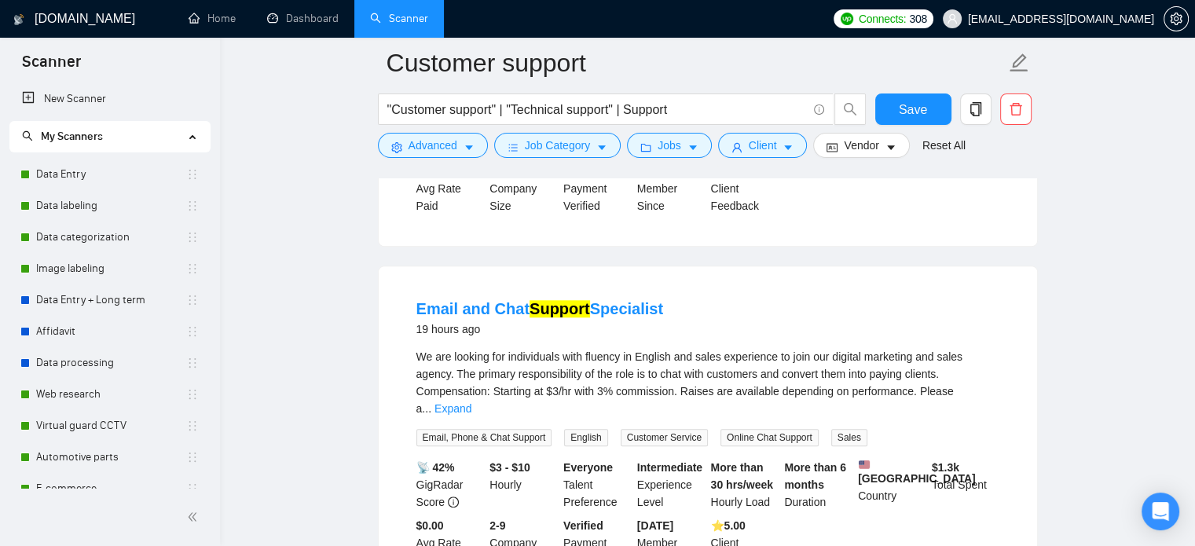
scroll to position [1493, 0]
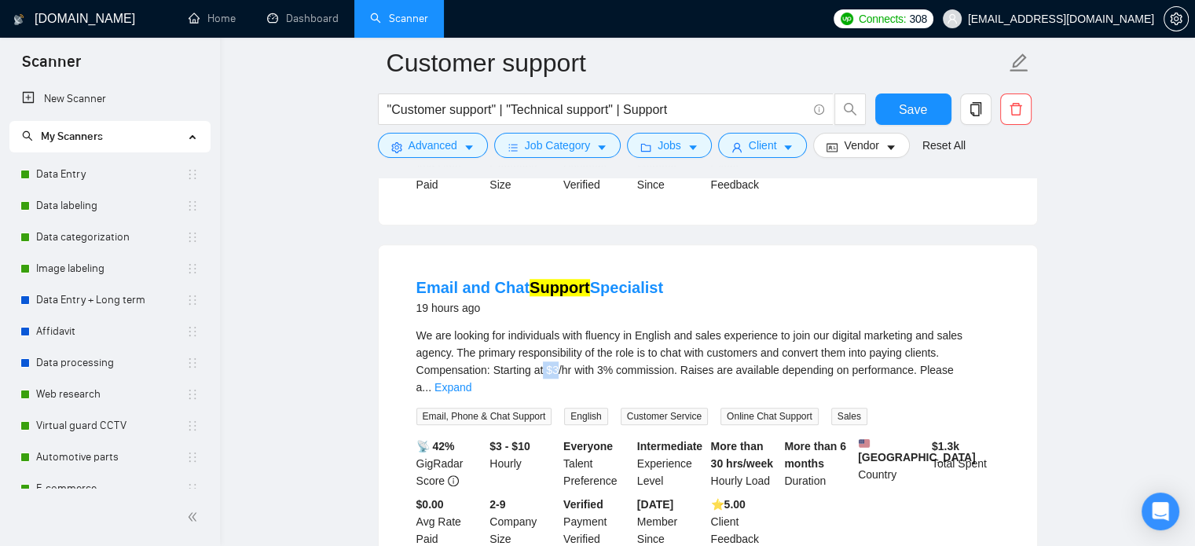
drag, startPoint x: 542, startPoint y: 370, endPoint x: 556, endPoint y: 372, distance: 14.2
click at [556, 372] on span "We are looking for individuals with fluency in English and sales experience to …" at bounding box center [689, 361] width 546 height 64
click at [962, 374] on div "We are looking for individuals with fluency in English and sales experience to …" at bounding box center [707, 361] width 583 height 69
click at [471, 381] on link "Expand" at bounding box center [452, 387] width 37 height 13
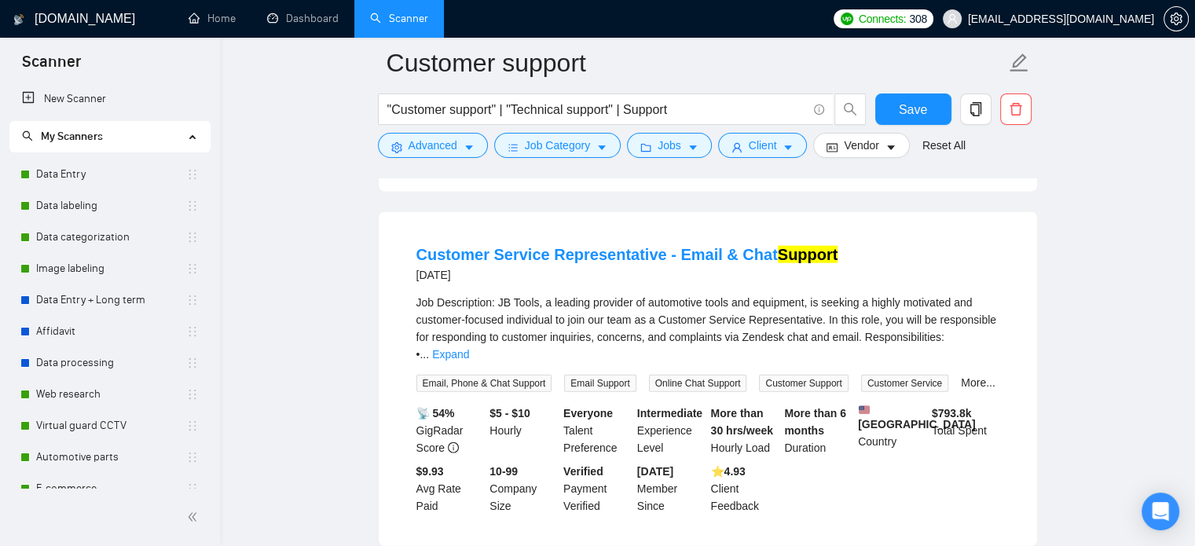
scroll to position [3791, 0]
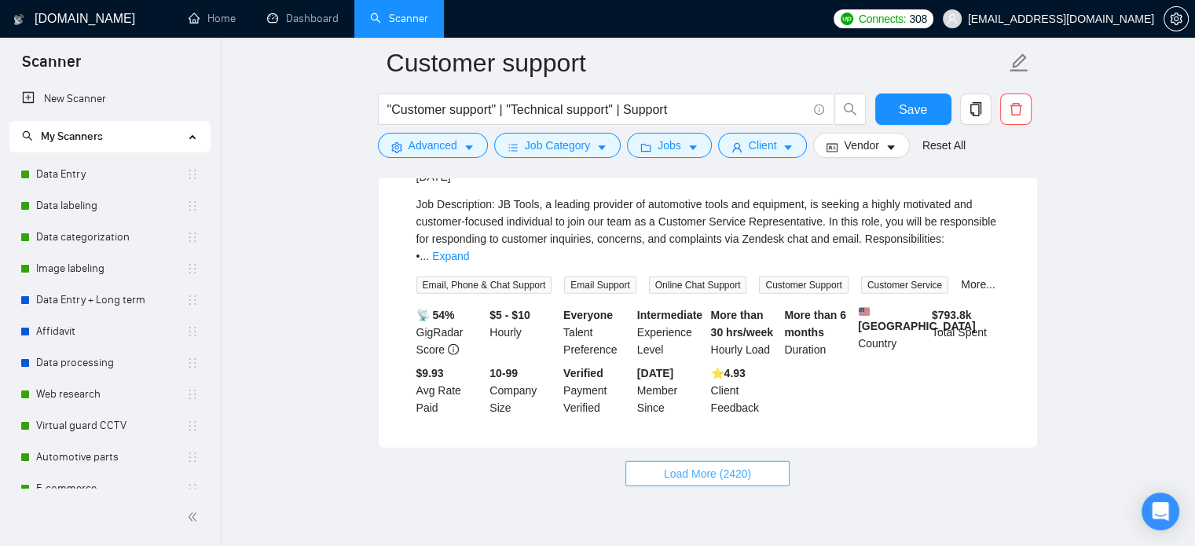
click at [749, 465] on span "Load More (2420)" at bounding box center [707, 473] width 87 height 17
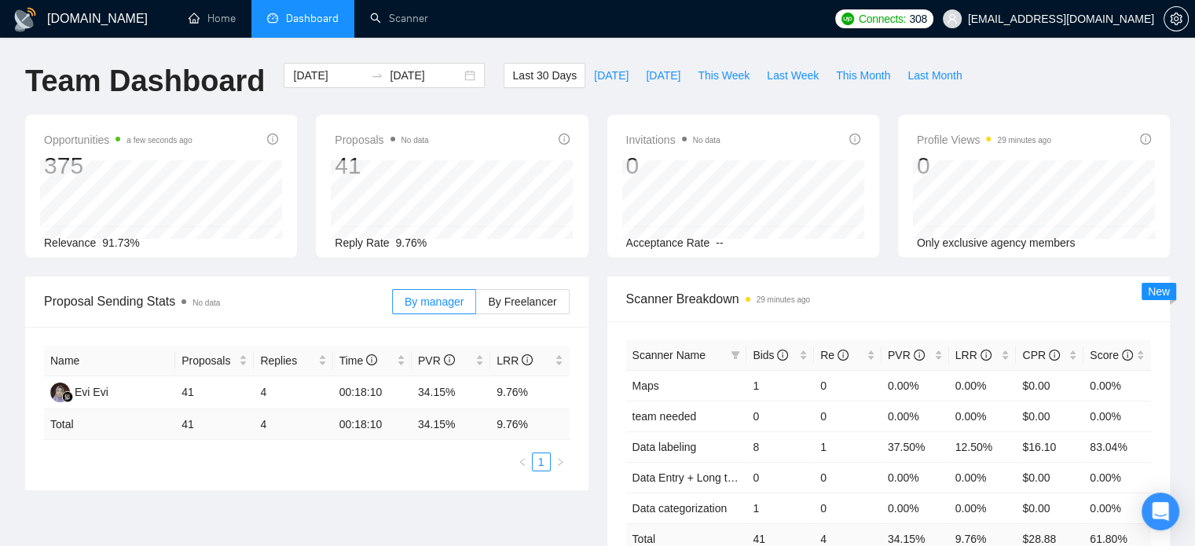
click at [769, 238] on div "Acceptance Rate --" at bounding box center [743, 242] width 234 height 17
